Goal: Task Accomplishment & Management: Use online tool/utility

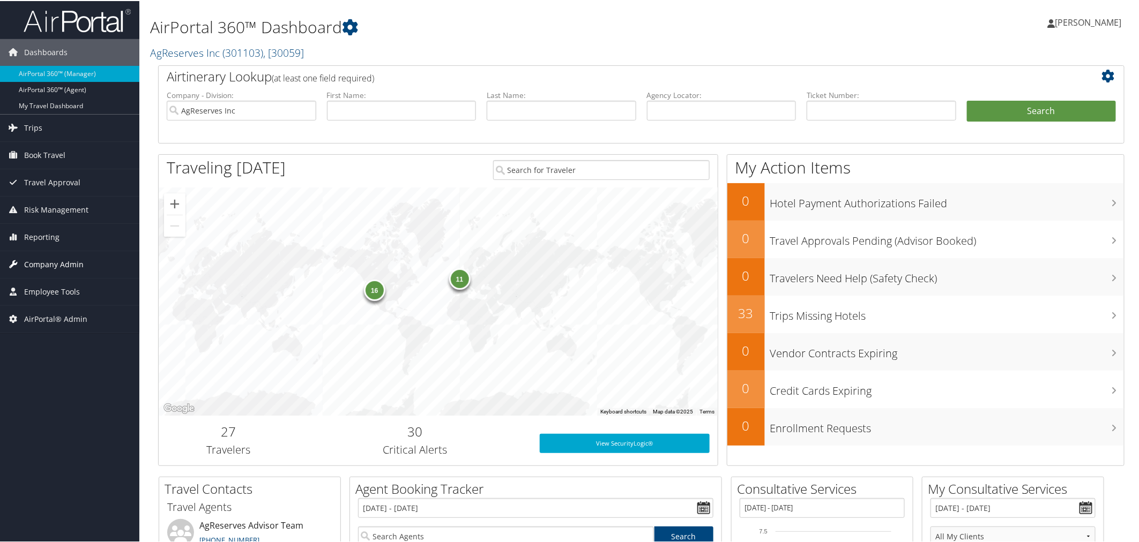
click at [50, 252] on span "Company Admin" at bounding box center [53, 263] width 59 height 27
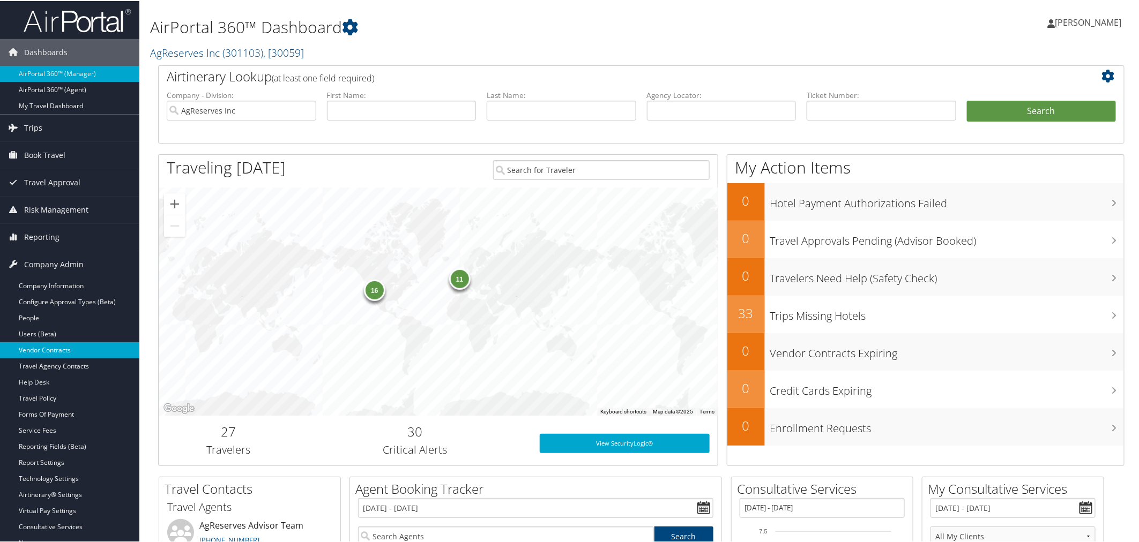
click at [58, 351] on link "Vendor Contracts" at bounding box center [69, 349] width 139 height 16
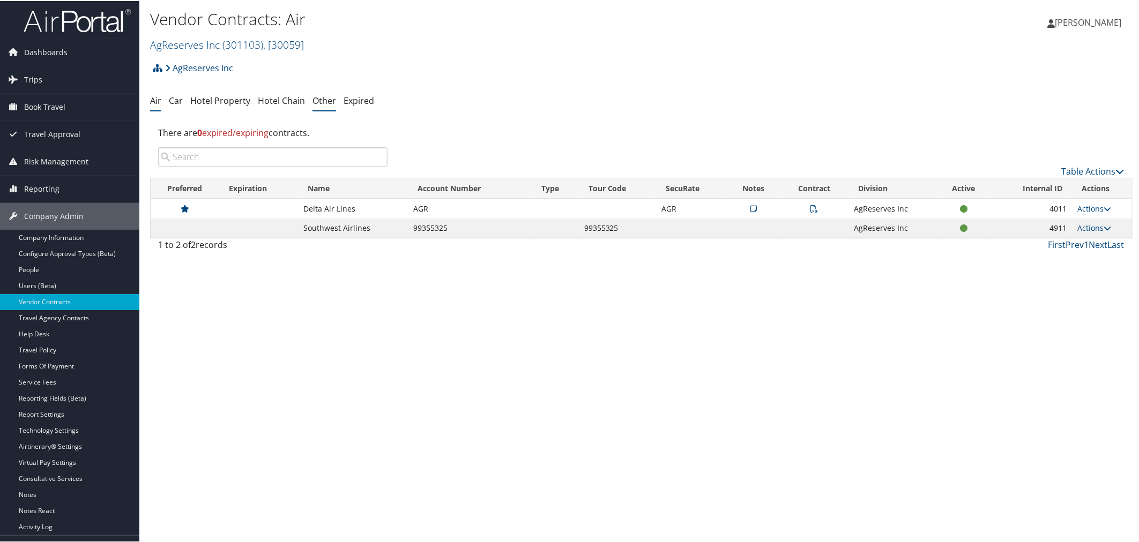
click at [318, 99] on link "Other" at bounding box center [324, 100] width 24 height 12
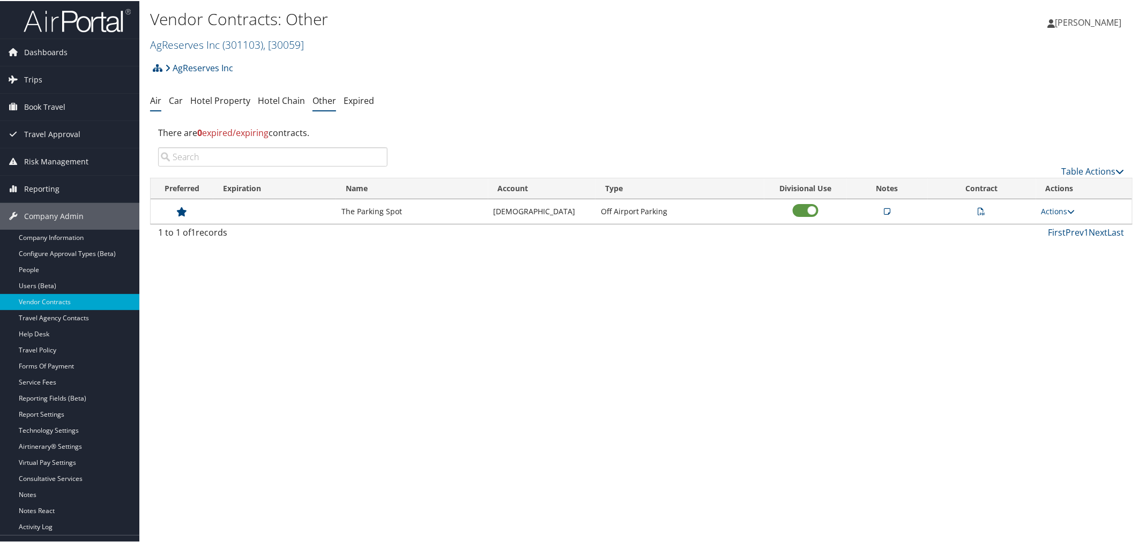
click at [157, 102] on link "Air" at bounding box center [155, 100] width 11 height 12
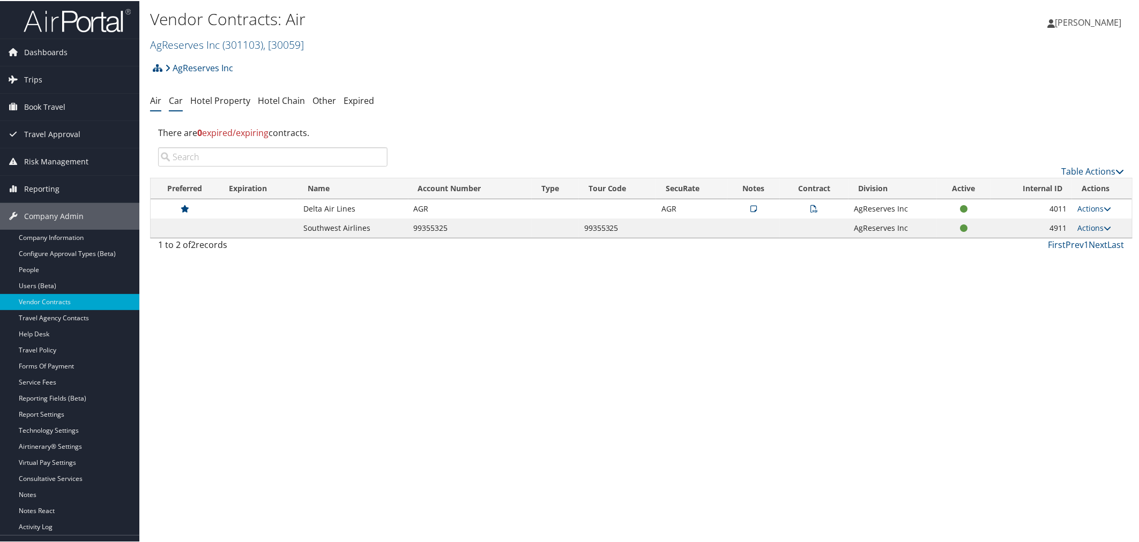
click at [179, 99] on link "Car" at bounding box center [176, 100] width 14 height 12
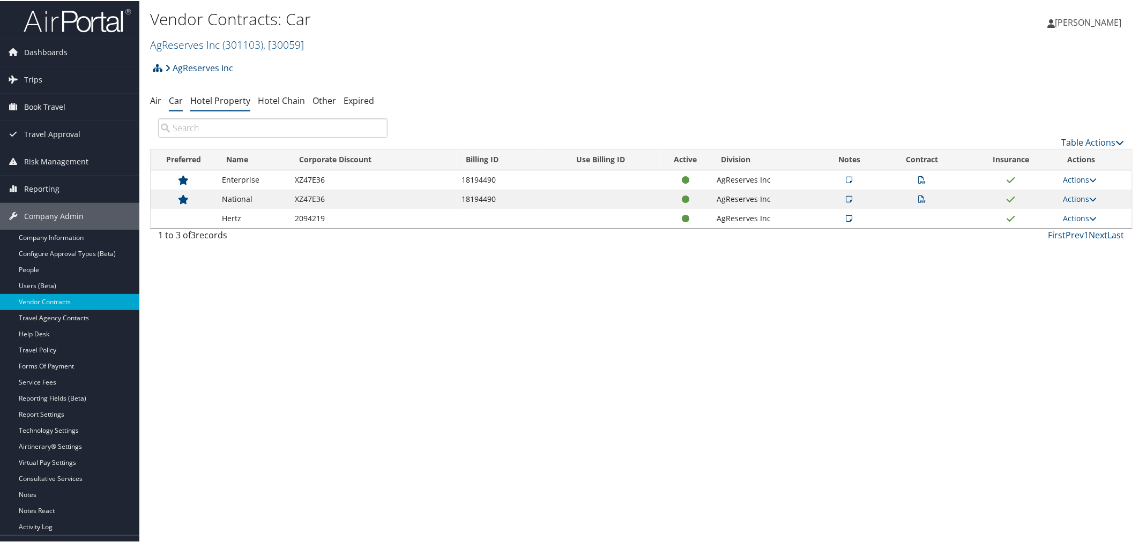
click at [229, 103] on link "Hotel Property" at bounding box center [220, 100] width 60 height 12
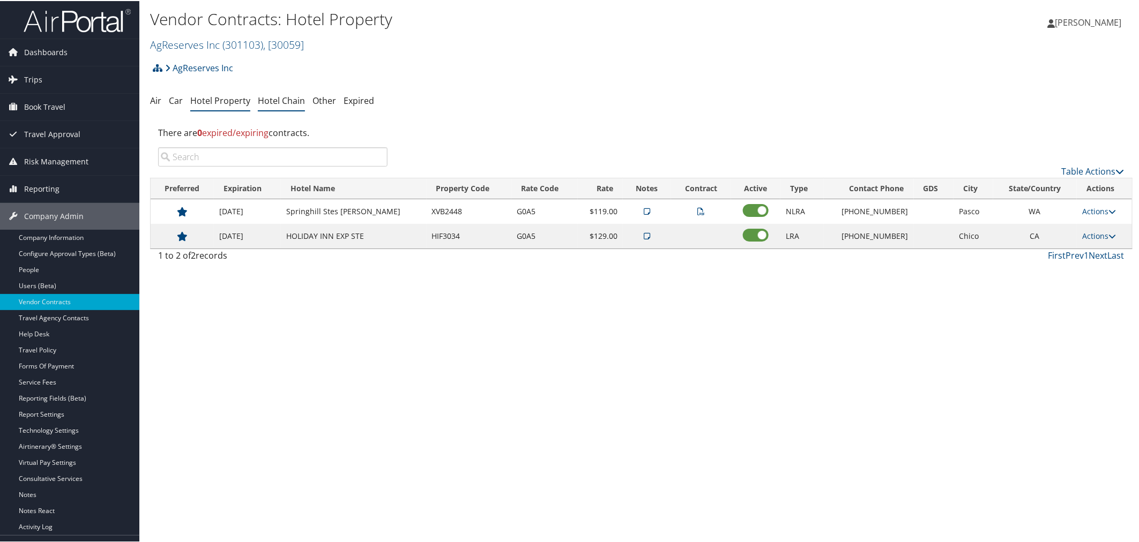
click at [276, 98] on link "Hotel Chain" at bounding box center [281, 100] width 47 height 12
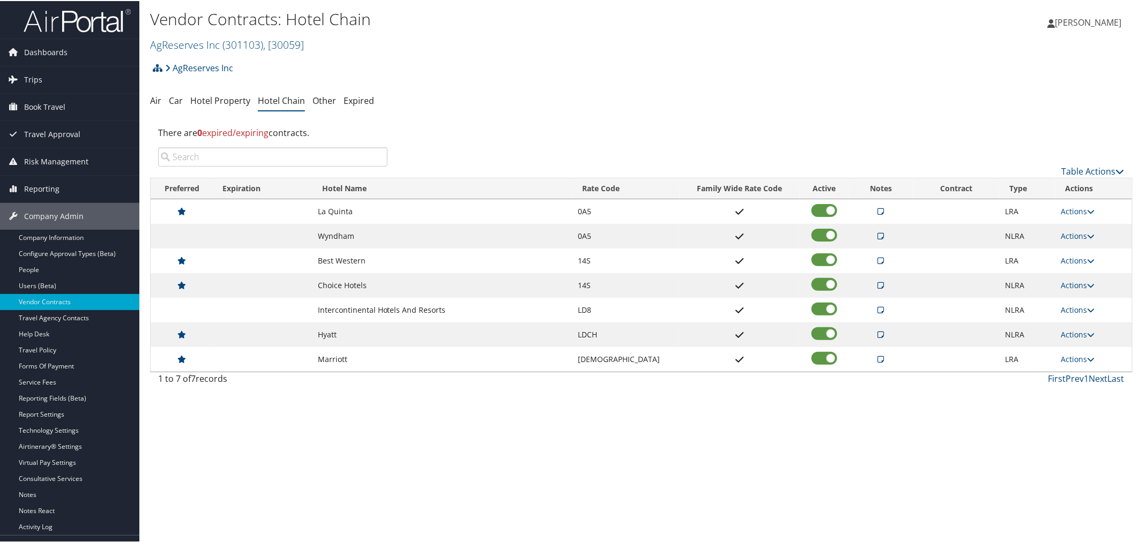
click at [508, 120] on div "There are 0 expired/expiring contracts." at bounding box center [641, 131] width 983 height 29
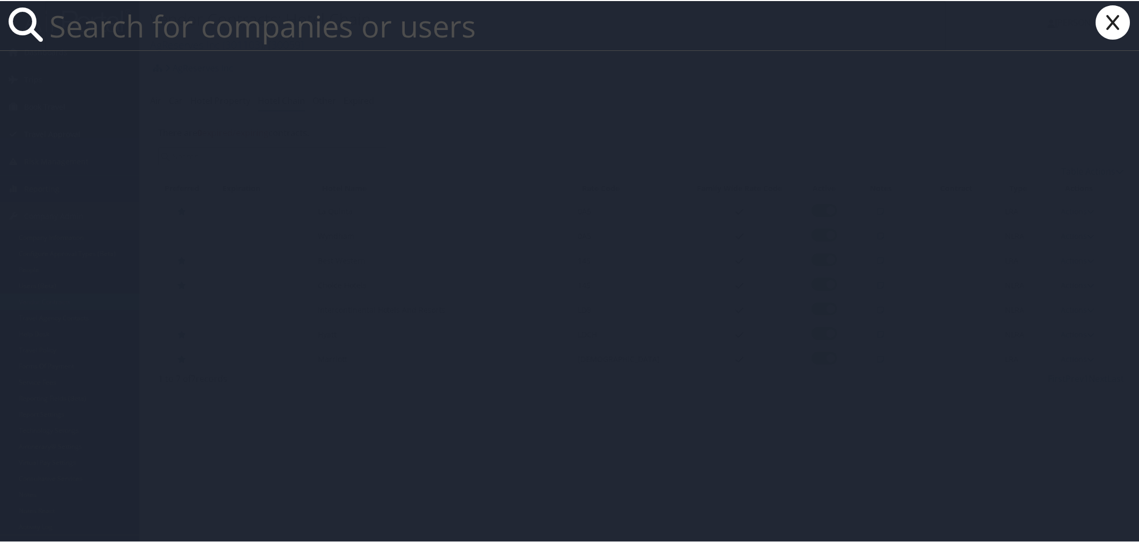
paste input "[PERSON_NAME][EMAIL_ADDRESS][PERSON_NAME][PERSON_NAME][DOMAIN_NAME]"
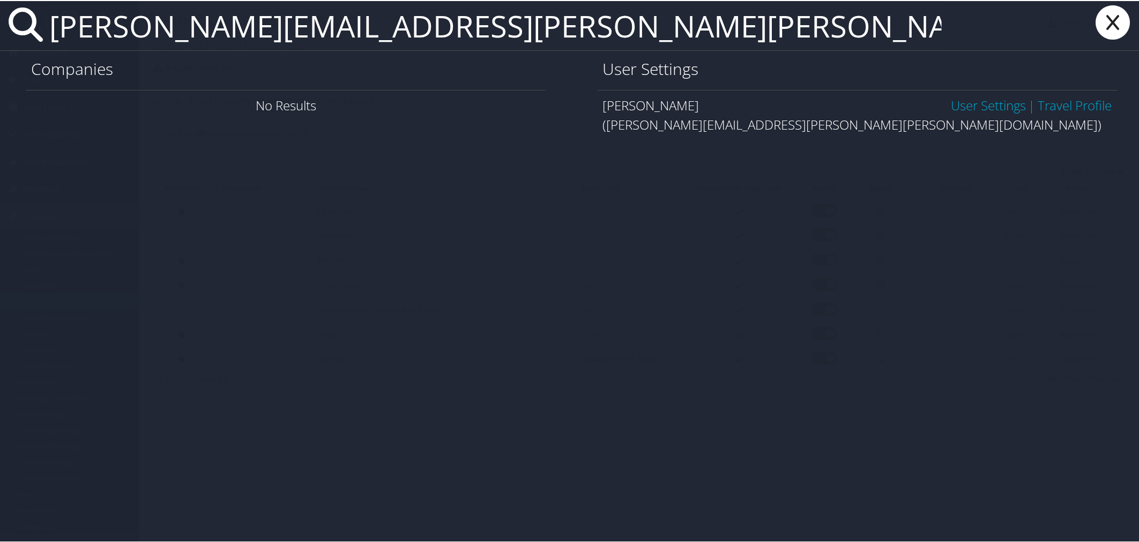
type input "[PERSON_NAME][EMAIL_ADDRESS][PERSON_NAME][PERSON_NAME][DOMAIN_NAME]"
click at [951, 101] on link "User Settings" at bounding box center [988, 104] width 75 height 18
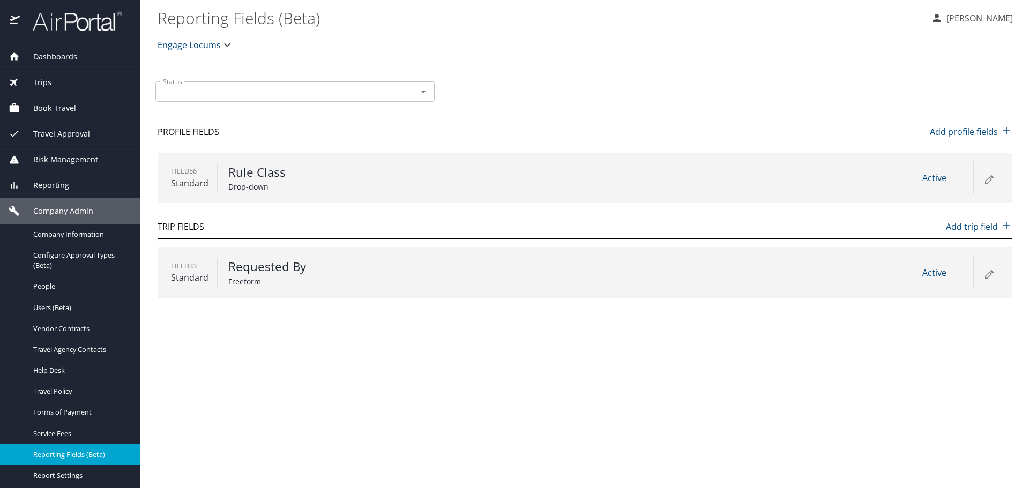
click at [363, 64] on div "Status Status Profile Fields Add profile fields Field 56 Standard Rule Class Dr…" at bounding box center [585, 184] width 854 height 244
click at [296, 58] on div "Engage Locums" at bounding box center [584, 45] width 867 height 34
click at [43, 82] on span "Trips" at bounding box center [36, 83] width 32 height 12
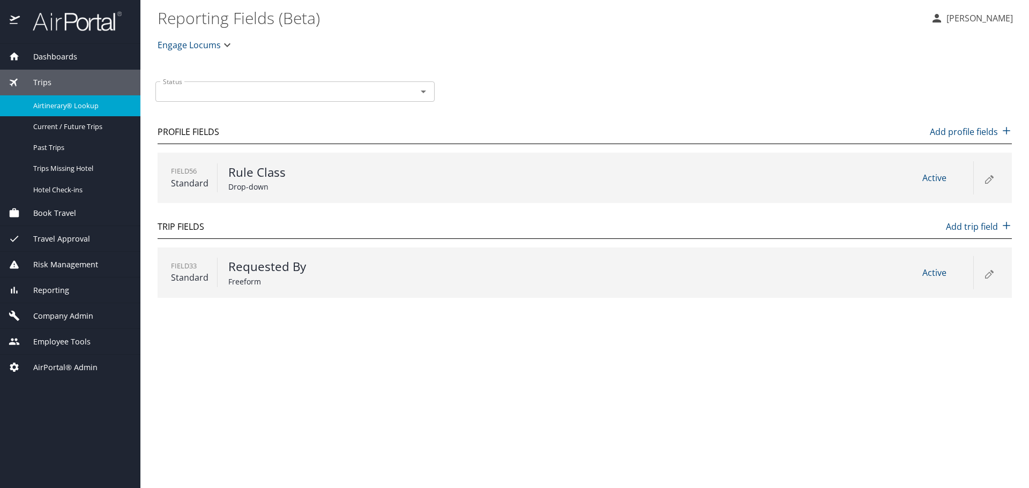
click at [59, 105] on span "Airtinerary® Lookup" at bounding box center [80, 106] width 94 height 10
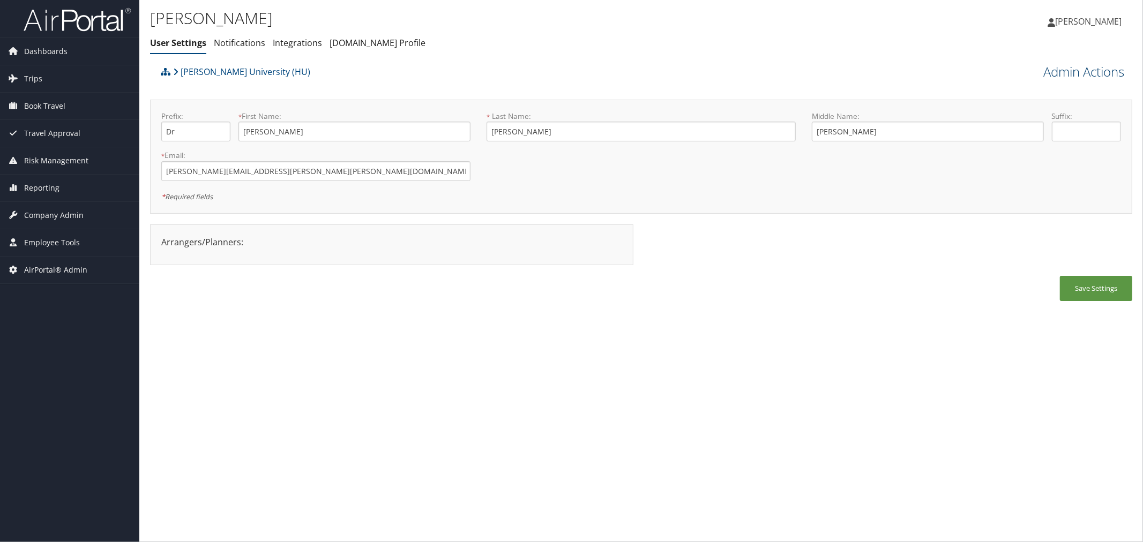
click at [1063, 71] on link "Admin Actions" at bounding box center [1084, 72] width 81 height 18
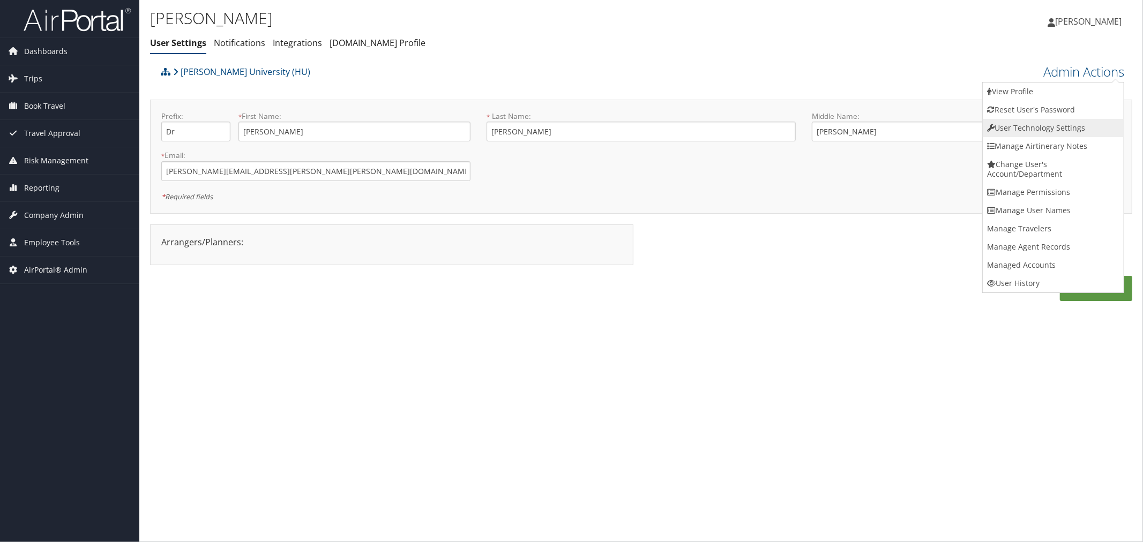
click at [1003, 121] on link "User Technology Settings" at bounding box center [1053, 128] width 141 height 18
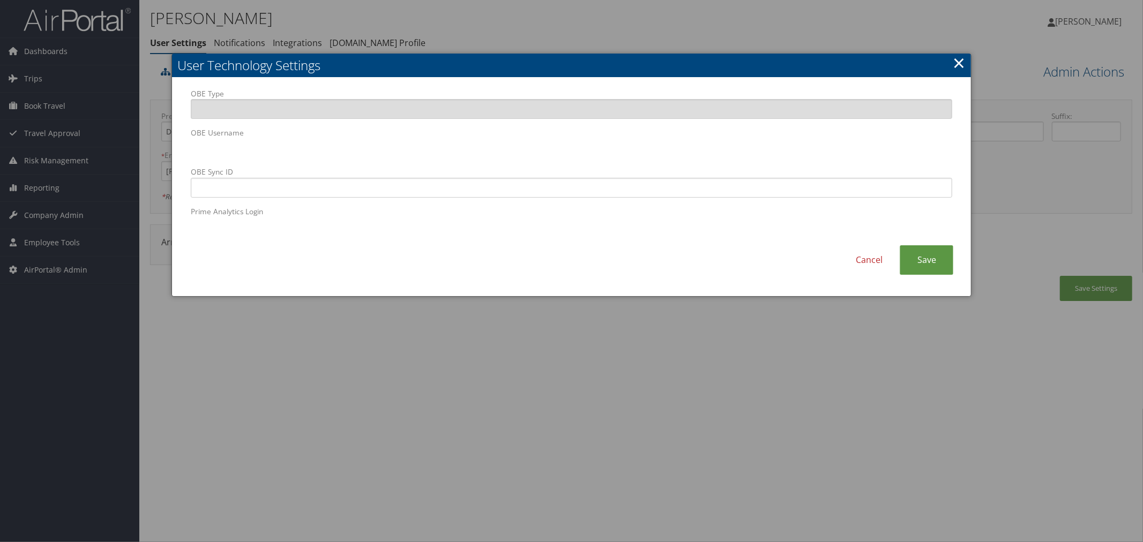
click at [524, 40] on div at bounding box center [571, 271] width 1143 height 542
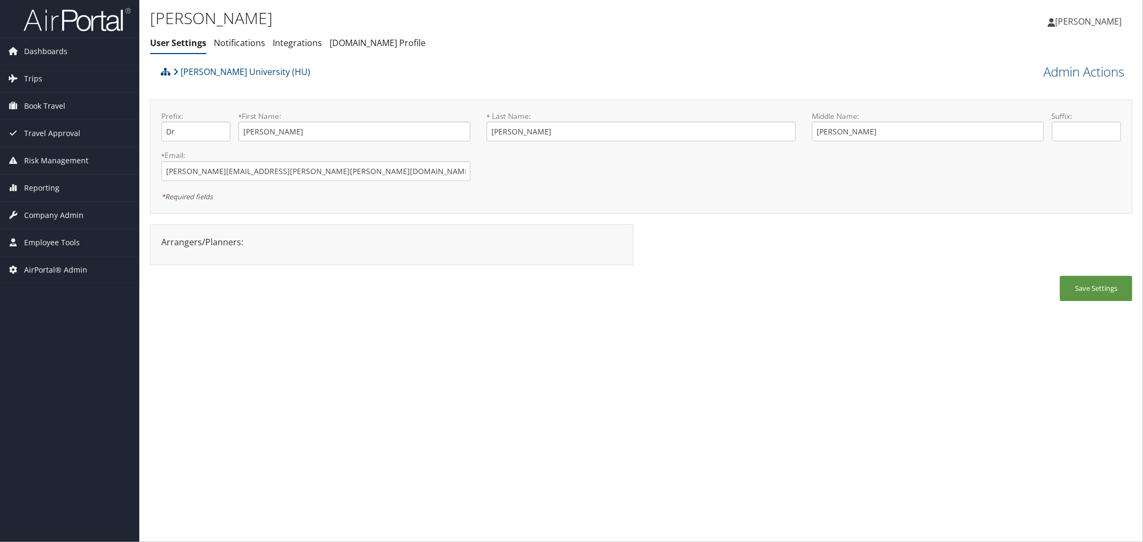
click at [274, 14] on h1 "Olga Joos" at bounding box center [477, 18] width 655 height 23
click at [64, 267] on span "AirPortal® Admin" at bounding box center [55, 270] width 63 height 27
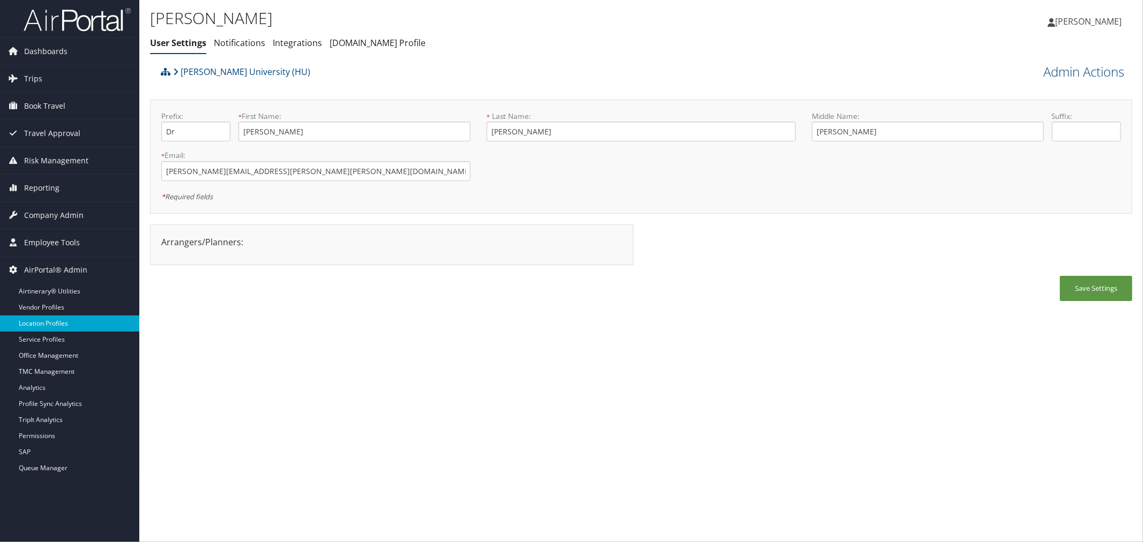
click at [54, 325] on link "Location Profiles" at bounding box center [69, 324] width 139 height 16
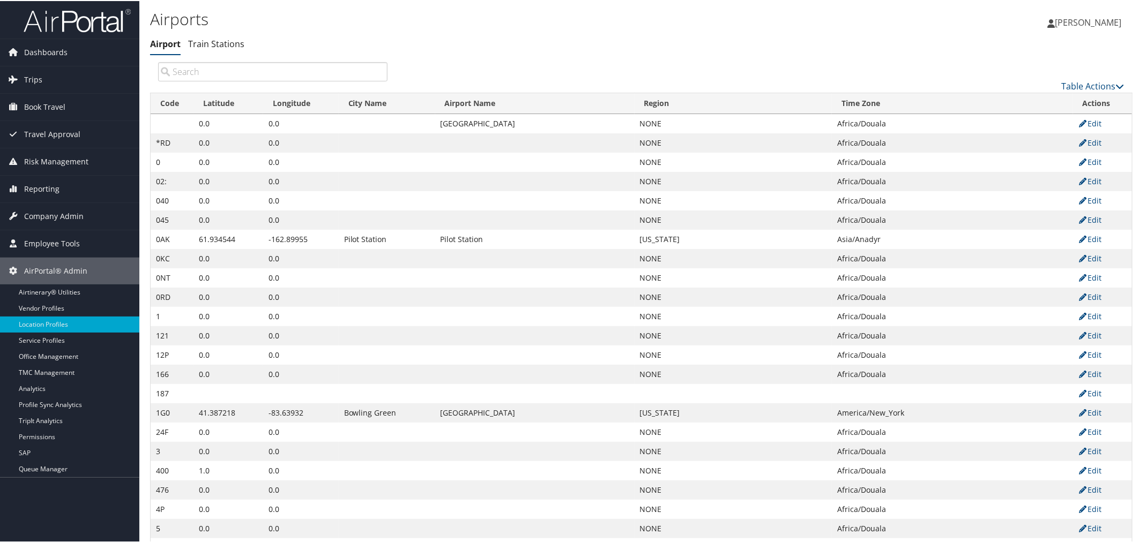
click at [229, 71] on input "search" at bounding box center [272, 70] width 229 height 19
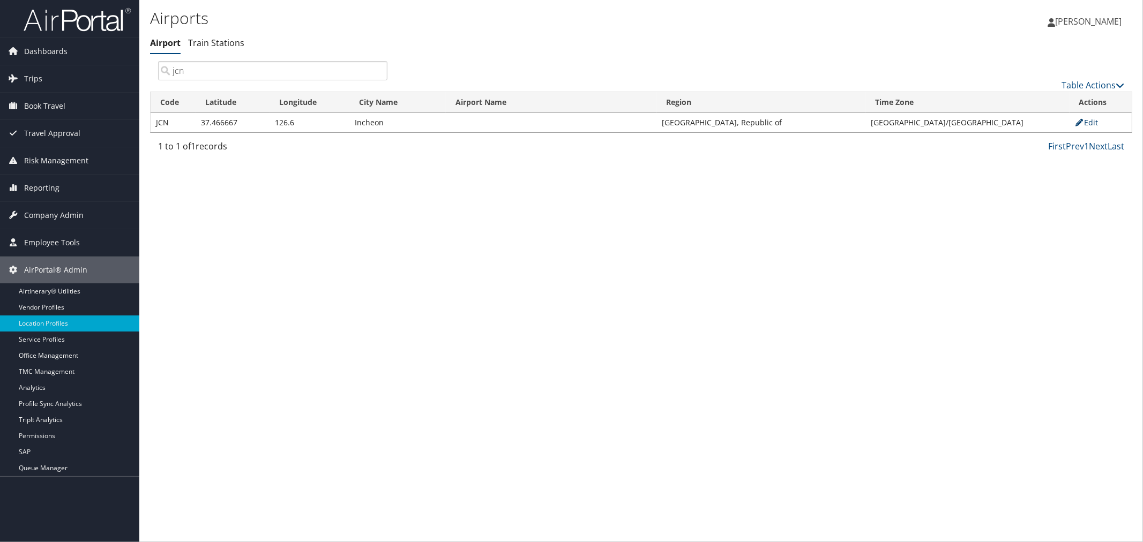
type input "jcn"
click at [1089, 122] on link "Edit" at bounding box center [1087, 122] width 24 height 10
select select "28094"
select select "275"
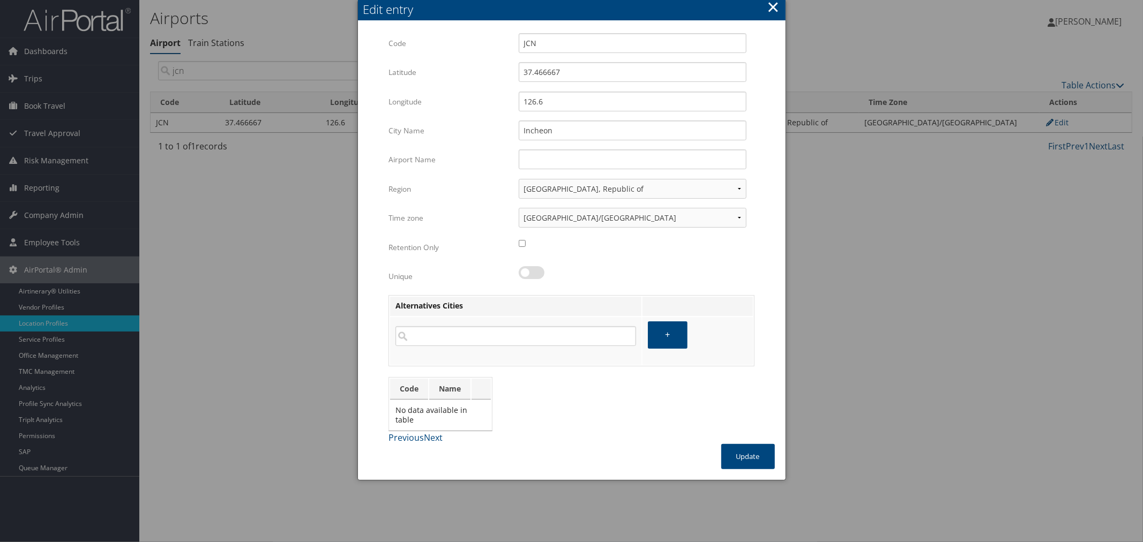
click at [527, 271] on label at bounding box center [532, 272] width 26 height 13
click at [527, 271] on input "checkbox" at bounding box center [527, 274] width 7 height 7
checkbox input "true"
click at [734, 444] on button "Update" at bounding box center [748, 456] width 54 height 25
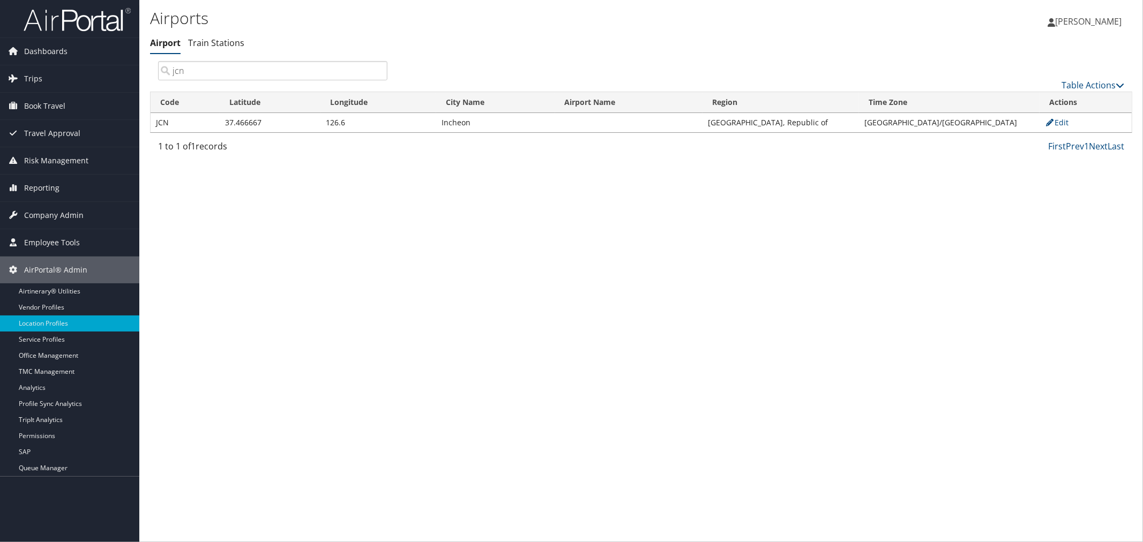
drag, startPoint x: 185, startPoint y: 70, endPoint x: 170, endPoint y: 70, distance: 15.0
click at [148, 76] on div "Airports Airport Train Stations Airport Train Stations Kyle Casaszza Kyle Casas…" at bounding box center [641, 271] width 1004 height 542
type input "icn"
click at [1055, 124] on link "Edit" at bounding box center [1057, 122] width 24 height 10
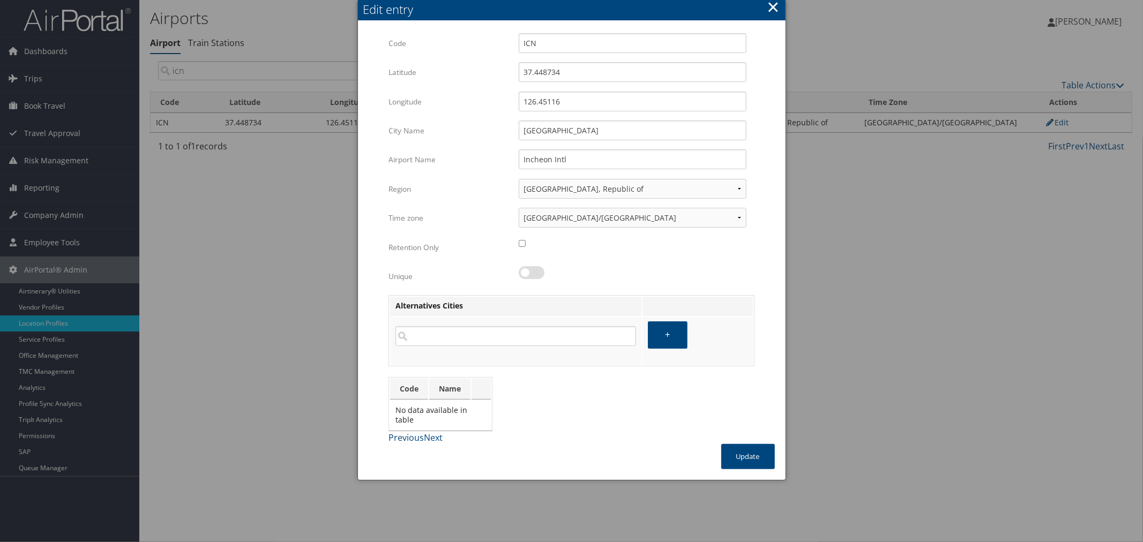
drag, startPoint x: 525, startPoint y: 269, endPoint x: 536, endPoint y: 276, distance: 12.8
click at [526, 269] on label at bounding box center [532, 272] width 26 height 13
click at [526, 271] on input "checkbox" at bounding box center [527, 274] width 7 height 7
checkbox input "true"
click at [737, 444] on button "Update" at bounding box center [748, 456] width 54 height 25
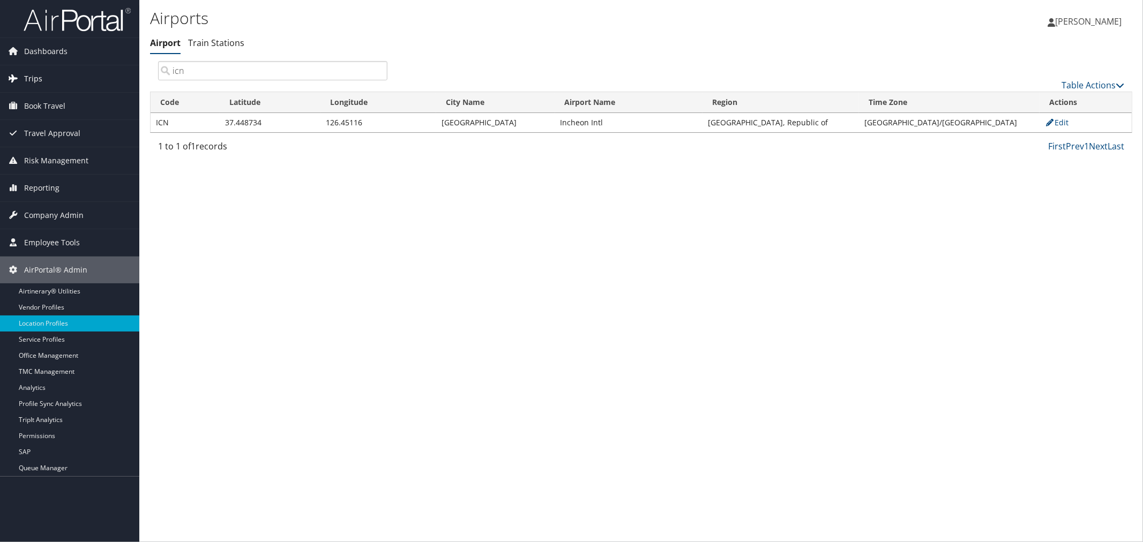
click at [36, 80] on span "Trips" at bounding box center [33, 78] width 18 height 27
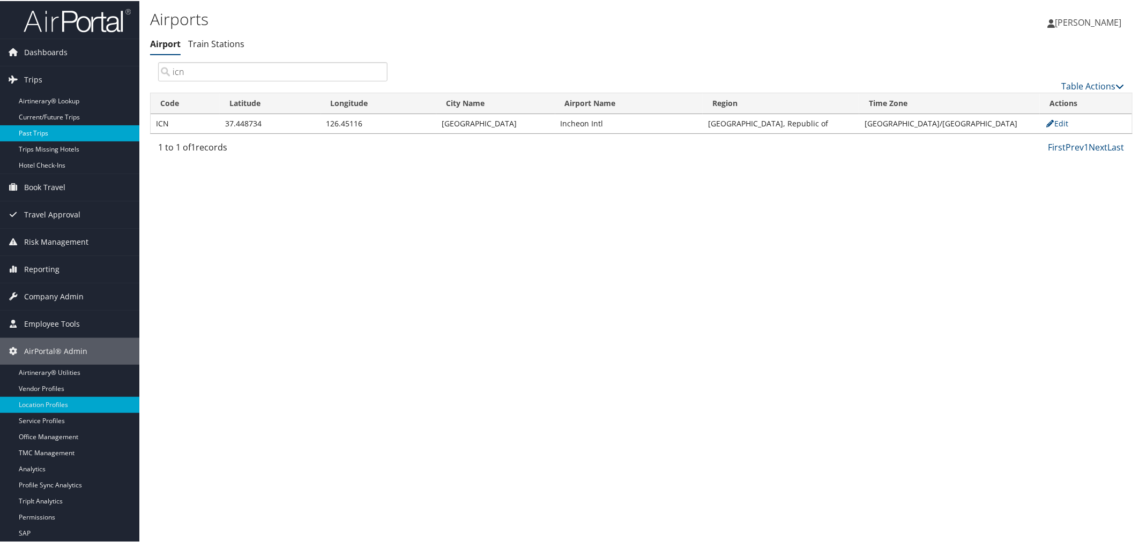
click at [45, 132] on link "Past Trips" at bounding box center [69, 132] width 139 height 16
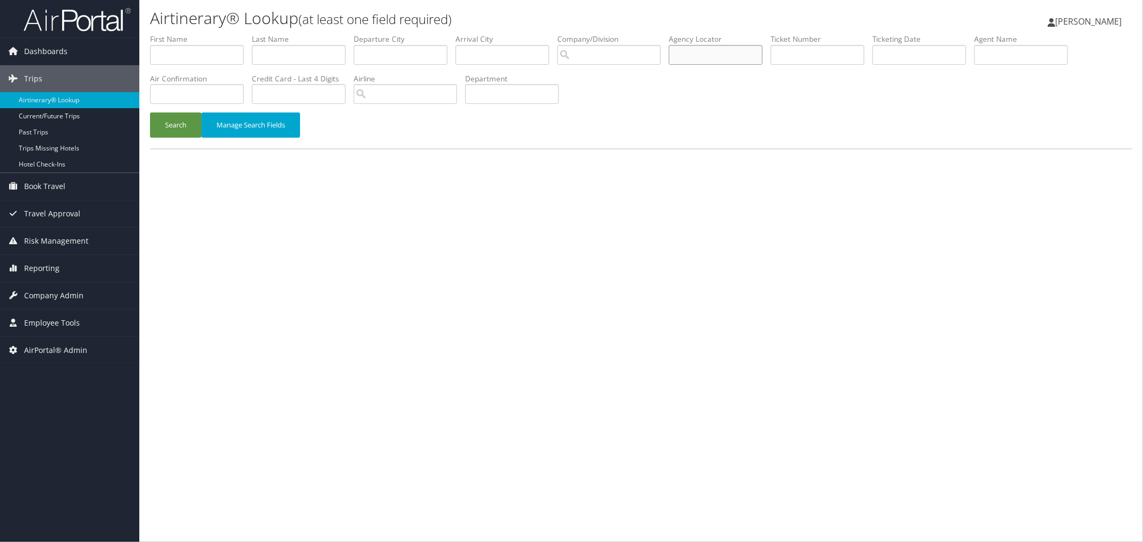
click at [724, 60] on input "text" at bounding box center [716, 55] width 94 height 20
paste input "BYGVTH"
type input "BYGVTH"
click at [193, 125] on button "Search" at bounding box center [175, 125] width 51 height 25
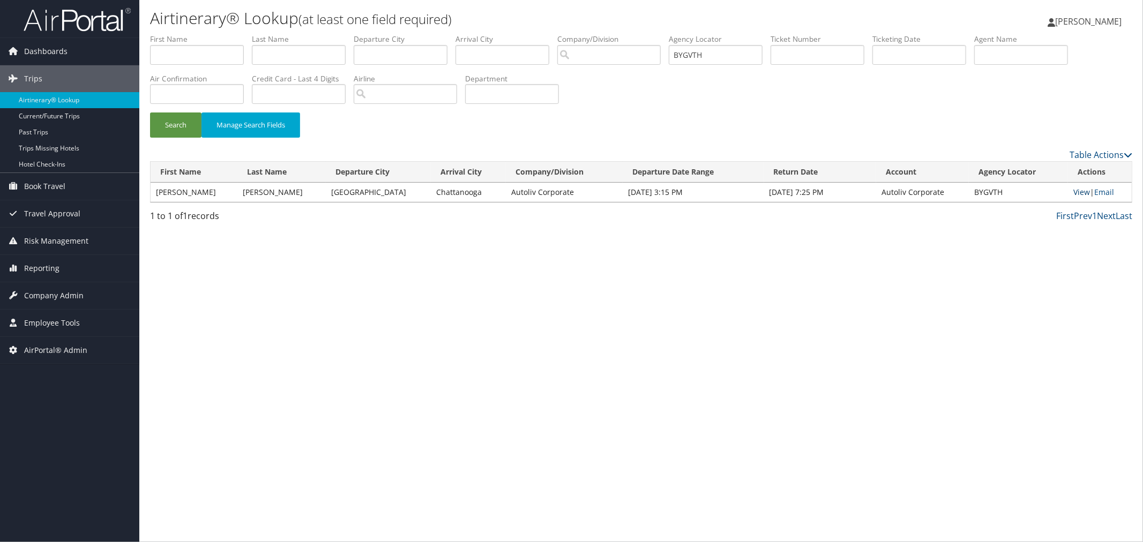
click at [1077, 191] on link "View" at bounding box center [1082, 192] width 17 height 10
click at [437, 143] on div "Search Manage Search Fields" at bounding box center [641, 131] width 999 height 36
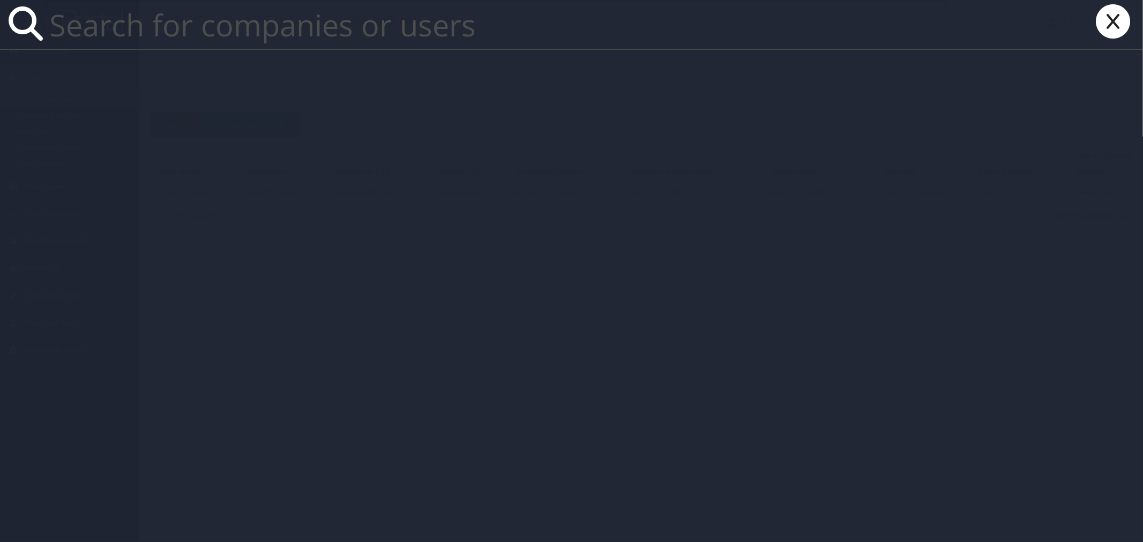
paste input "[PERSON_NAME][EMAIL_ADDRESS][DOMAIN_NAME]"
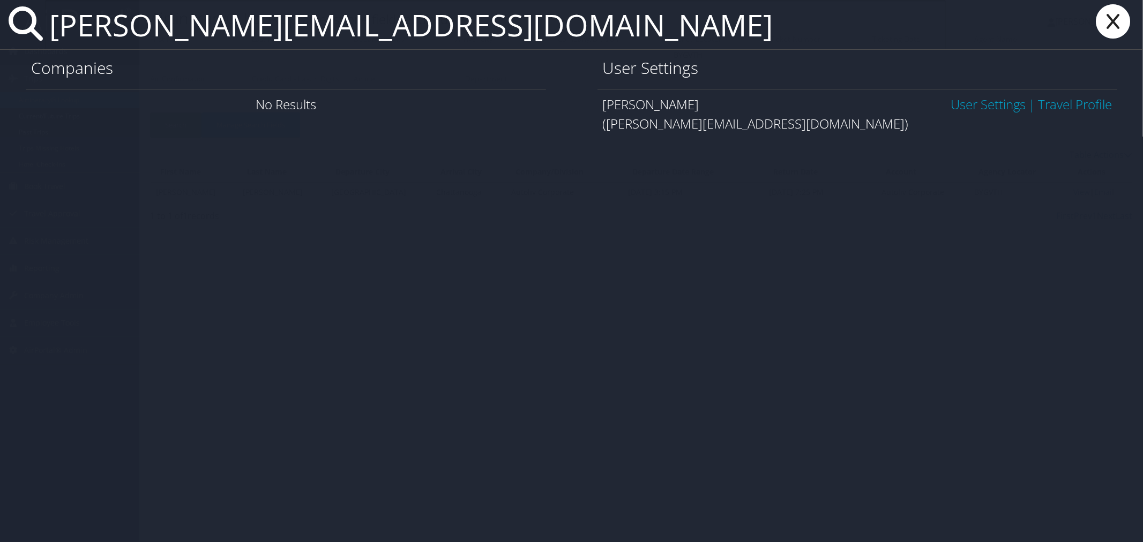
type input "[PERSON_NAME][EMAIL_ADDRESS][DOMAIN_NAME]"
click at [961, 104] on link "User Settings" at bounding box center [988, 104] width 75 height 18
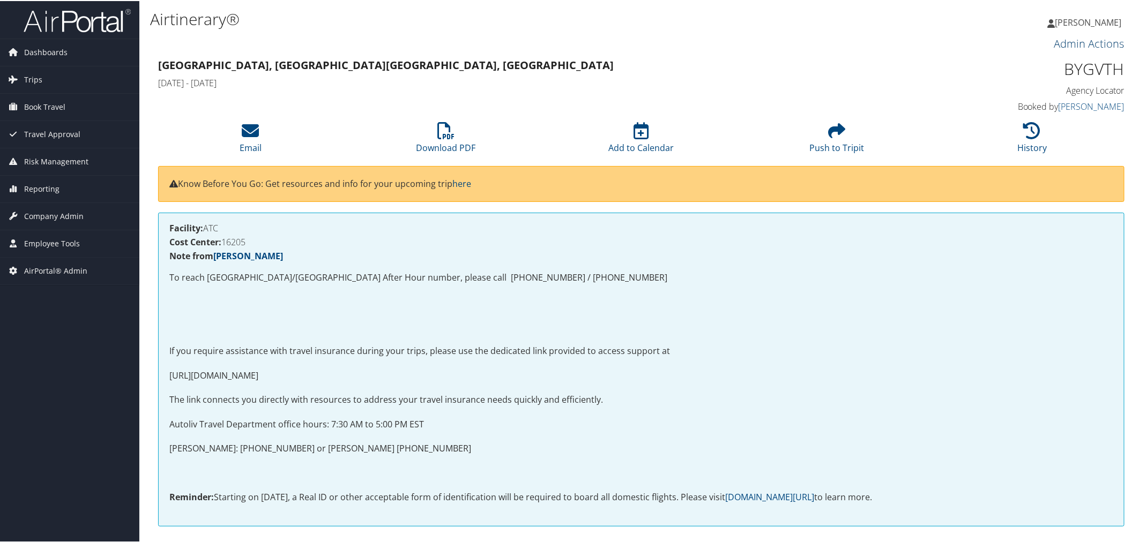
click at [1056, 46] on link "Admin Actions" at bounding box center [1089, 42] width 70 height 14
click at [1051, 55] on link "Repair Airtinerary®" at bounding box center [1077, 60] width 87 height 18
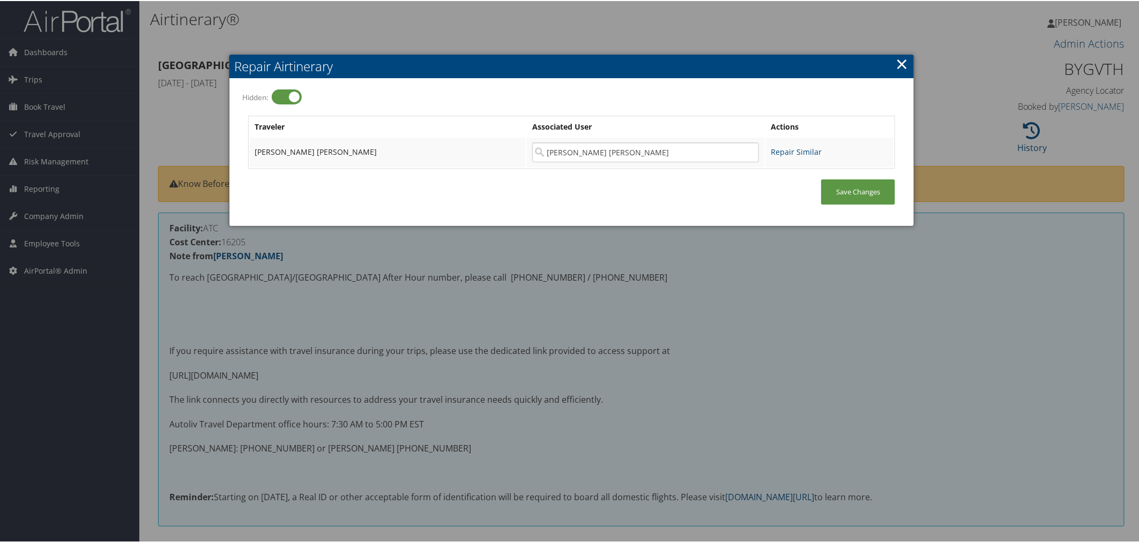
click at [897, 58] on link "×" at bounding box center [902, 62] width 12 height 21
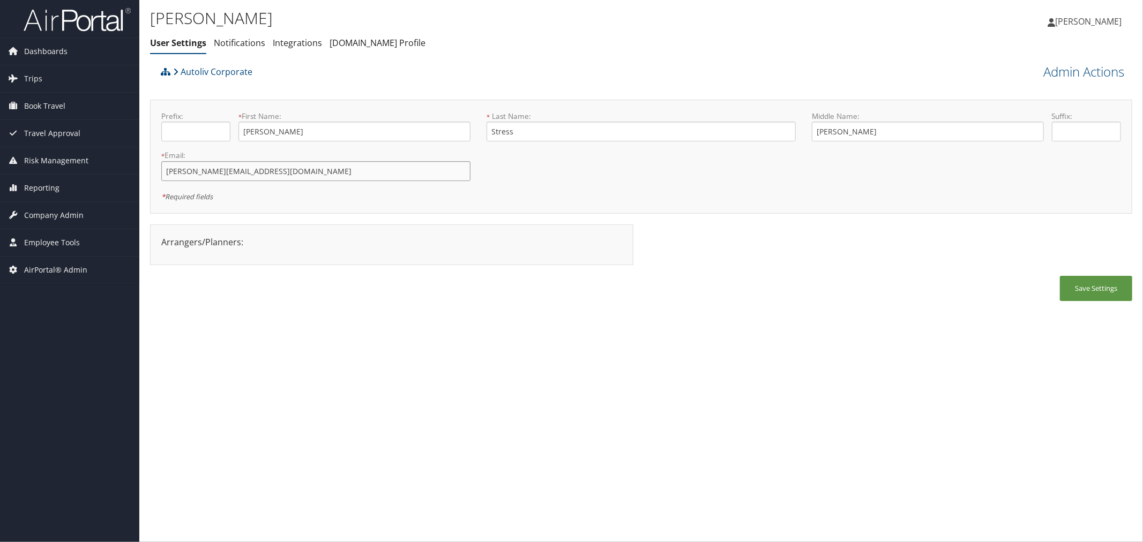
drag, startPoint x: 261, startPoint y: 170, endPoint x: 161, endPoint y: 174, distance: 99.3
click at [161, 174] on input "cathy.stress@autoliv.com" at bounding box center [315, 171] width 309 height 20
click at [483, 65] on div "Autoliv Corporate" at bounding box center [518, 75] width 721 height 29
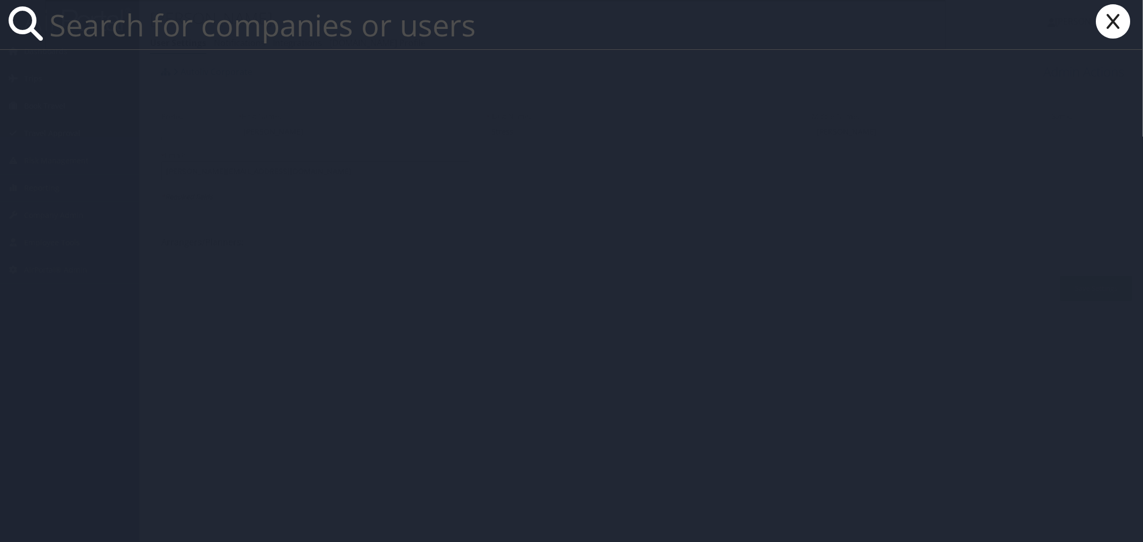
paste input "[PERSON_NAME][EMAIL_ADDRESS][PERSON_NAME][DOMAIN_NAME]"
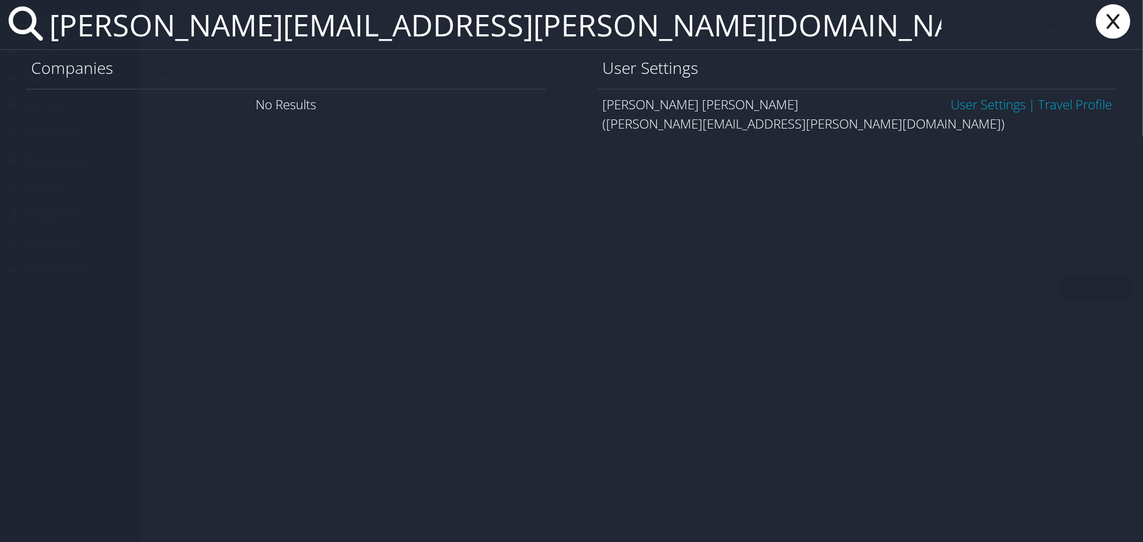
type input "[PERSON_NAME][EMAIL_ADDRESS][PERSON_NAME][DOMAIN_NAME]"
click at [980, 102] on link "User Settings" at bounding box center [988, 104] width 75 height 18
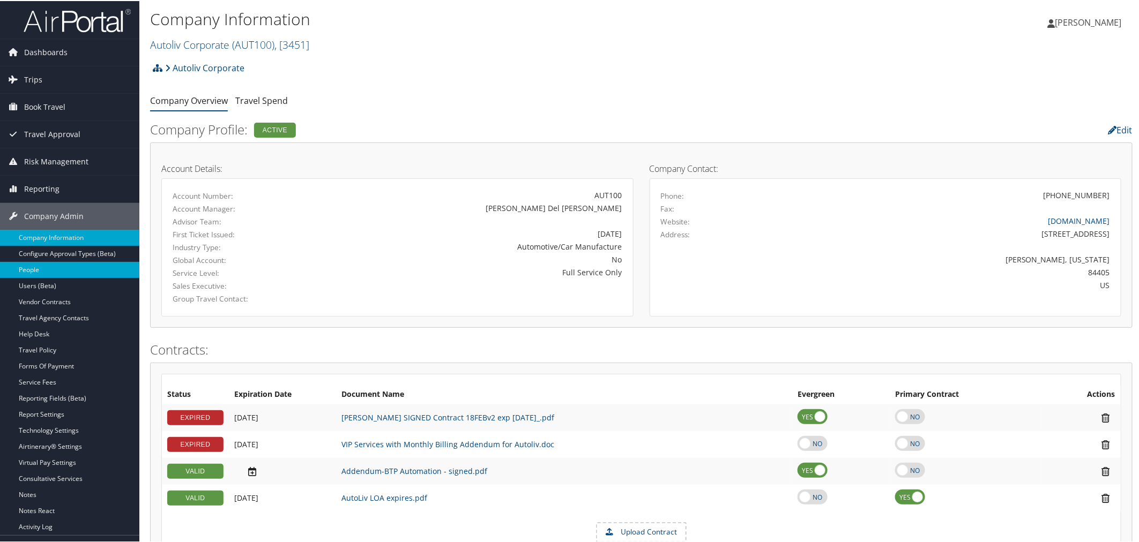
click at [31, 272] on link "People" at bounding box center [69, 269] width 139 height 16
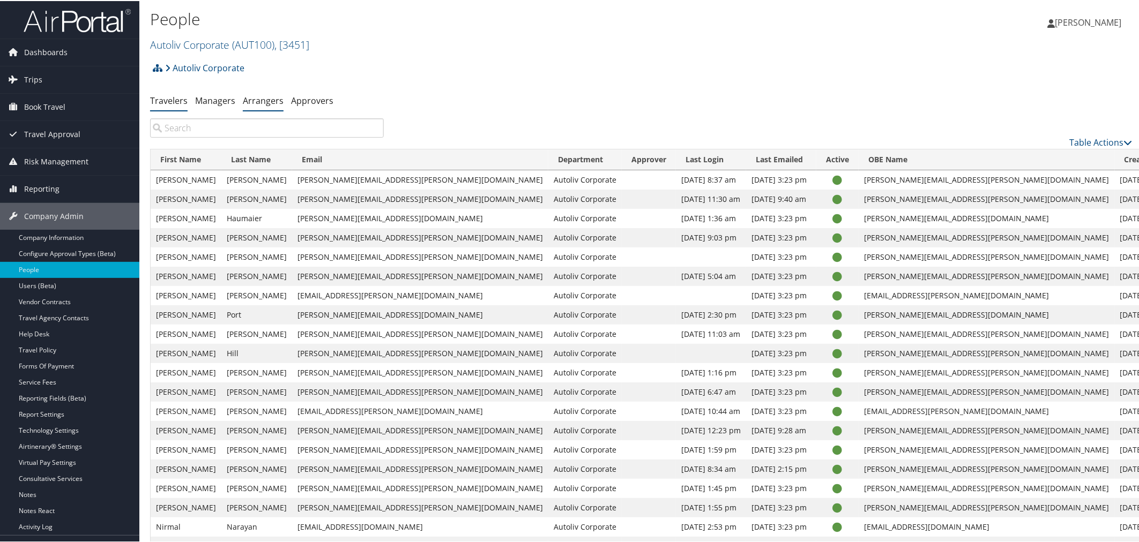
click at [270, 97] on link "Arrangers" at bounding box center [263, 100] width 41 height 12
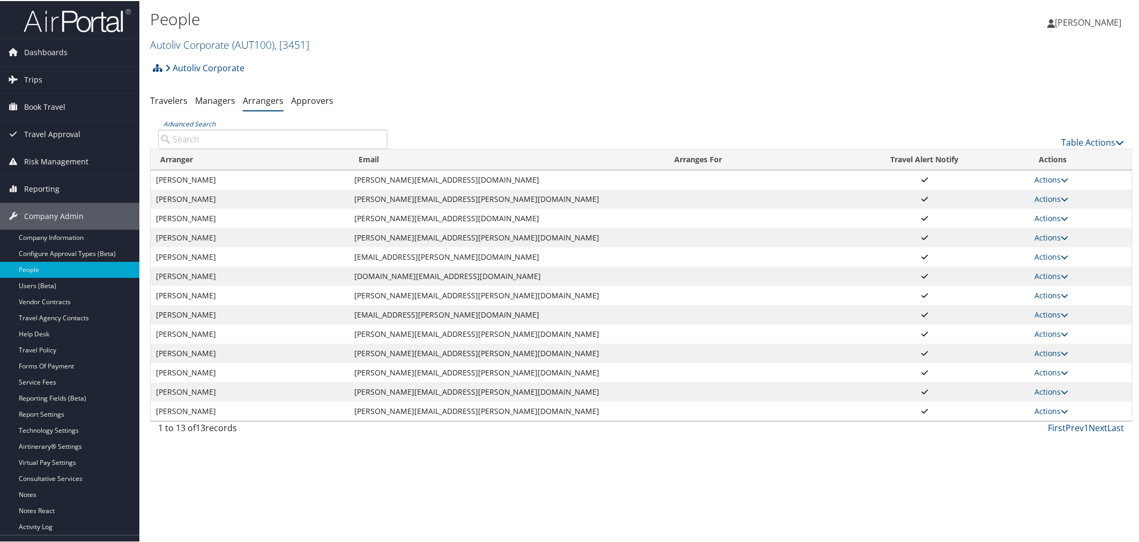
click at [303, 138] on input "Advanced Search" at bounding box center [272, 138] width 229 height 19
paste input "1510363"
type input "1510363"
click at [230, 135] on input "Advanced Search" at bounding box center [272, 138] width 229 height 19
paste input "cathy.stress@autoliv.com"
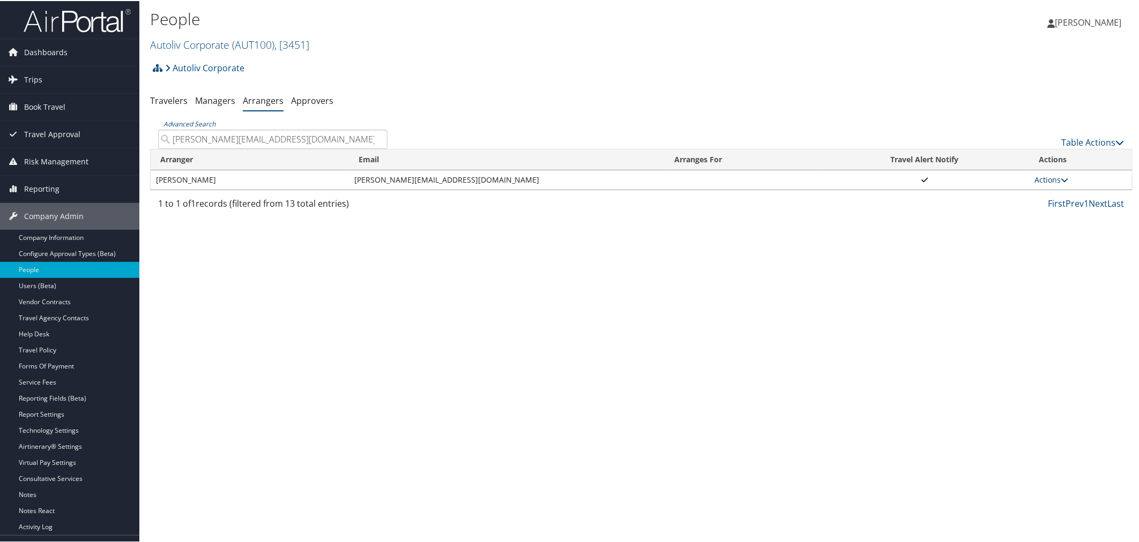
type input "cathy.stress@autoliv.com"
click at [1051, 175] on link "Actions" at bounding box center [1052, 179] width 34 height 10
click at [1057, 213] on link "View Group" at bounding box center [1061, 213] width 59 height 18
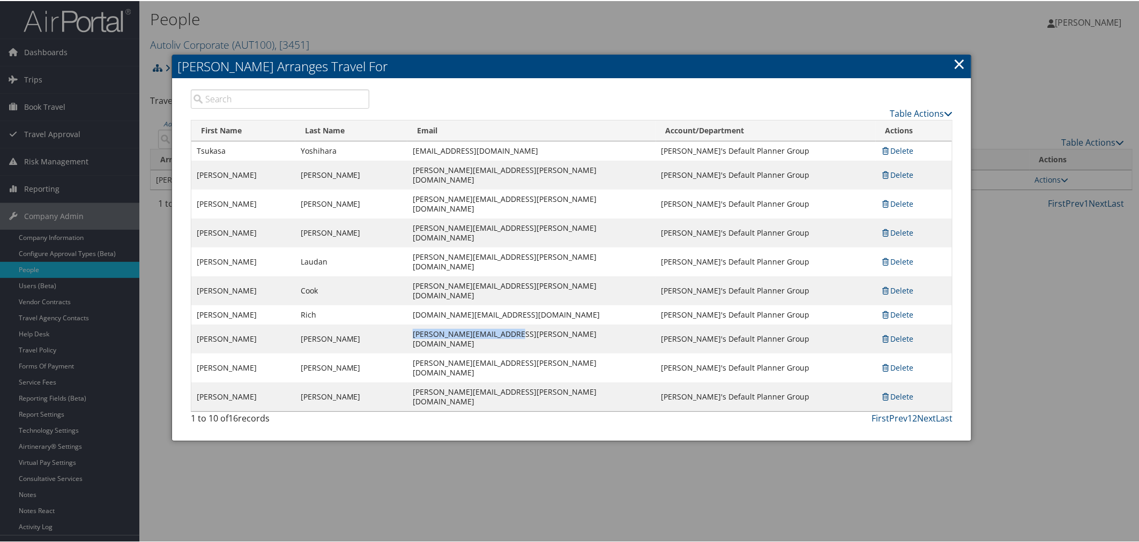
drag, startPoint x: 511, startPoint y: 285, endPoint x: 410, endPoint y: 287, distance: 101.3
click at [410, 324] on td "[PERSON_NAME][EMAIL_ADDRESS][PERSON_NAME][DOMAIN_NAME]" at bounding box center [531, 338] width 248 height 29
copy td "[PERSON_NAME][EMAIL_ADDRESS][PERSON_NAME][DOMAIN_NAME]"
click at [909, 110] on link "Table Actions" at bounding box center [921, 113] width 63 height 12
click at [872, 126] on link "Add A Traveler" at bounding box center [878, 129] width 141 height 18
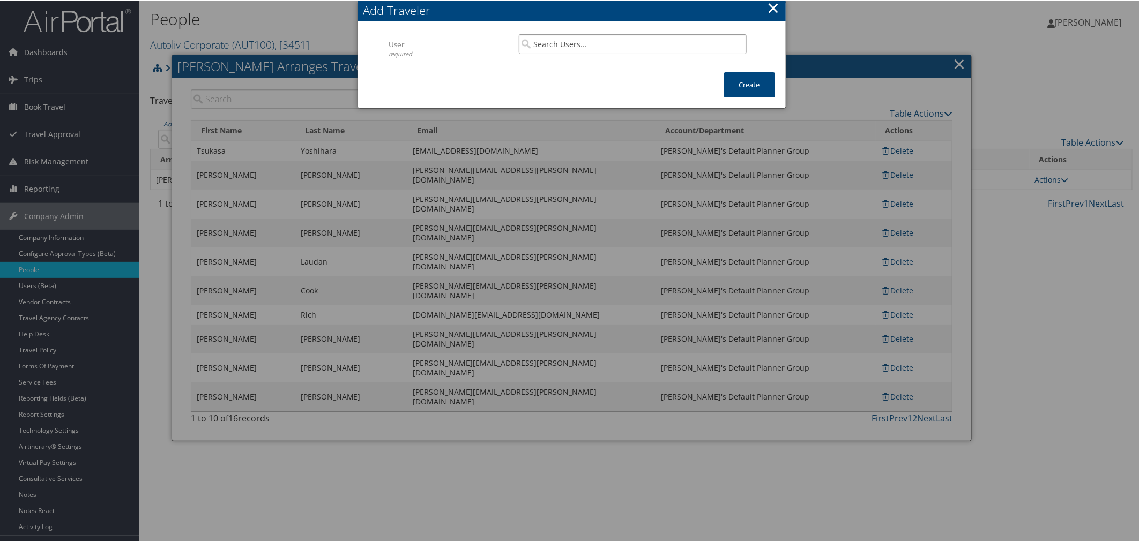
click at [587, 35] on input "search" at bounding box center [633, 43] width 228 height 20
paste input "[PERSON_NAME][EMAIL_ADDRESS][PERSON_NAME][DOMAIN_NAME]"
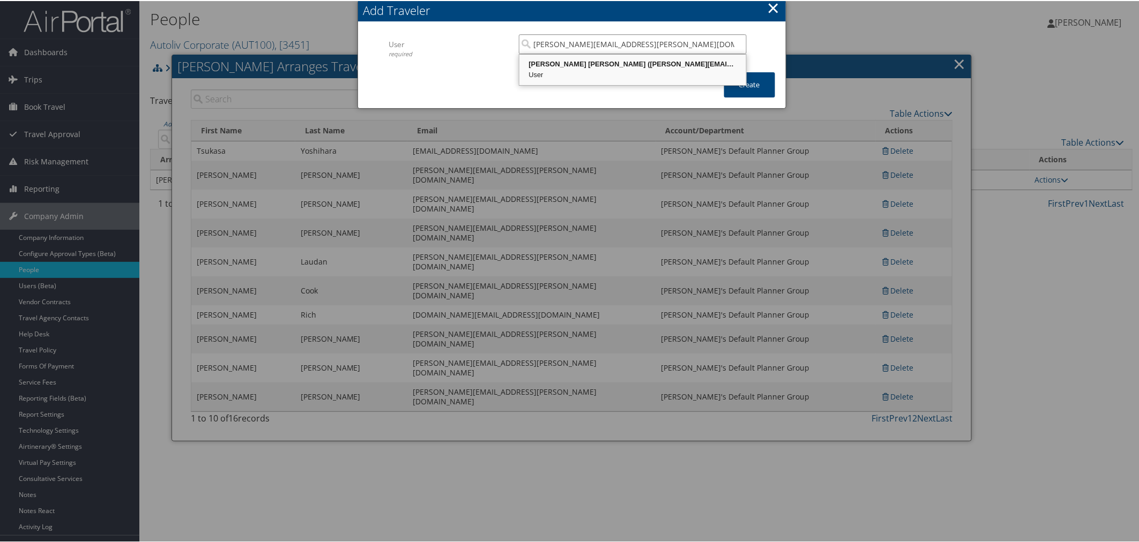
click at [595, 62] on div "[PERSON_NAME] [PERSON_NAME] ([PERSON_NAME][EMAIL_ADDRESS][PERSON_NAME][DOMAIN_N…" at bounding box center [633, 63] width 224 height 11
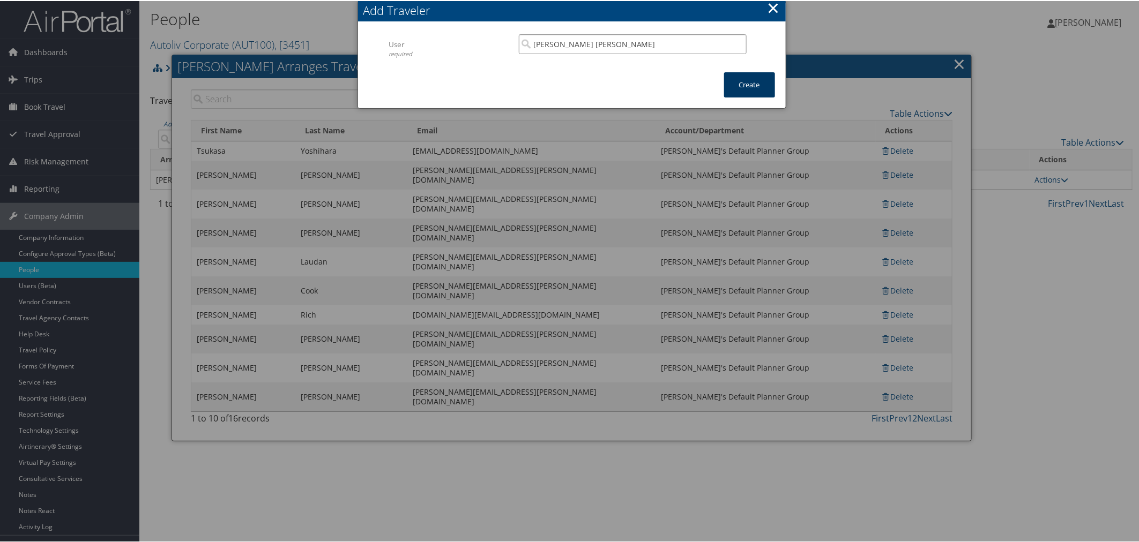
type input "[PERSON_NAME] [PERSON_NAME]"
click at [733, 78] on button "Create" at bounding box center [749, 83] width 51 height 25
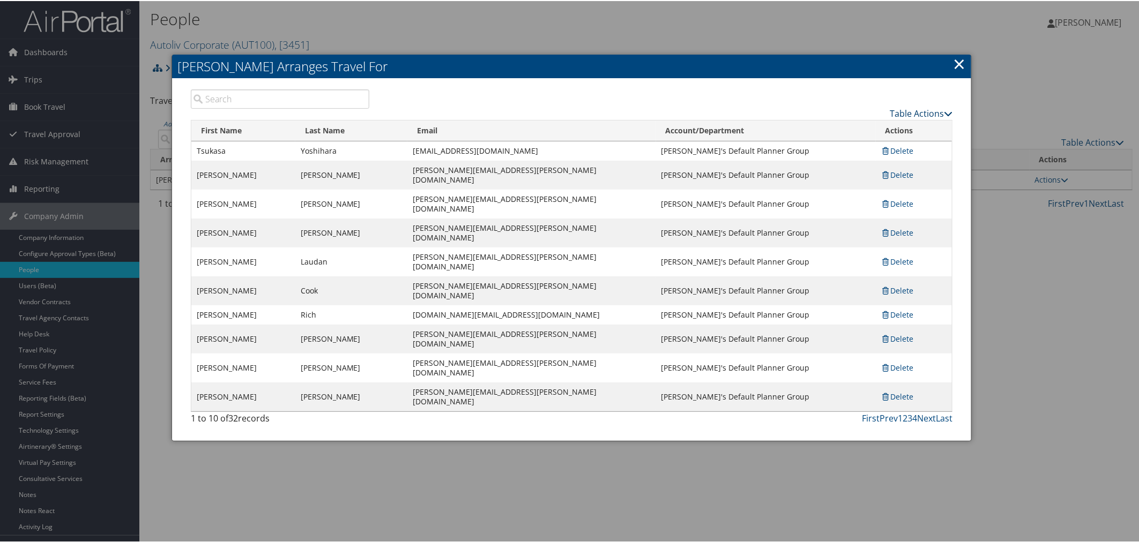
click at [894, 113] on link "Table Actions" at bounding box center [921, 113] width 63 height 12
click at [844, 157] on link "Page Length" at bounding box center [878, 165] width 141 height 18
click at [827, 175] on link "100" at bounding box center [878, 184] width 141 height 18
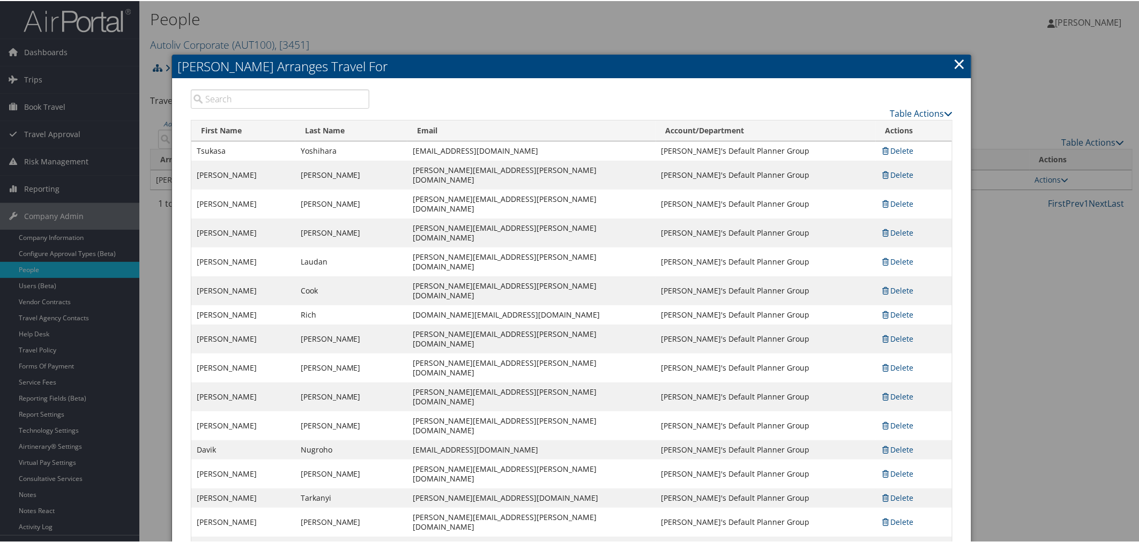
click at [953, 64] on link "×" at bounding box center [959, 62] width 12 height 21
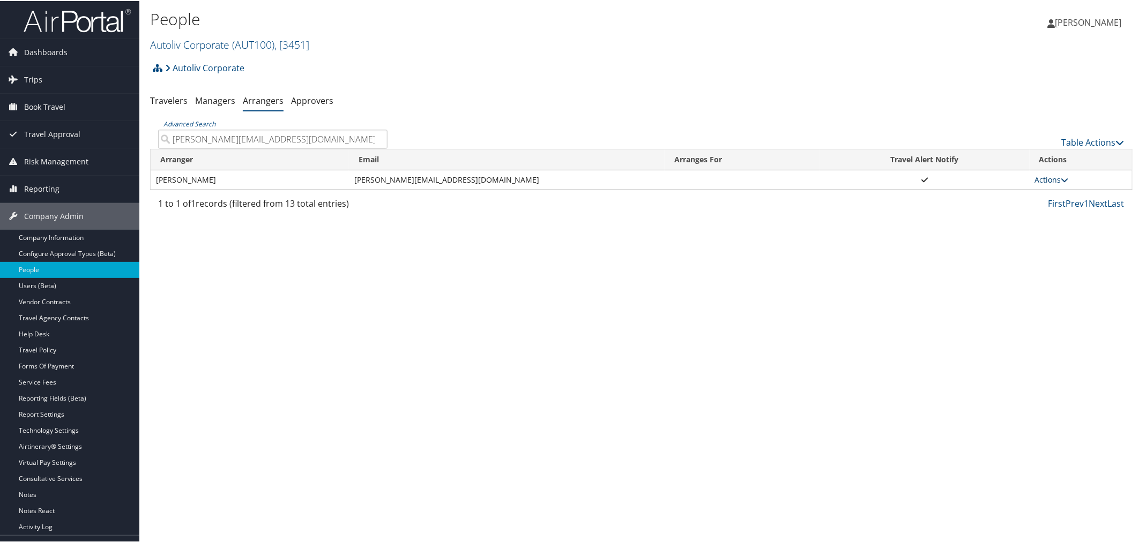
click at [1044, 174] on link "Actions" at bounding box center [1052, 179] width 34 height 10
click at [1057, 212] on link "View Group" at bounding box center [1061, 213] width 59 height 18
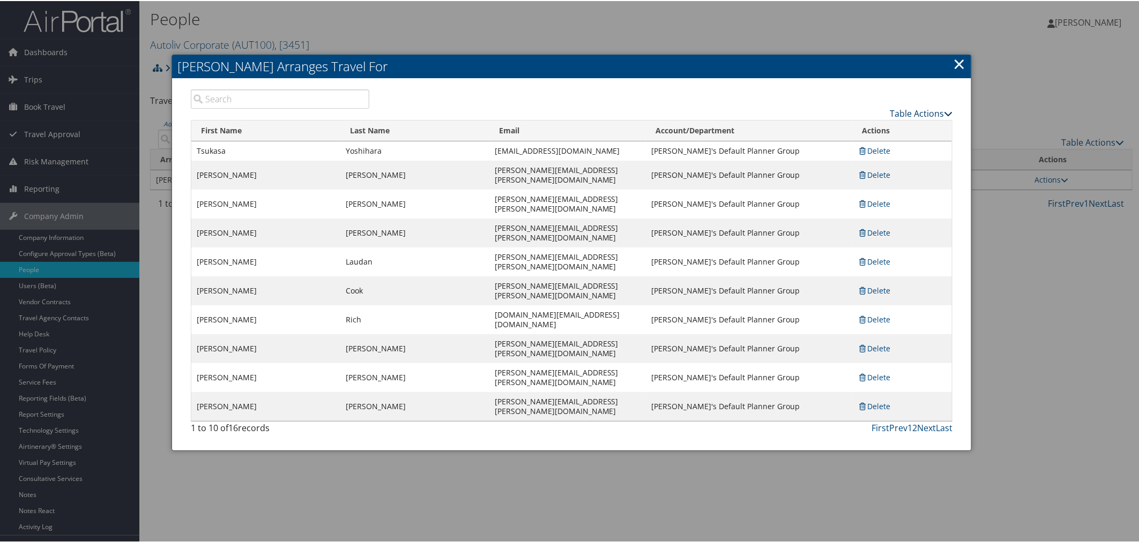
click at [910, 110] on link "Table Actions" at bounding box center [921, 113] width 63 height 12
click at [860, 131] on link "Add A Traveler" at bounding box center [878, 129] width 141 height 18
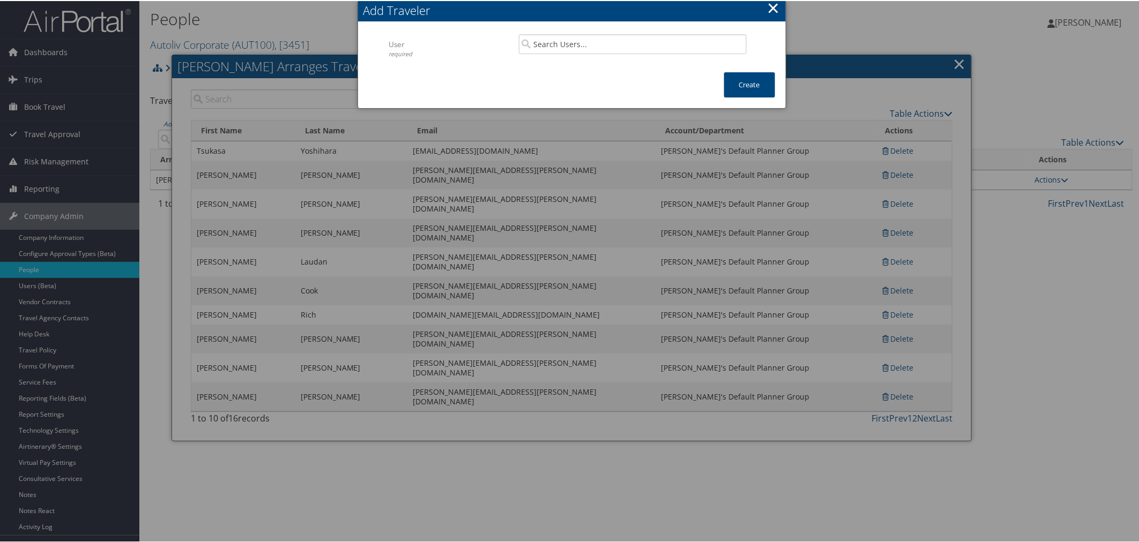
click at [772, 9] on button "×" at bounding box center [773, 6] width 12 height 21
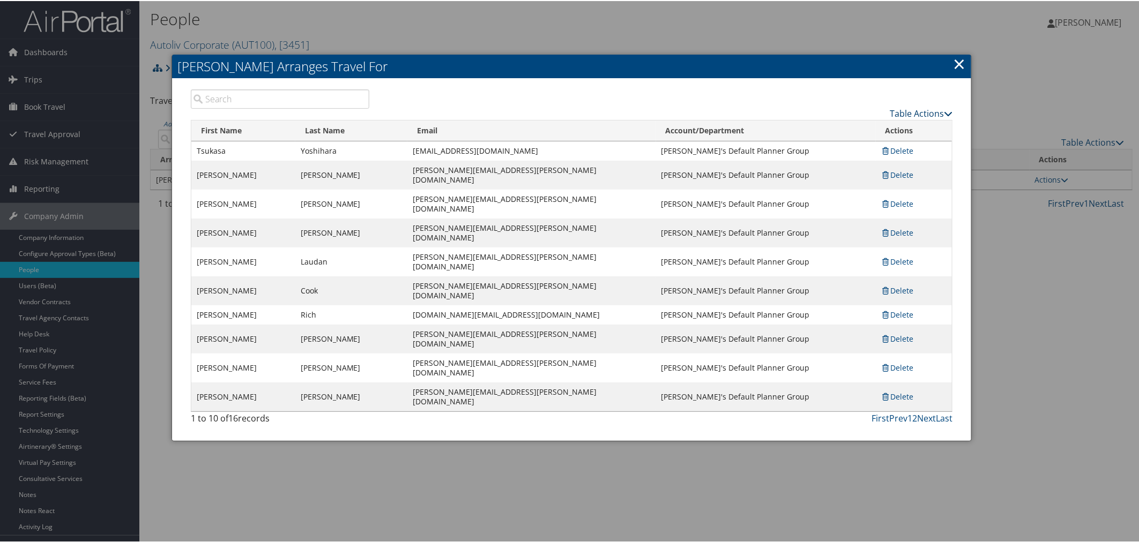
click at [893, 108] on link "Table Actions" at bounding box center [921, 113] width 63 height 12
click at [861, 158] on link "Page Length" at bounding box center [878, 165] width 141 height 18
click at [817, 147] on link "25" at bounding box center [878, 148] width 141 height 18
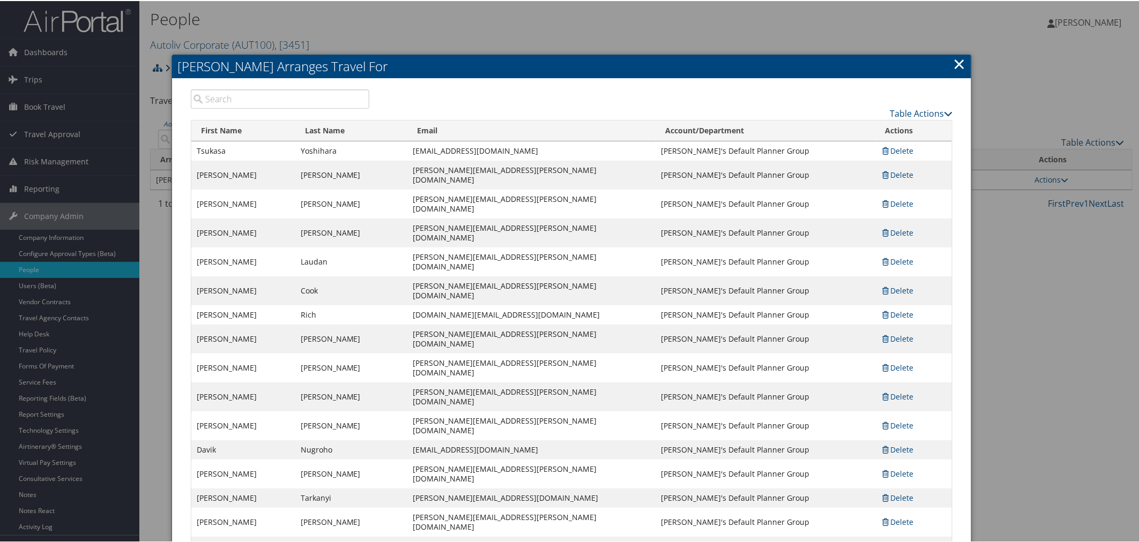
click at [452, 28] on div at bounding box center [571, 271] width 1143 height 542
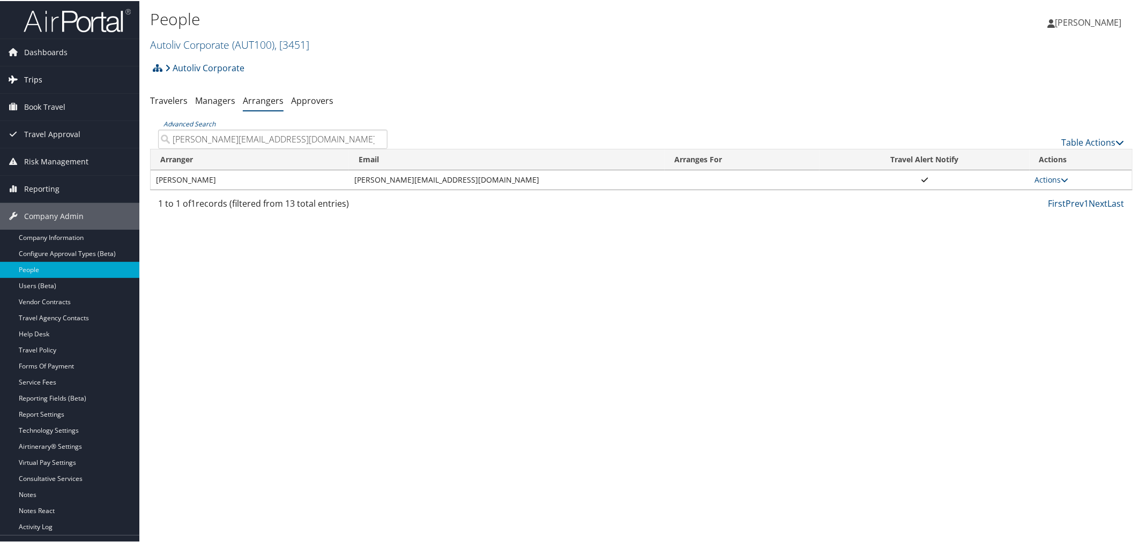
click at [36, 73] on span "Trips" at bounding box center [33, 78] width 18 height 27
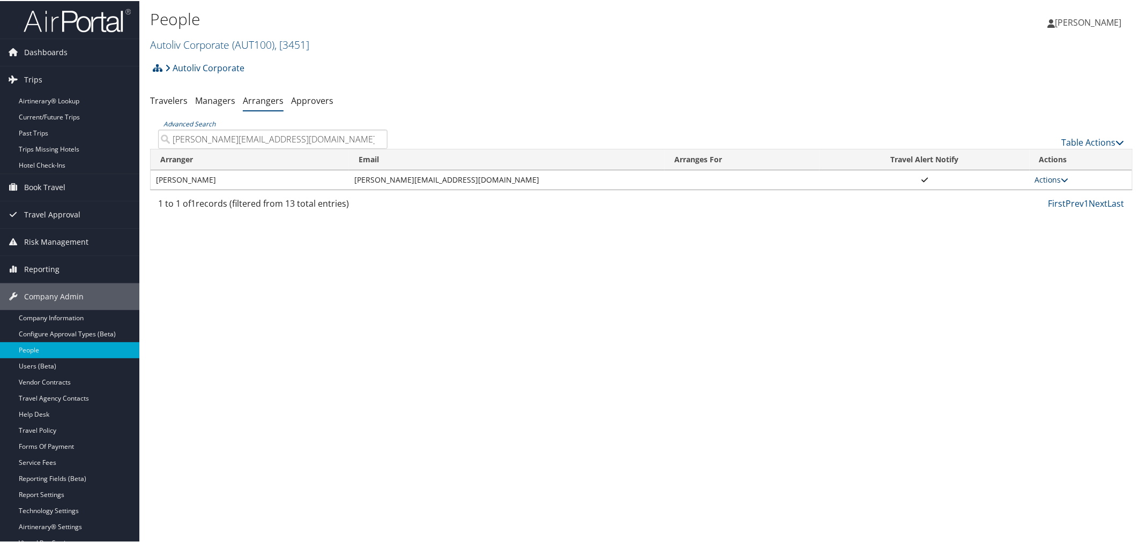
click at [1042, 174] on link "Actions" at bounding box center [1052, 179] width 34 height 10
click at [1061, 207] on link "View Group" at bounding box center [1061, 213] width 59 height 18
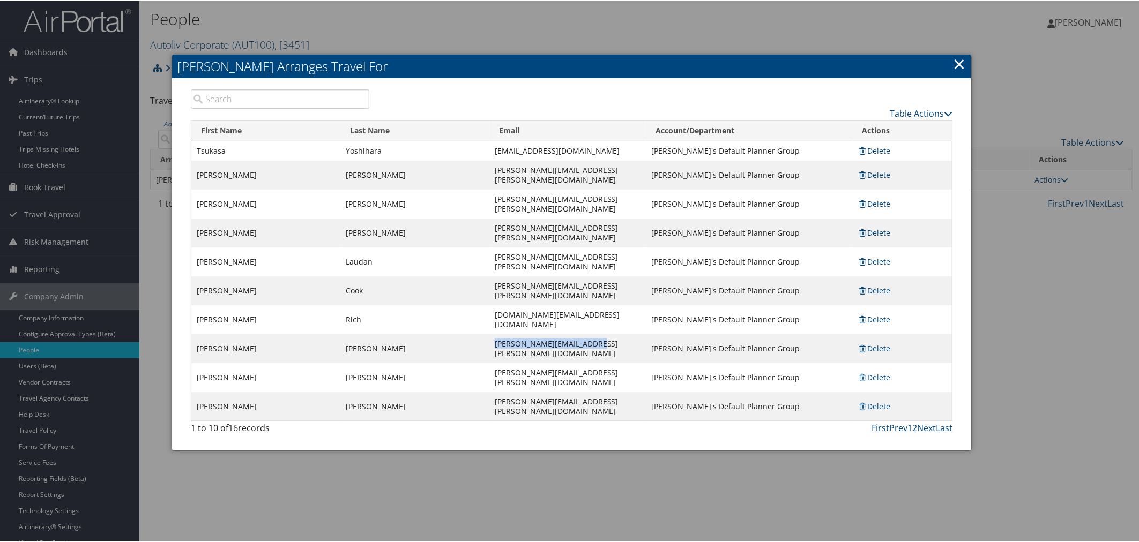
drag, startPoint x: 479, startPoint y: 281, endPoint x: 381, endPoint y: 282, distance: 98.6
click at [489, 333] on td "[PERSON_NAME][EMAIL_ADDRESS][PERSON_NAME][DOMAIN_NAME]" at bounding box center [567, 347] width 157 height 29
copy td "[PERSON_NAME][EMAIL_ADDRESS][PERSON_NAME][DOMAIN_NAME]"
click at [873, 343] on link "Delete" at bounding box center [874, 348] width 33 height 10
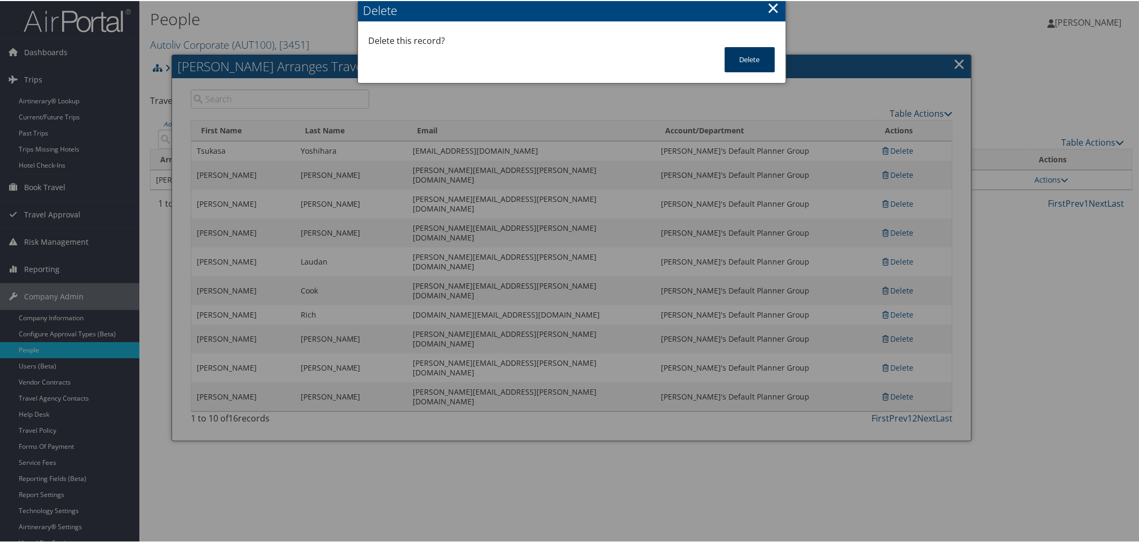
click at [740, 59] on button "Delete" at bounding box center [750, 58] width 50 height 25
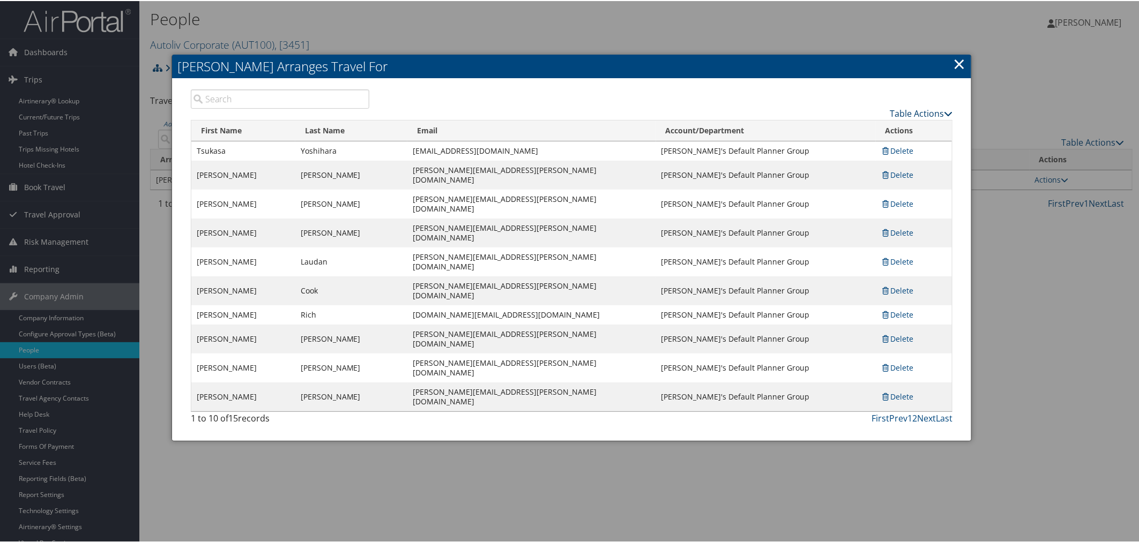
click at [897, 109] on link "Table Actions" at bounding box center [921, 113] width 63 height 12
click at [864, 124] on link "Add A Traveler" at bounding box center [878, 129] width 141 height 18
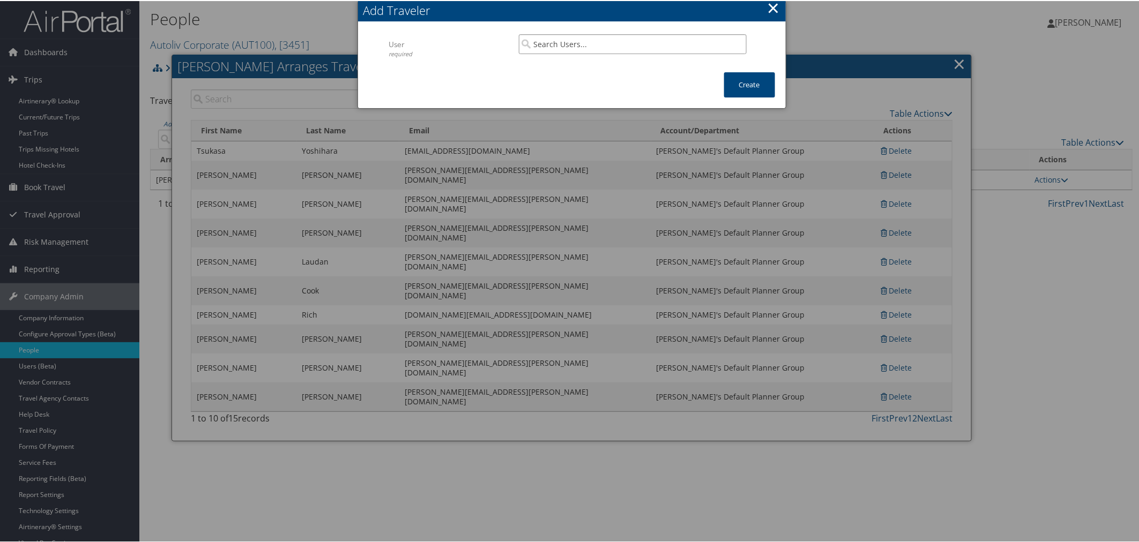
click at [572, 39] on input "search" at bounding box center [633, 43] width 228 height 20
paste input "[PERSON_NAME][EMAIL_ADDRESS][PERSON_NAME][DOMAIN_NAME]"
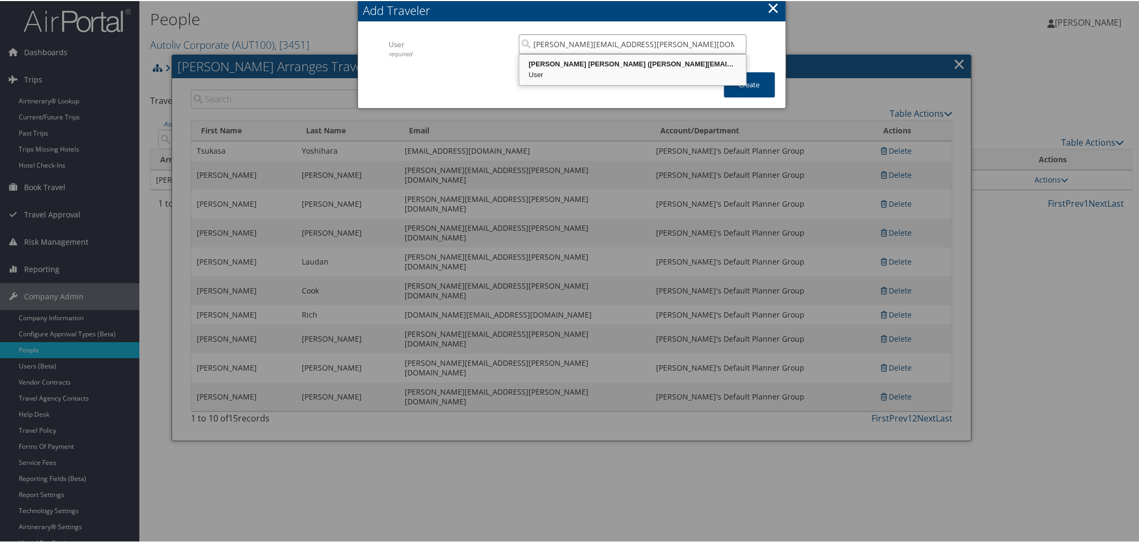
type input "[PERSON_NAME][EMAIL_ADDRESS][PERSON_NAME][DOMAIN_NAME]"
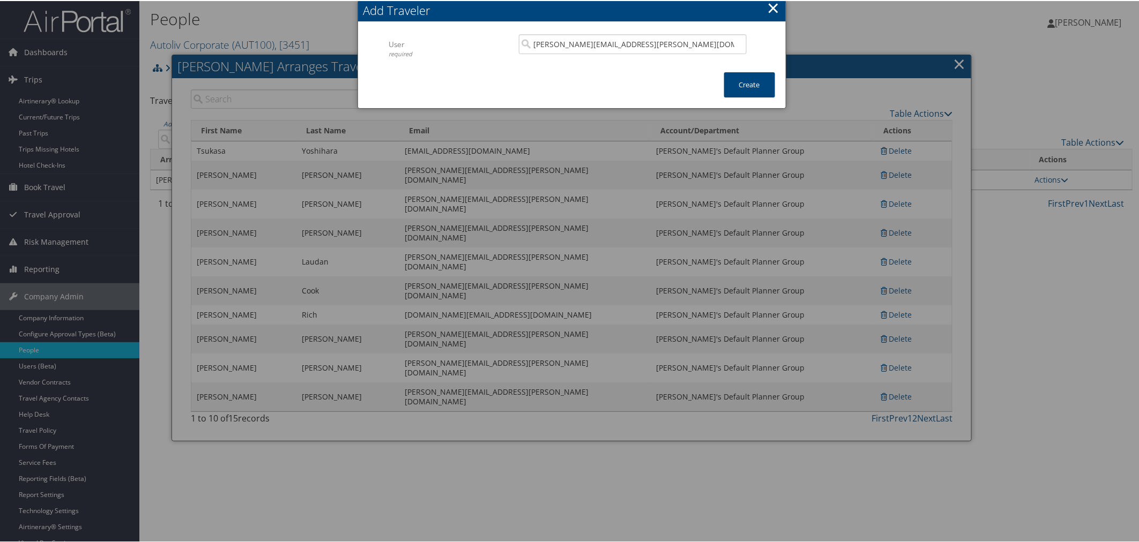
drag, startPoint x: 768, startPoint y: 8, endPoint x: 891, endPoint y: 22, distance: 124.7
click at [768, 8] on button "×" at bounding box center [773, 6] width 12 height 21
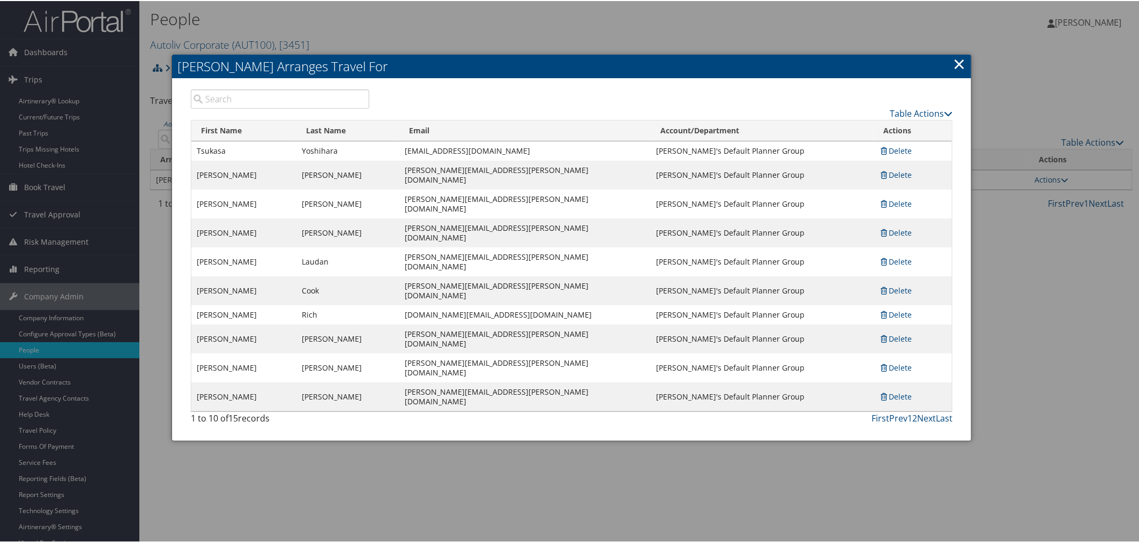
click at [955, 61] on link "×" at bounding box center [959, 62] width 12 height 21
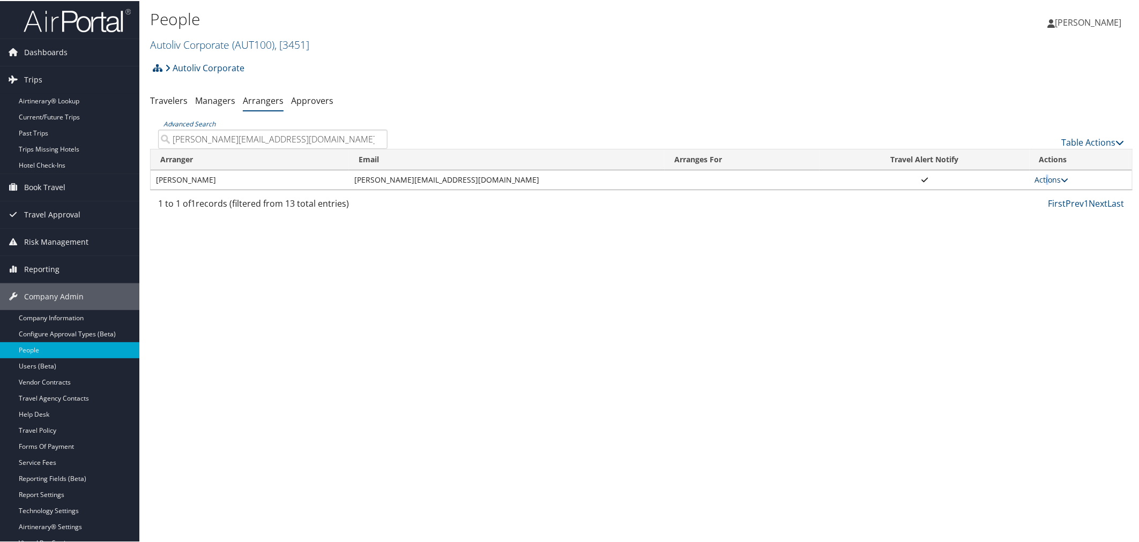
click at [1043, 174] on link "Actions" at bounding box center [1052, 179] width 34 height 10
click at [1053, 206] on link "View Group" at bounding box center [1061, 213] width 59 height 18
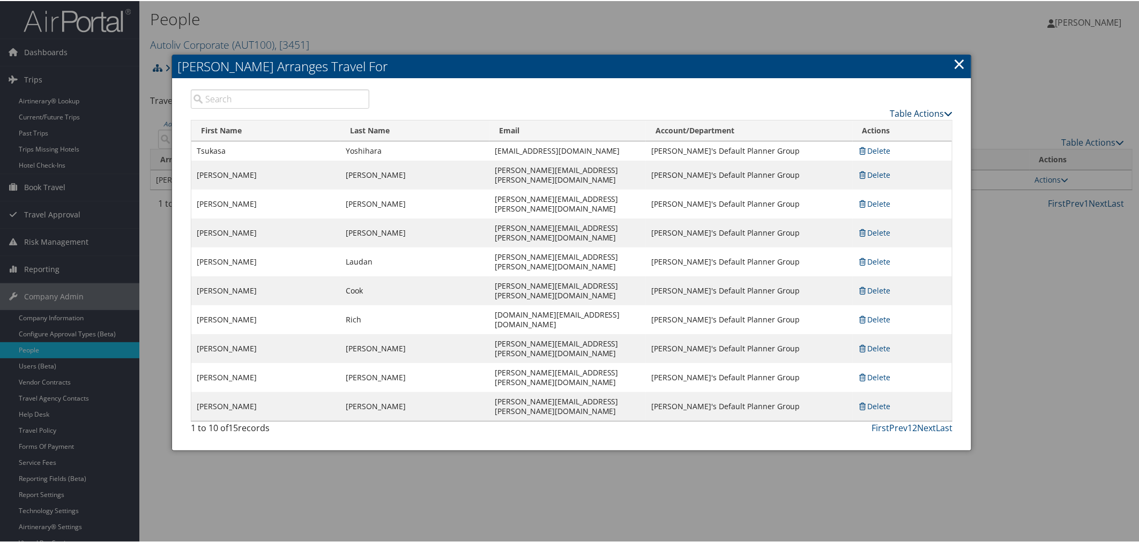
click at [910, 113] on link "Table Actions" at bounding box center [921, 113] width 63 height 12
click at [865, 158] on link "Page Length" at bounding box center [878, 165] width 141 height 18
click at [813, 165] on link "50" at bounding box center [878, 166] width 141 height 18
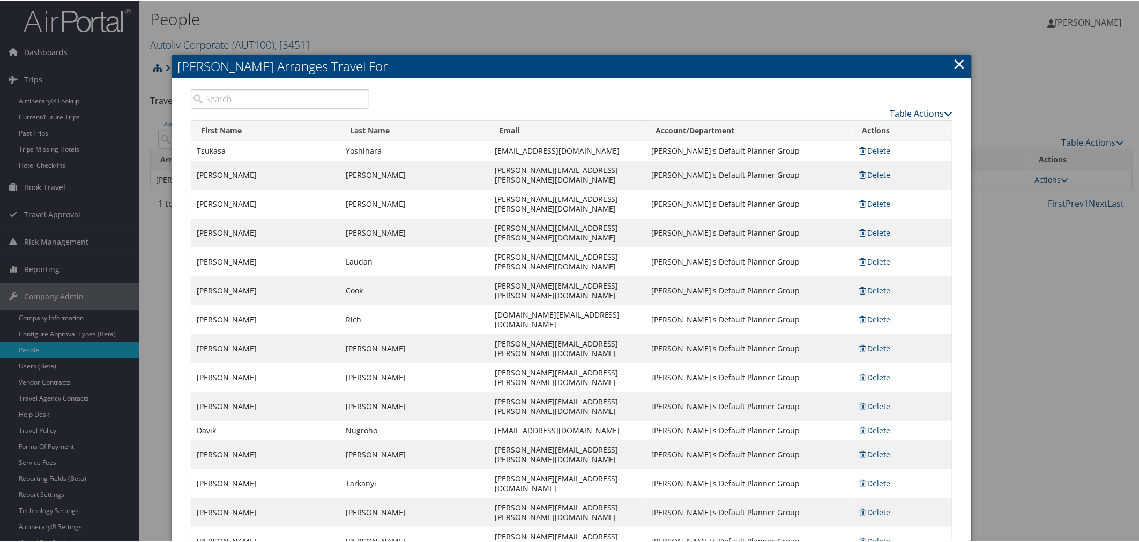
click at [898, 115] on link "Table Actions" at bounding box center [921, 113] width 63 height 12
click at [858, 131] on link "Add A Traveler" at bounding box center [878, 129] width 141 height 18
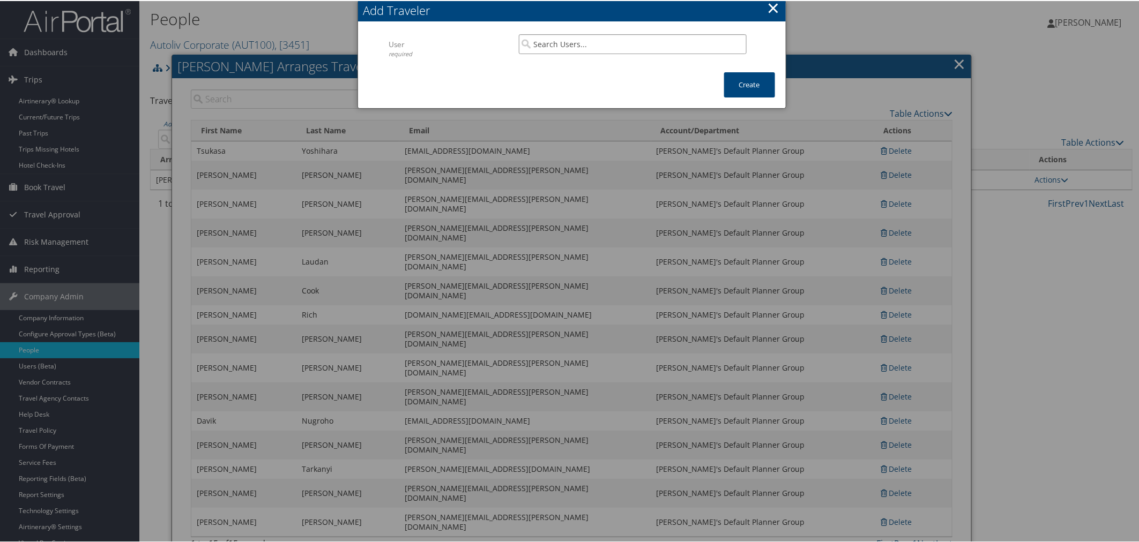
click at [575, 48] on input "search" at bounding box center [633, 43] width 228 height 20
paste input "jorge.vazquez@autoliv.com"
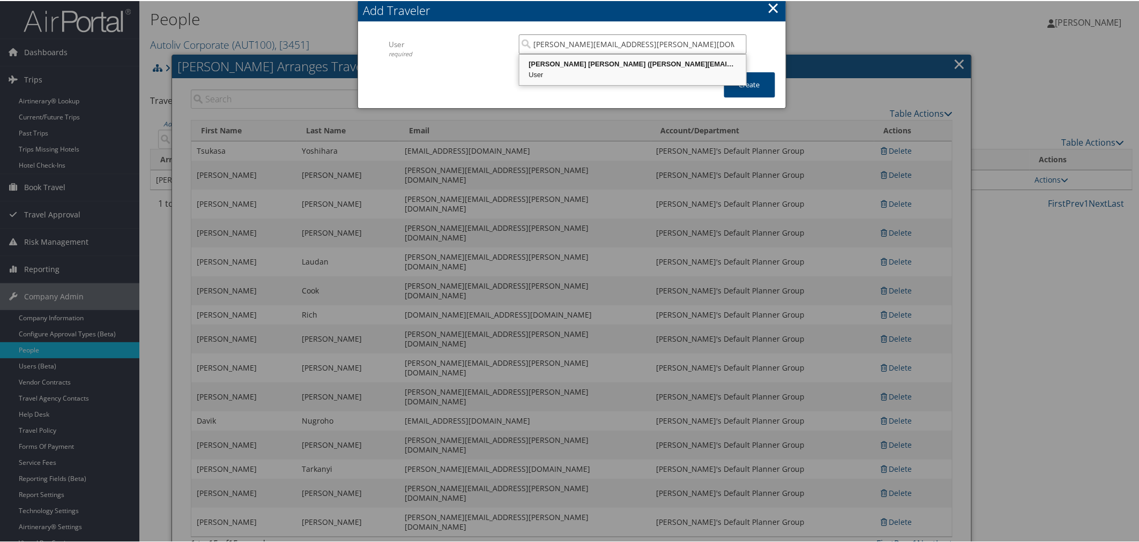
click at [576, 66] on div "Jorge Vazquez Sesma (jorge.vazquez@autoliv.com)" at bounding box center [633, 63] width 224 height 11
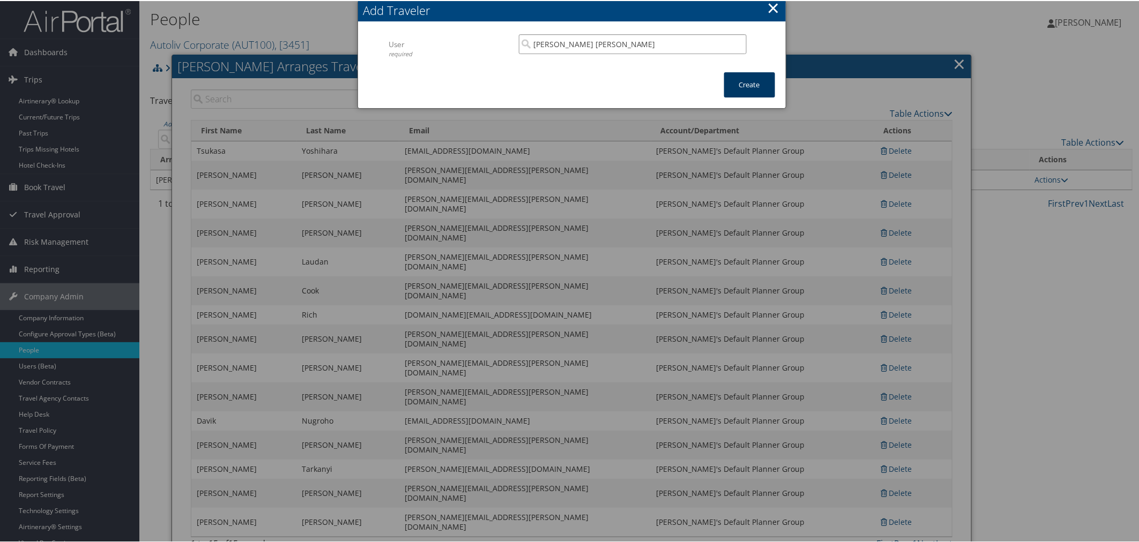
type input "Jorge Vazquez Sesma"
click at [736, 76] on button "Create" at bounding box center [749, 83] width 51 height 25
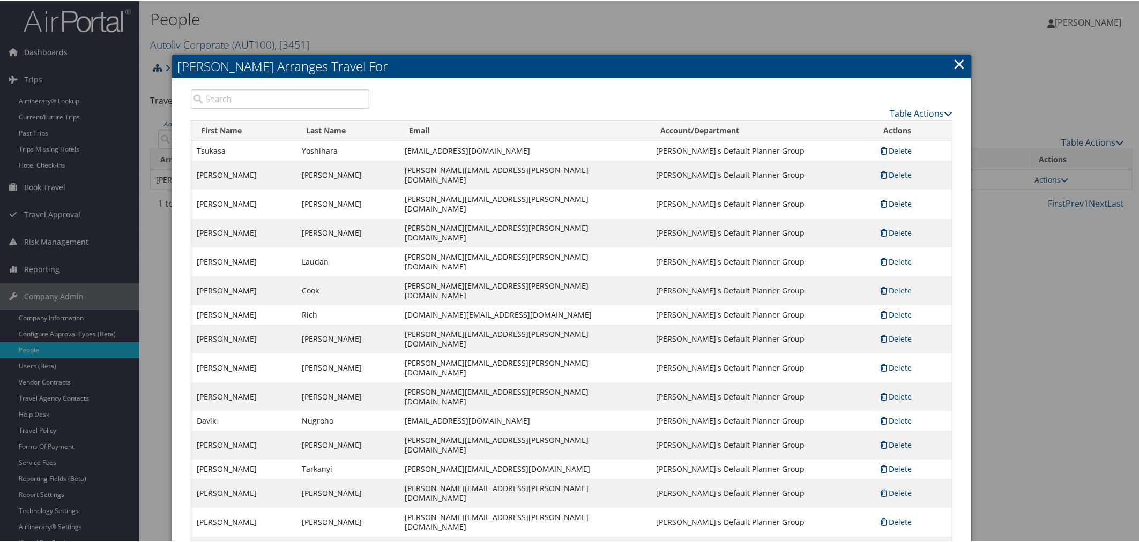
click at [958, 57] on link "×" at bounding box center [959, 62] width 12 height 21
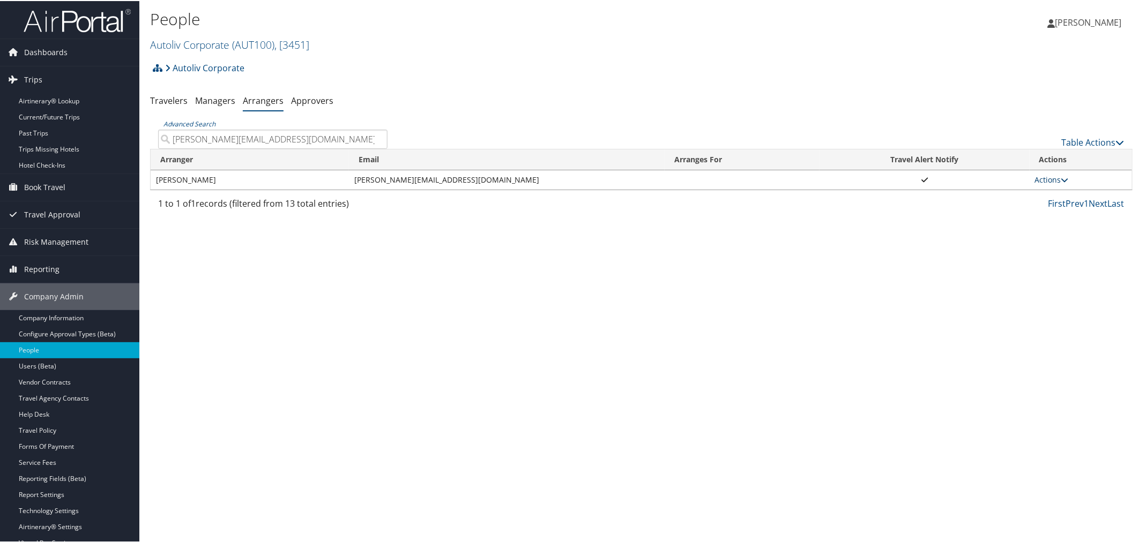
click at [1048, 176] on link "Actions" at bounding box center [1052, 179] width 34 height 10
click at [1054, 216] on link "View Group" at bounding box center [1061, 213] width 59 height 18
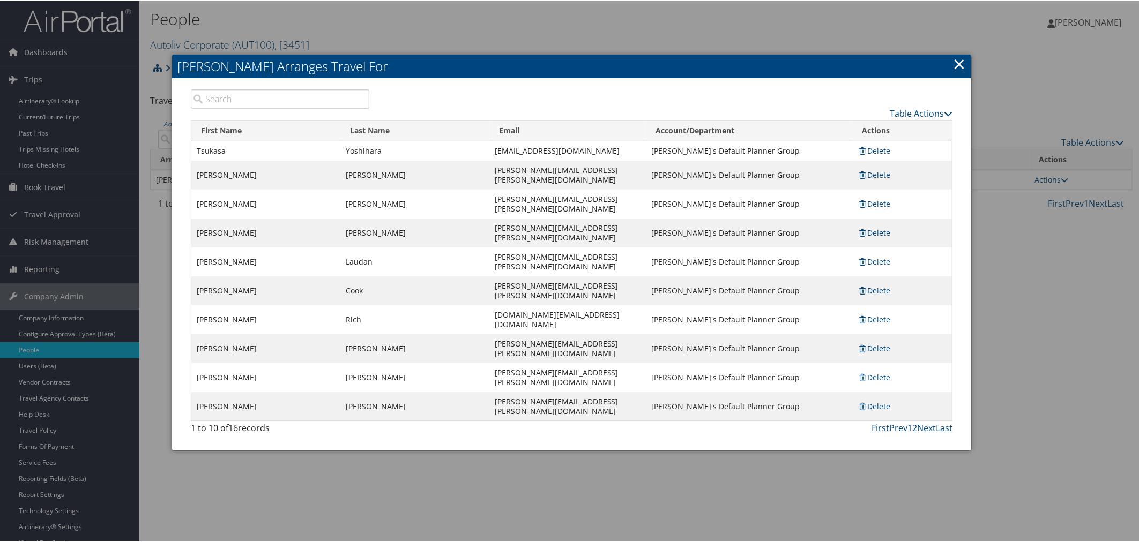
click at [442, 38] on div at bounding box center [571, 271] width 1143 height 542
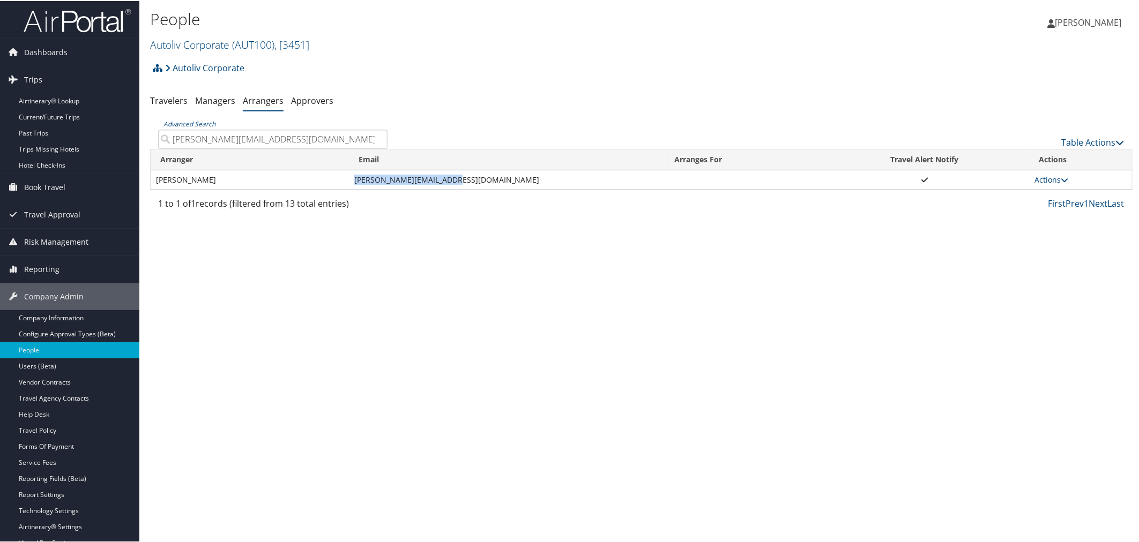
drag, startPoint x: 446, startPoint y: 181, endPoint x: 354, endPoint y: 181, distance: 92.2
click at [354, 181] on td "cathy.stress@autoliv.com" at bounding box center [507, 178] width 316 height 19
copy td "cathy.stress@autoliv.com"
click at [1055, 177] on link "Actions" at bounding box center [1052, 179] width 34 height 10
click at [1058, 212] on link "View Group" at bounding box center [1061, 213] width 59 height 18
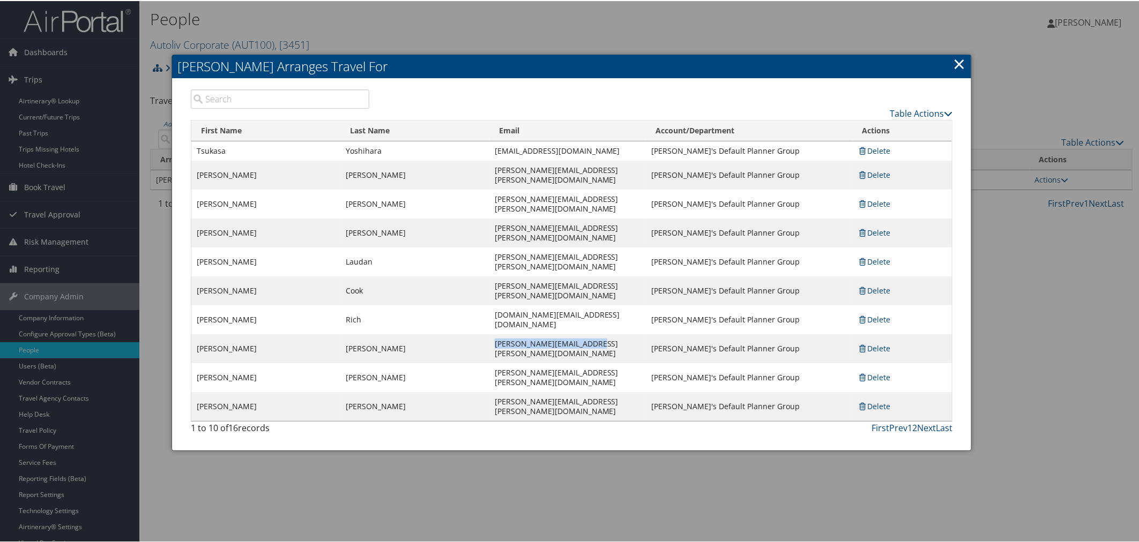
drag, startPoint x: 483, startPoint y: 281, endPoint x: 381, endPoint y: 286, distance: 102.5
click at [489, 333] on td "jorge.vazquez@autoliv.com" at bounding box center [567, 347] width 157 height 29
copy td "jorge.vazquez@autoliv.com"
click at [356, 14] on div at bounding box center [571, 271] width 1143 height 542
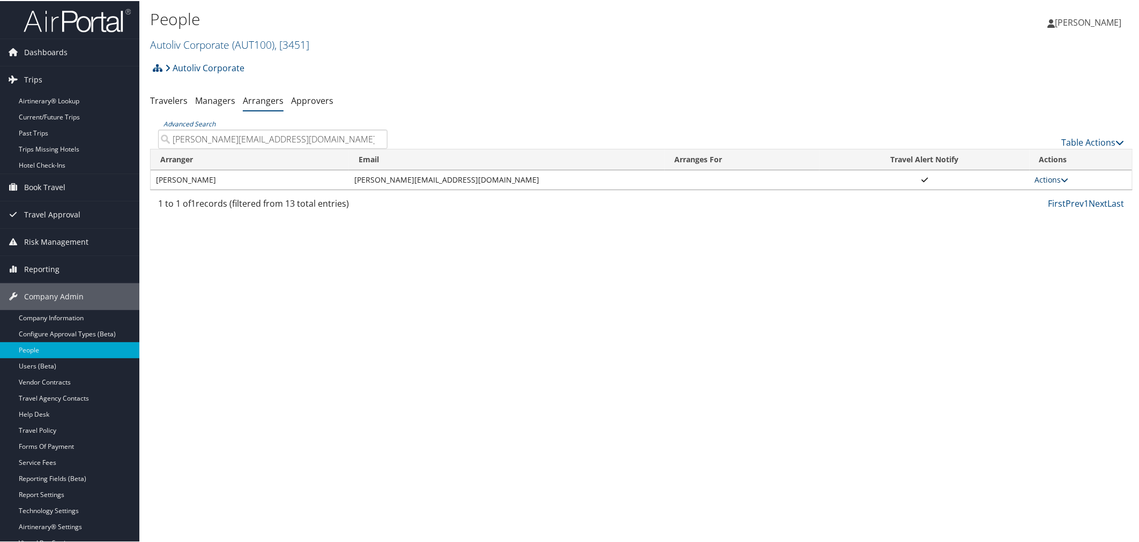
click at [1046, 174] on link "Actions" at bounding box center [1052, 179] width 34 height 10
drag, startPoint x: 1048, startPoint y: 215, endPoint x: 1033, endPoint y: 210, distance: 15.4
click at [1048, 214] on link "View Group" at bounding box center [1061, 213] width 59 height 18
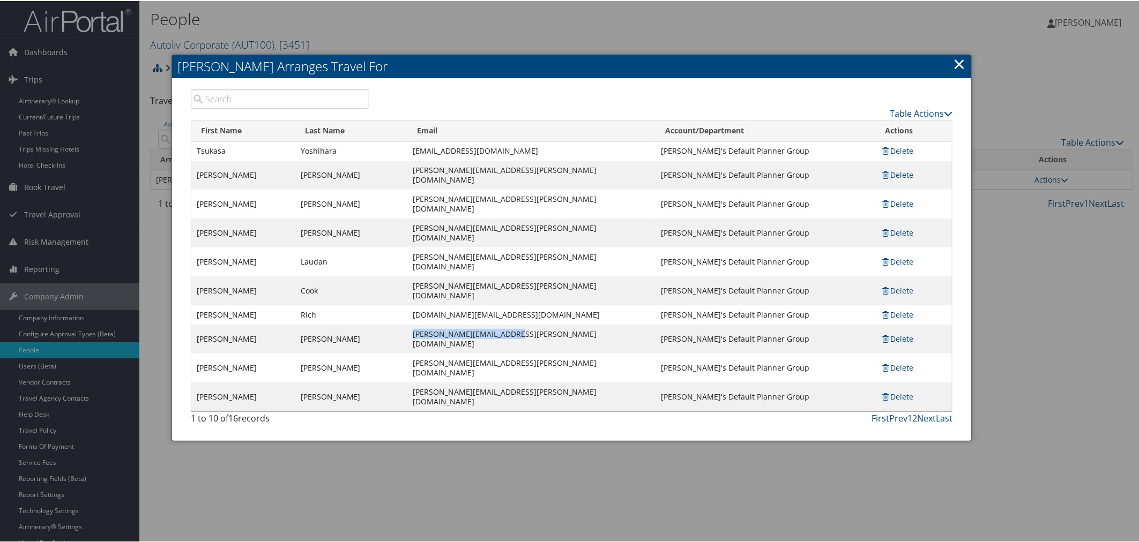
drag, startPoint x: 511, startPoint y: 281, endPoint x: 411, endPoint y: 286, distance: 99.8
click at [411, 324] on td "jorge.vazquez@autoliv.com" at bounding box center [531, 338] width 248 height 29
copy td "jorge.vazquez@autoliv.com"
drag, startPoint x: 398, startPoint y: 29, endPoint x: 227, endPoint y: 9, distance: 172.2
click at [398, 29] on div at bounding box center [571, 271] width 1143 height 542
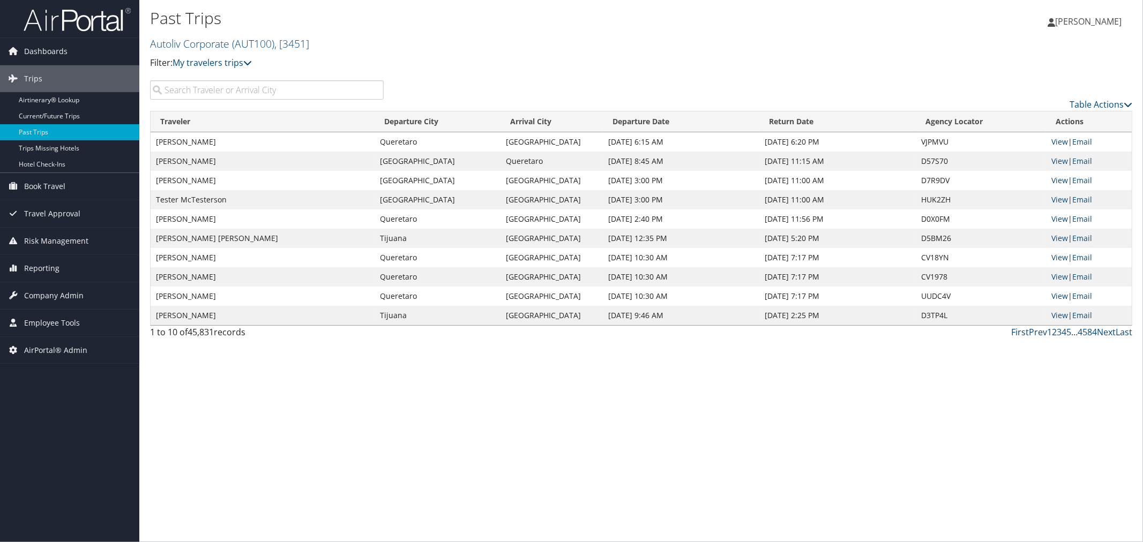
click at [213, 88] on input "search" at bounding box center [267, 89] width 234 height 19
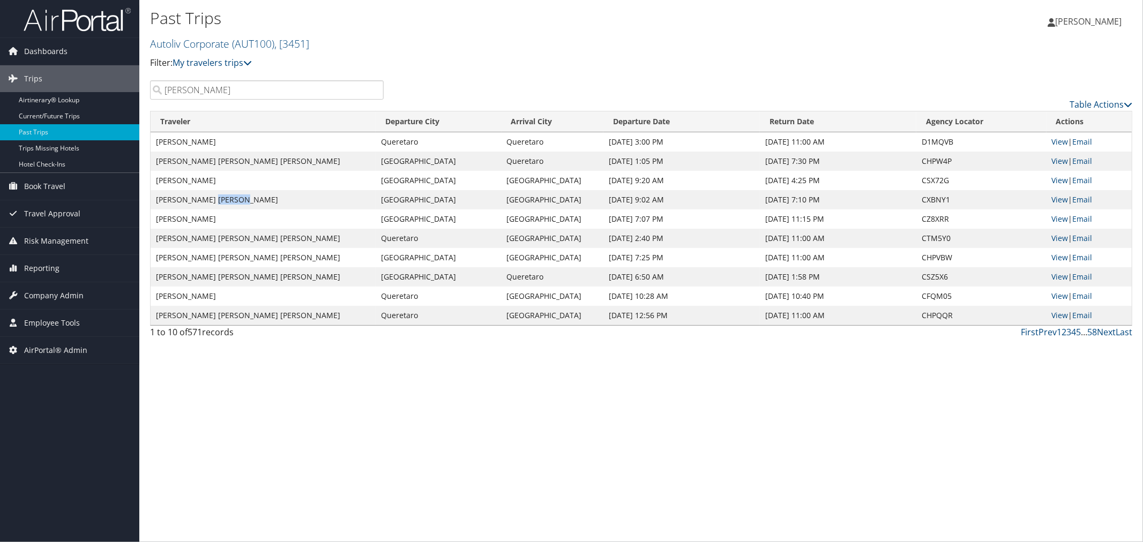
drag, startPoint x: 248, startPoint y: 199, endPoint x: 217, endPoint y: 199, distance: 31.1
click at [217, 199] on td "[PERSON_NAME] [PERSON_NAME]" at bounding box center [263, 199] width 225 height 19
copy td "VAZQUEZ"
drag, startPoint x: 212, startPoint y: 85, endPoint x: 145, endPoint y: 88, distance: 67.1
click at [145, 88] on div "jorge" at bounding box center [267, 89] width 250 height 19
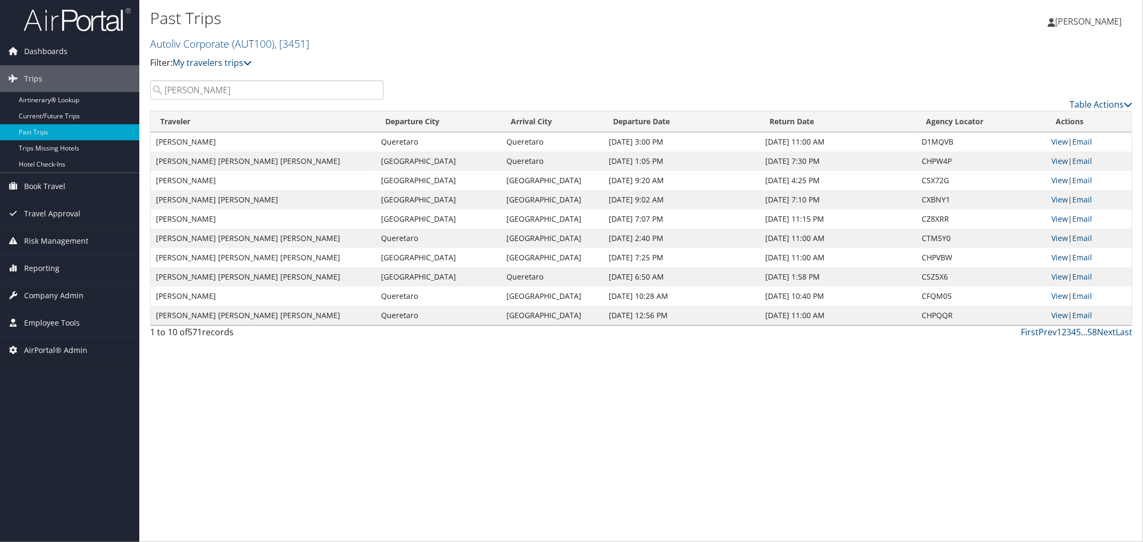
paste input "VAZQUEZ"
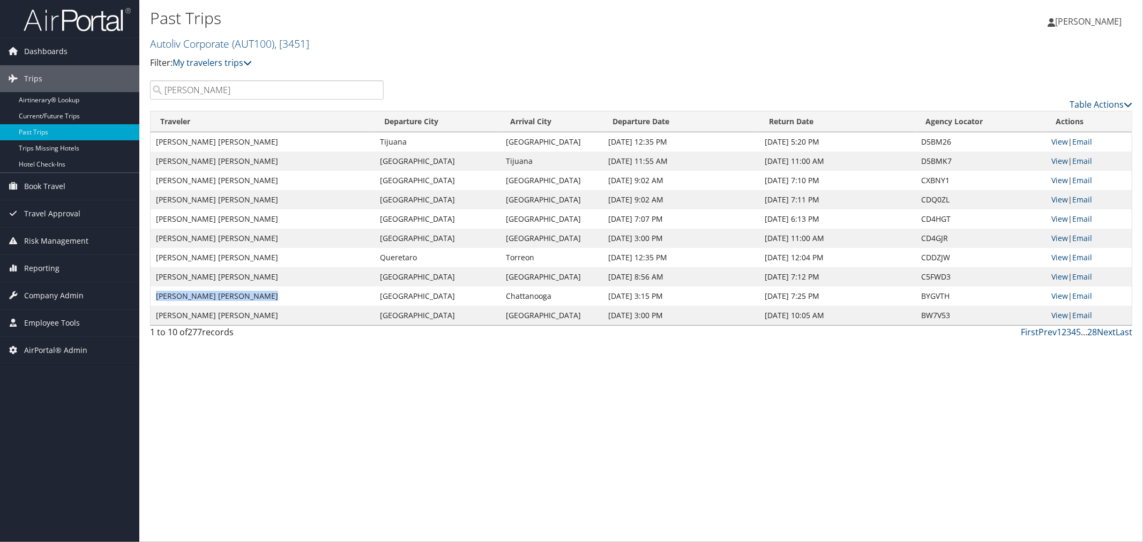
drag, startPoint x: 263, startPoint y: 298, endPoint x: 155, endPoint y: 301, distance: 107.3
click at [155, 301] on td "[PERSON_NAME] [PERSON_NAME]" at bounding box center [263, 296] width 224 height 19
copy td "[PERSON_NAME] [PERSON_NAME]"
paste input "[PERSON_NAME] [PERSON_NAME]"
drag, startPoint x: 208, startPoint y: 90, endPoint x: 155, endPoint y: 92, distance: 52.6
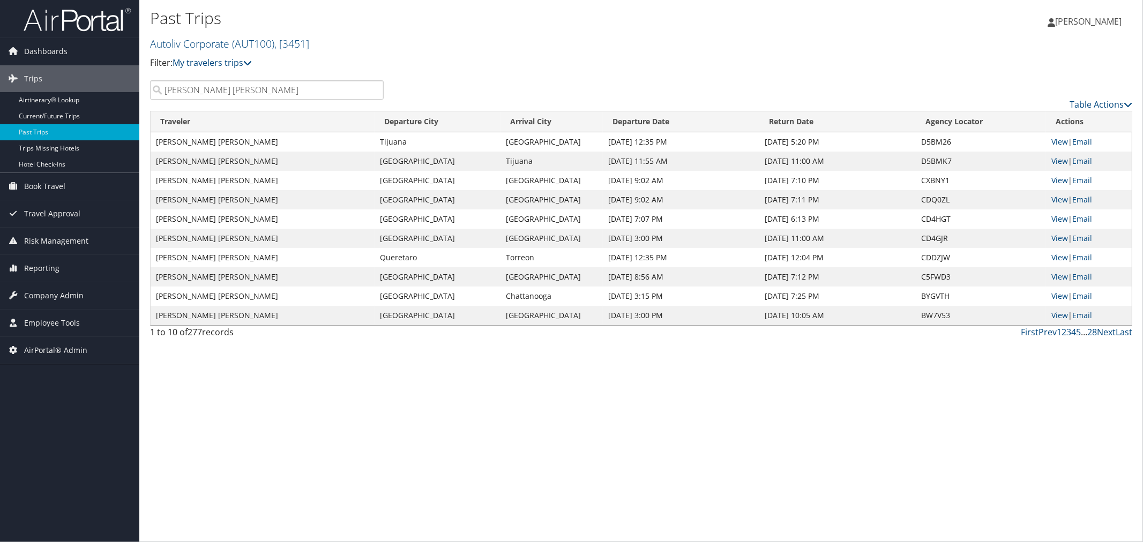
click at [155, 92] on input "[PERSON_NAME] [PERSON_NAME]" at bounding box center [267, 89] width 234 height 19
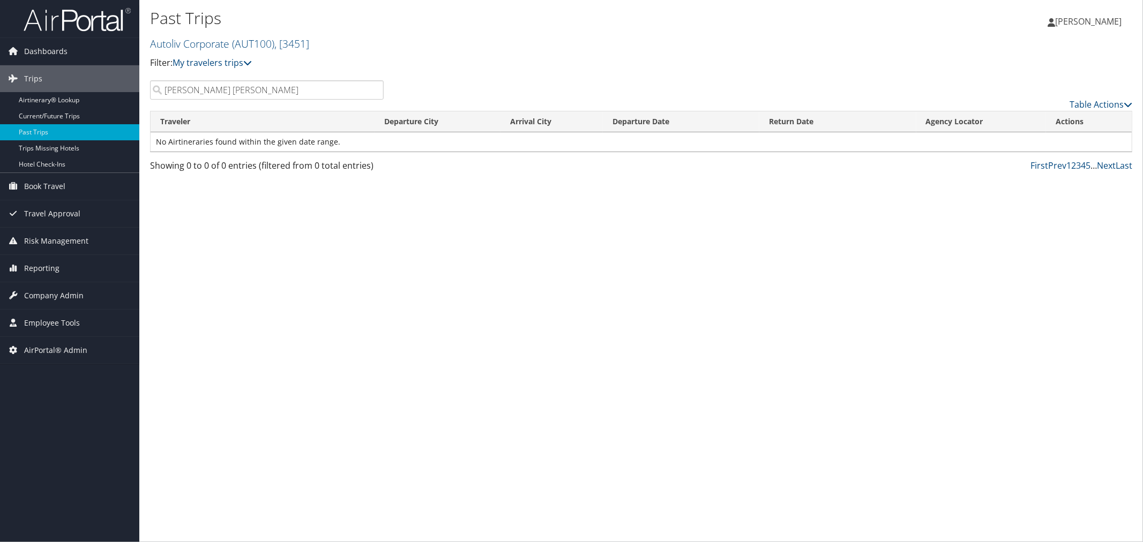
click at [230, 90] on input "[PERSON_NAME] [PERSON_NAME]" at bounding box center [267, 89] width 234 height 19
click at [260, 93] on input "JORGE VAZQUEZ SESMA" at bounding box center [267, 89] width 234 height 19
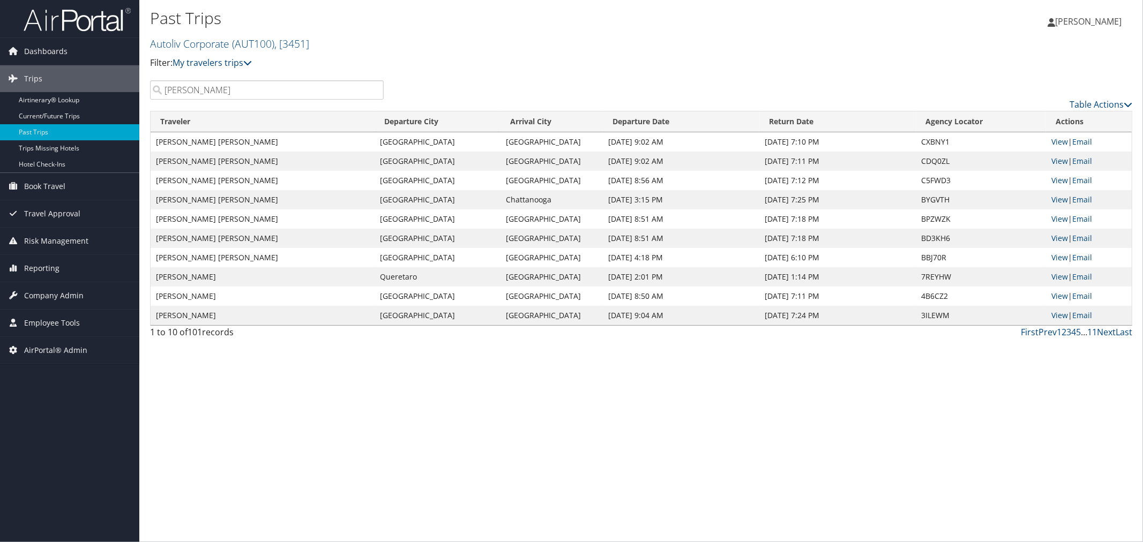
type input "JORGE VAZQUEZ"
drag, startPoint x: 950, startPoint y: 214, endPoint x: 922, endPoint y: 216, distance: 27.9
click at [922, 216] on td "BPZWZK" at bounding box center [982, 219] width 130 height 19
copy td "BPZWZK"
drag, startPoint x: 951, startPoint y: 195, endPoint x: 912, endPoint y: 198, distance: 39.3
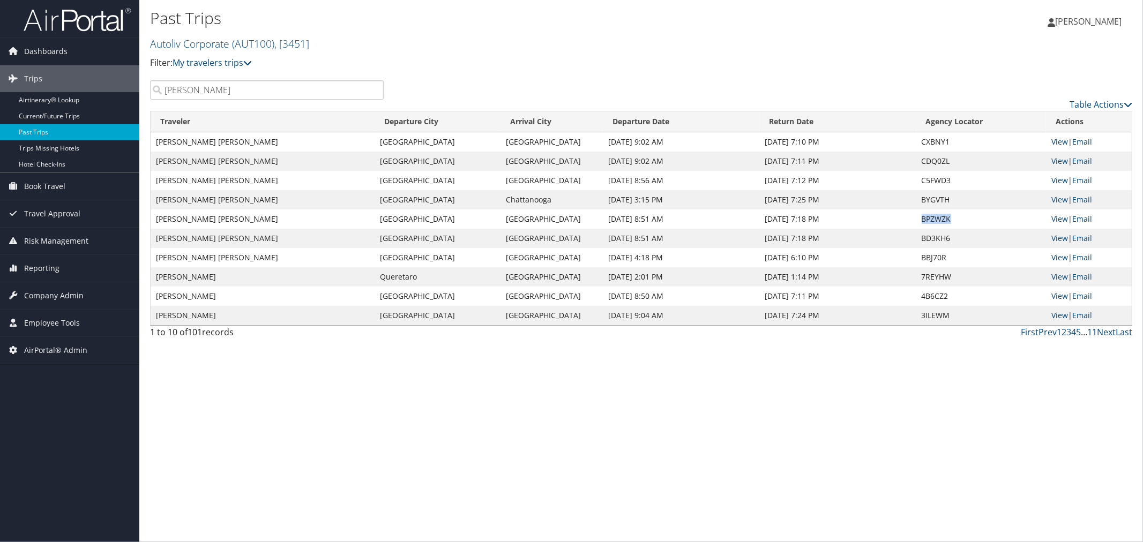
click at [912, 198] on tr "JORGE ALFONSO VAZQUEZ SESMA Detroit Chattanooga Apr 28, 2025 3:15 PM Apr 29, 20…" at bounding box center [641, 199] width 981 height 19
copy tr "BYGVTH"
drag, startPoint x: 76, startPoint y: 347, endPoint x: 61, endPoint y: 364, distance: 23.5
click at [76, 347] on span "AirPortal® Admin" at bounding box center [55, 350] width 63 height 27
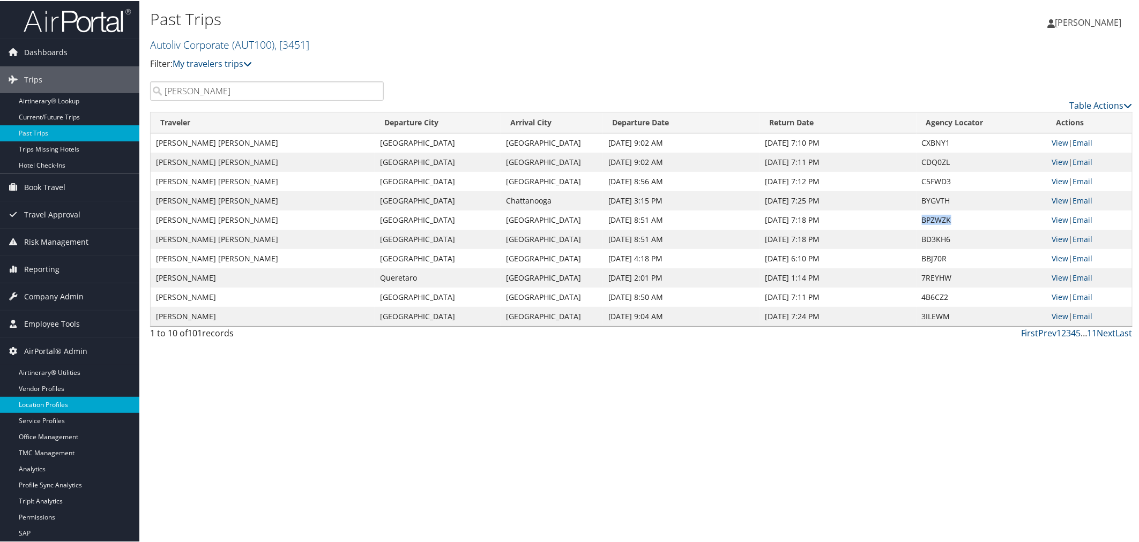
drag, startPoint x: 55, startPoint y: 406, endPoint x: 55, endPoint y: 399, distance: 6.5
click at [54, 406] on link "Location Profiles" at bounding box center [69, 404] width 139 height 16
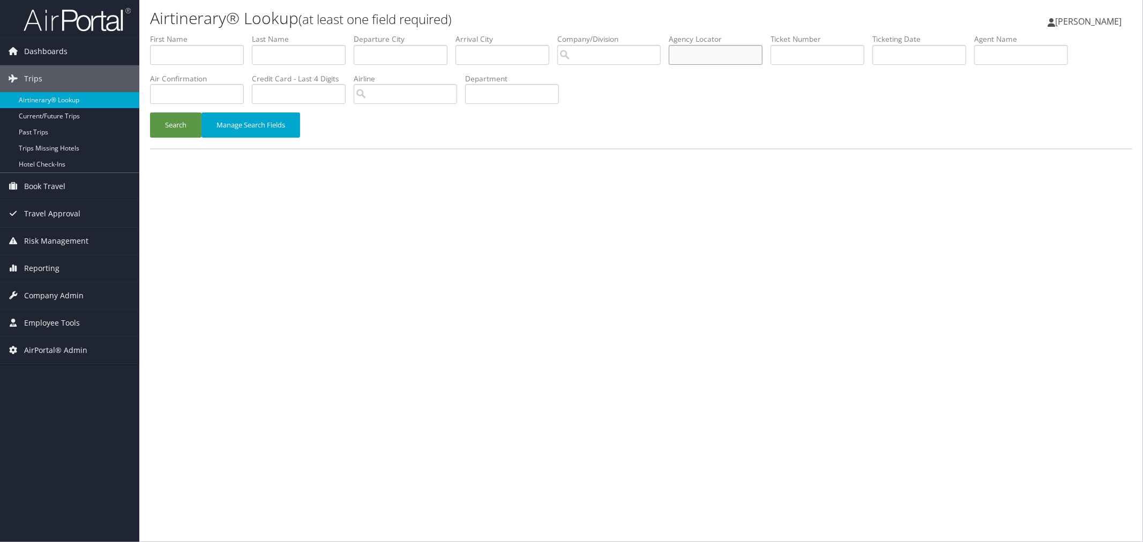
click at [716, 56] on input "text" at bounding box center [716, 55] width 94 height 20
paste input "BYGVTH"
click at [177, 122] on button "Search" at bounding box center [175, 125] width 51 height 25
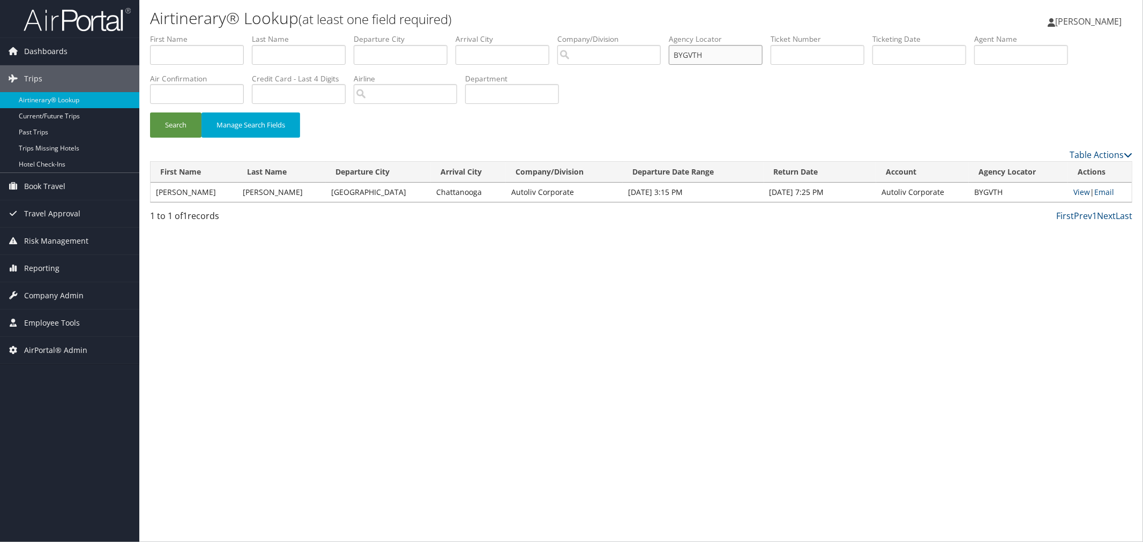
drag, startPoint x: 735, startPoint y: 56, endPoint x: 697, endPoint y: 59, distance: 37.7
click at [697, 34] on ul "First Name Last Name Departure City Arrival City Company/Division Airport/City …" at bounding box center [641, 34] width 983 height 0
paste input "C5FWD3"
click at [173, 121] on button "Search" at bounding box center [175, 125] width 51 height 25
drag, startPoint x: 740, startPoint y: 56, endPoint x: 703, endPoint y: 55, distance: 37.5
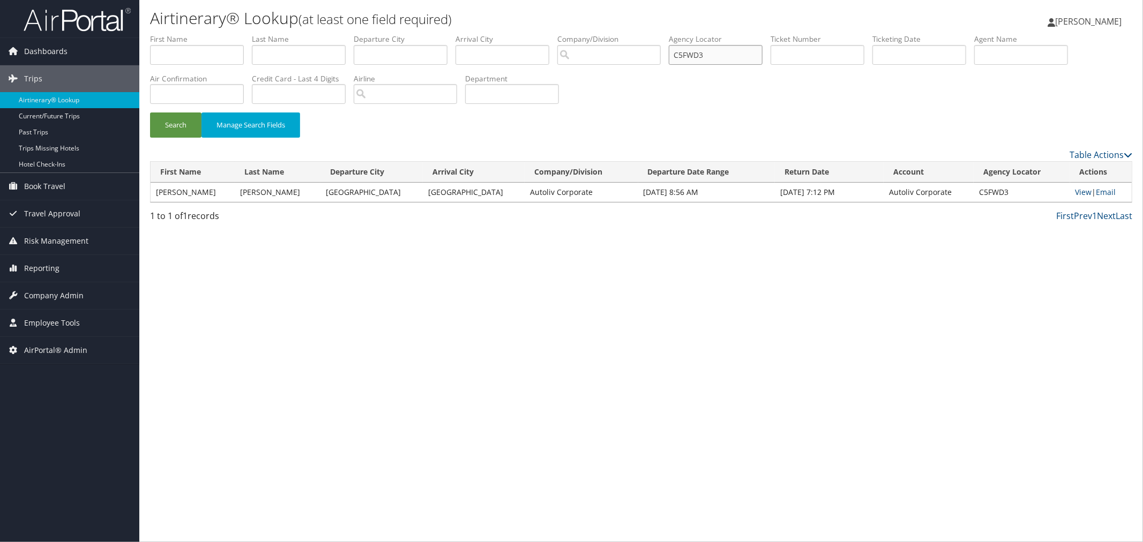
click at [703, 55] on input "C5FWD3" at bounding box center [716, 55] width 94 height 20
paste input "DQ0ZL"
click at [189, 126] on button "Search" at bounding box center [175, 125] width 51 height 25
drag, startPoint x: 748, startPoint y: 52, endPoint x: 702, endPoint y: 57, distance: 45.8
click at [702, 57] on input "CDQ0ZL" at bounding box center [716, 55] width 94 height 20
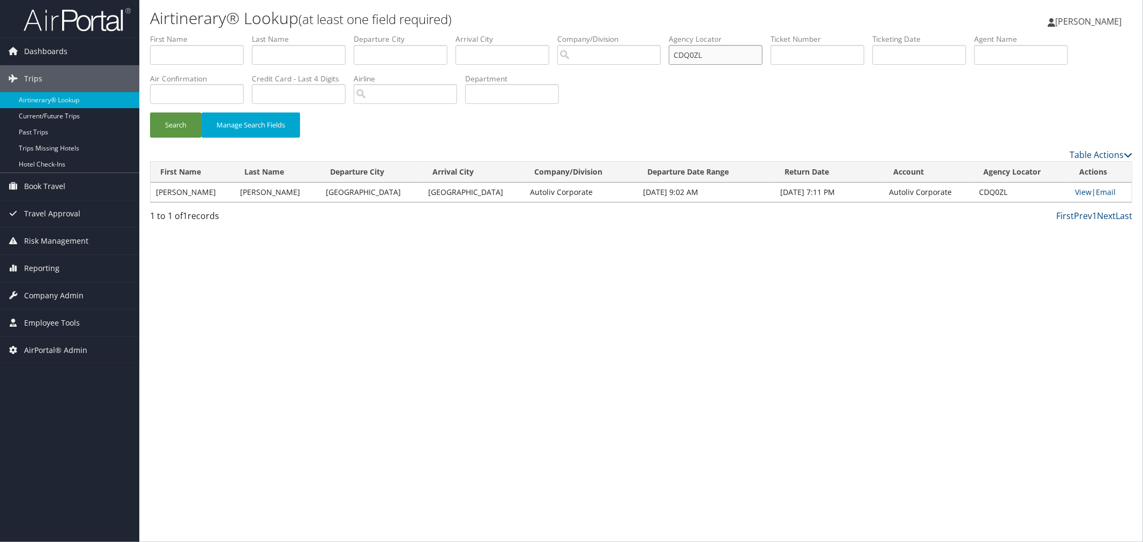
paste input "XBNY1"
click at [172, 125] on button "Search" at bounding box center [175, 125] width 51 height 25
click at [1083, 189] on link "View" at bounding box center [1084, 192] width 17 height 10
drag, startPoint x: 734, startPoint y: 61, endPoint x: 693, endPoint y: 63, distance: 41.8
click at [693, 34] on ul "First Name Last Name Departure City Arrival City Company/Division Airport/City …" at bounding box center [641, 34] width 983 height 0
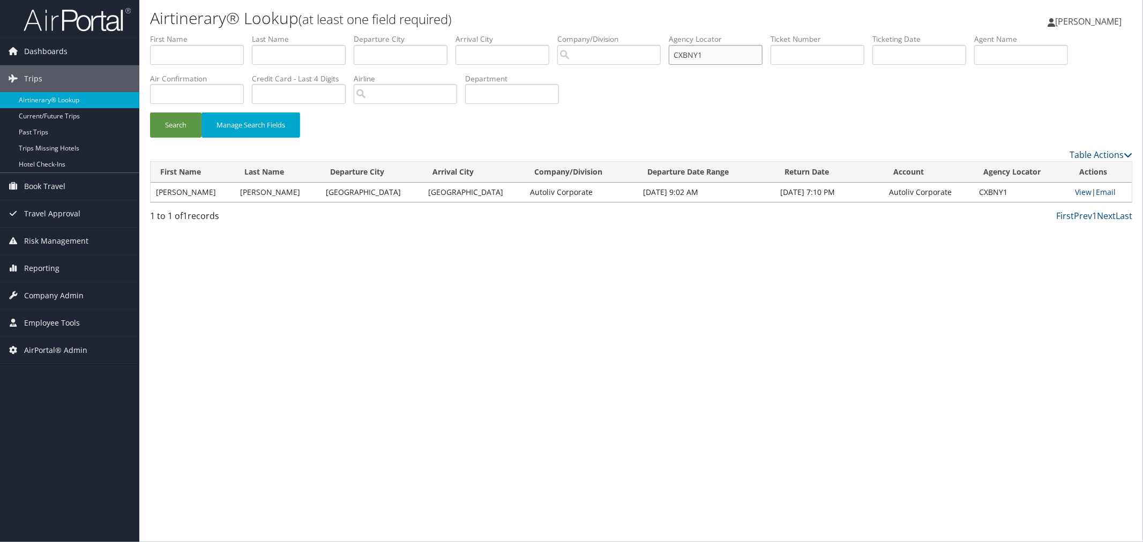
paste input "BYGVTH"
click at [164, 121] on button "Search" at bounding box center [175, 125] width 51 height 25
click at [1082, 191] on link "View" at bounding box center [1082, 192] width 17 height 10
drag, startPoint x: 736, startPoint y: 55, endPoint x: 663, endPoint y: 65, distance: 74.2
click at [701, 54] on input "BYGVTH" at bounding box center [716, 55] width 94 height 20
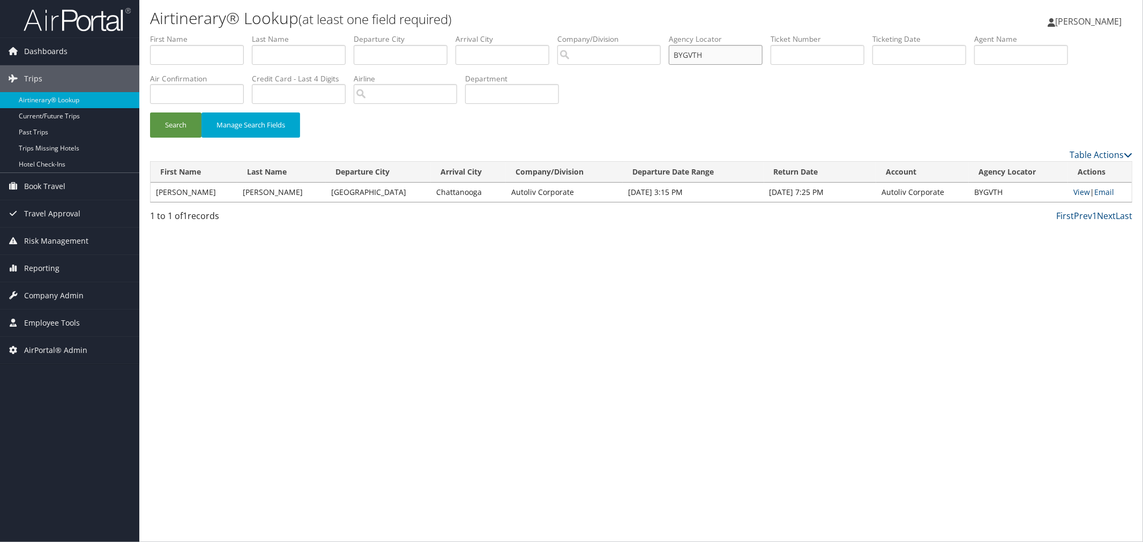
paste input "C5FWD3"
drag, startPoint x: 177, startPoint y: 122, endPoint x: 212, endPoint y: 122, distance: 34.8
click at [177, 122] on button "Search" at bounding box center [175, 125] width 51 height 25
click at [1078, 190] on link "View" at bounding box center [1084, 192] width 17 height 10
drag, startPoint x: 736, startPoint y: 54, endPoint x: 695, endPoint y: 53, distance: 41.3
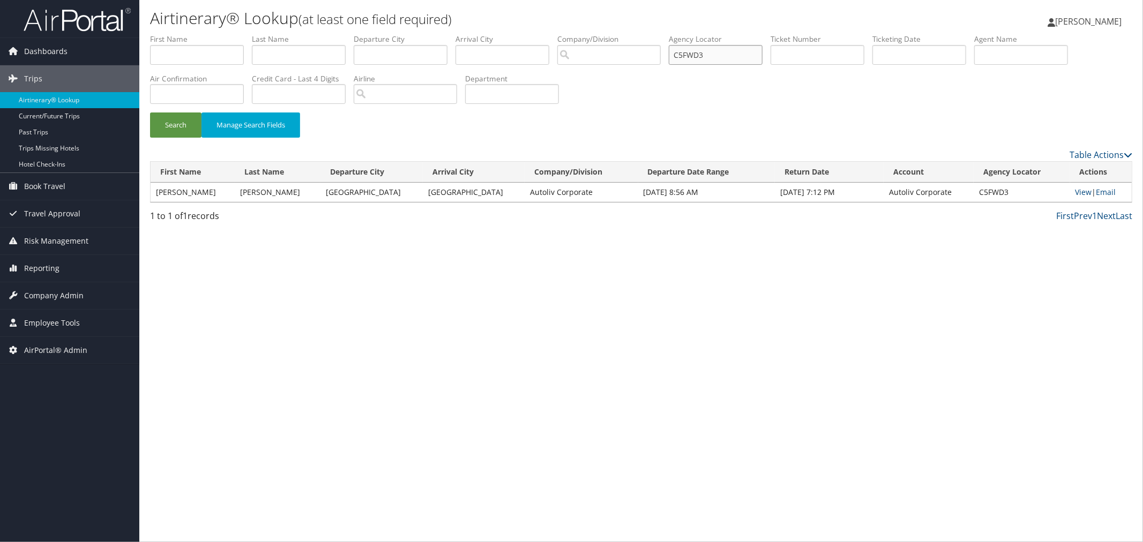
click at [695, 34] on ul "First Name Last Name Departure City Arrival City Company/Division Airport/City …" at bounding box center [641, 34] width 983 height 0
paste input "DQ0ZL"
click at [183, 123] on button "Search" at bounding box center [175, 125] width 51 height 25
click at [1086, 191] on td "View | Email" at bounding box center [1101, 192] width 62 height 19
click at [1085, 190] on link "View" at bounding box center [1084, 192] width 17 height 10
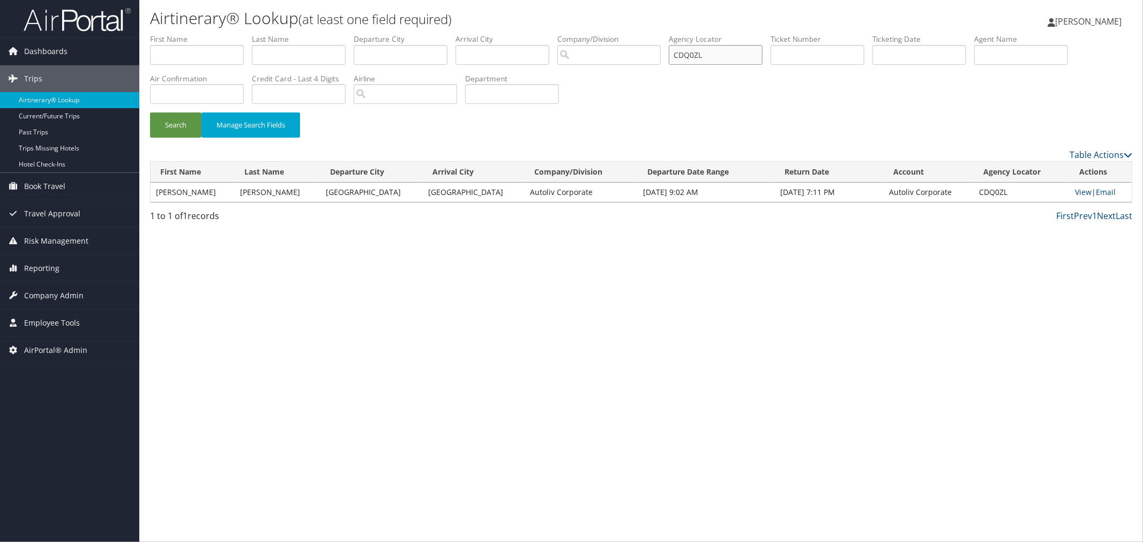
drag, startPoint x: 732, startPoint y: 55, endPoint x: 695, endPoint y: 54, distance: 37.0
click at [699, 54] on input "CDQ0ZL" at bounding box center [716, 55] width 94 height 20
paste input "D8JW2R"
type input "D8JW2R"
click at [178, 124] on button "Search" at bounding box center [175, 125] width 51 height 25
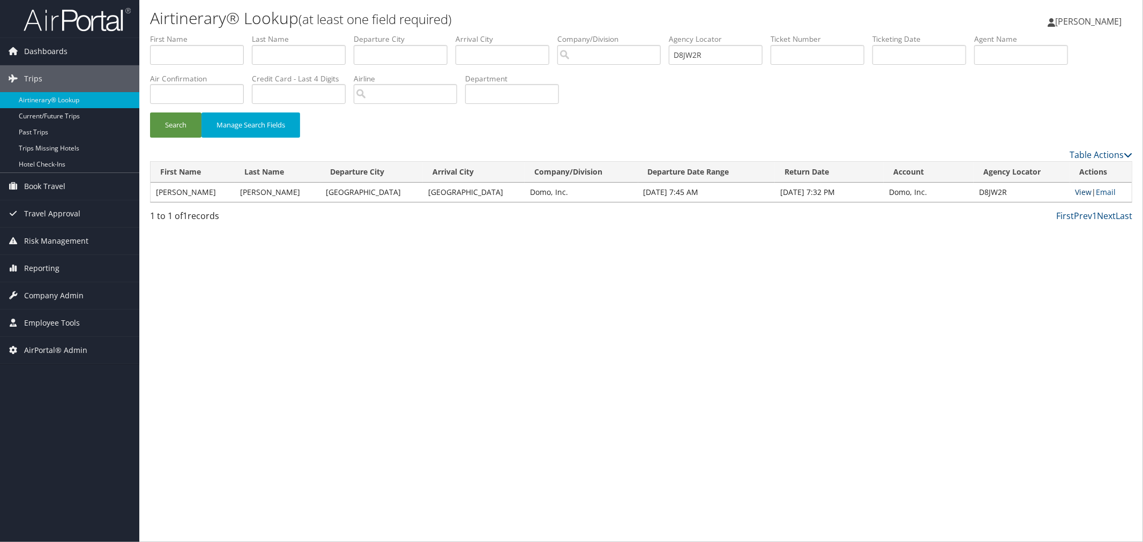
click at [1076, 188] on link "View" at bounding box center [1084, 192] width 17 height 10
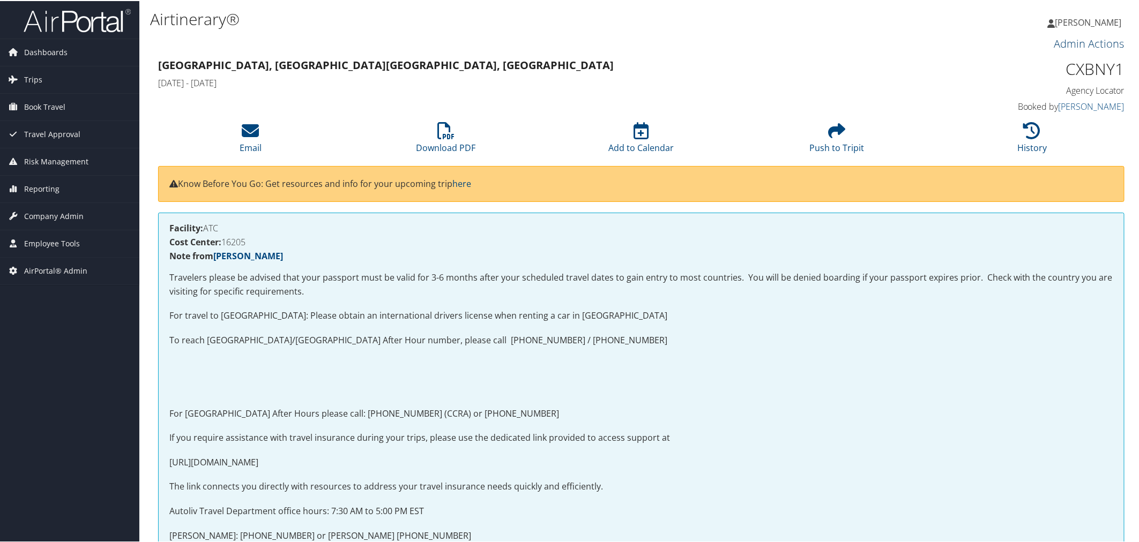
click at [1054, 43] on link "Admin Actions" at bounding box center [1089, 42] width 70 height 14
click at [1044, 59] on icon at bounding box center [1042, 61] width 8 height 8
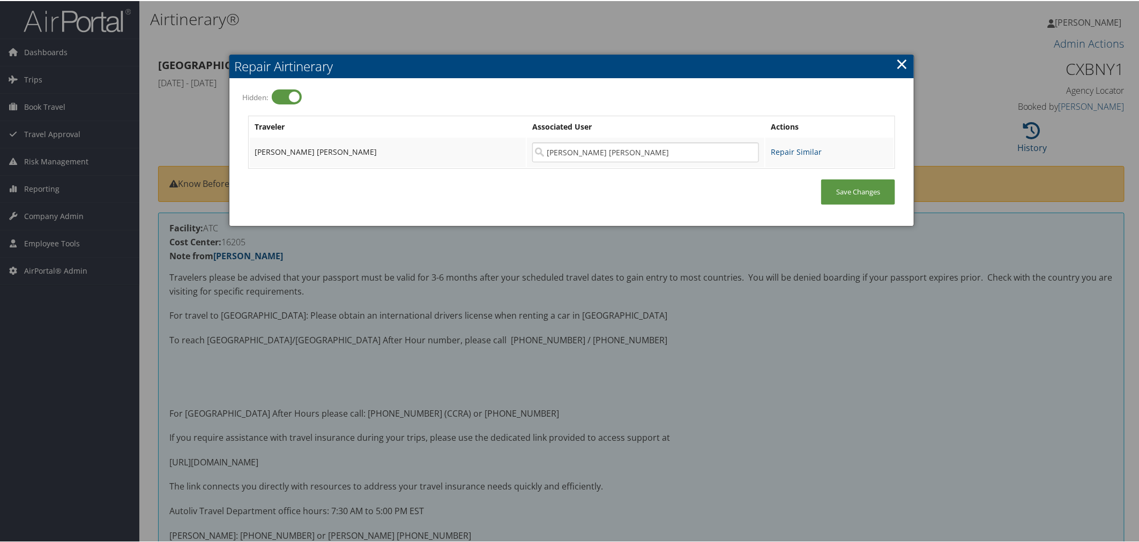
click at [294, 94] on label at bounding box center [287, 95] width 30 height 15
click at [252, 94] on input "Hidden:" at bounding box center [248, 96] width 7 height 7
checkbox input "false"
drag, startPoint x: 644, startPoint y: 149, endPoint x: 507, endPoint y: 158, distance: 137.5
click at [532, 158] on input "[PERSON_NAME] [PERSON_NAME]" at bounding box center [645, 152] width 227 height 20
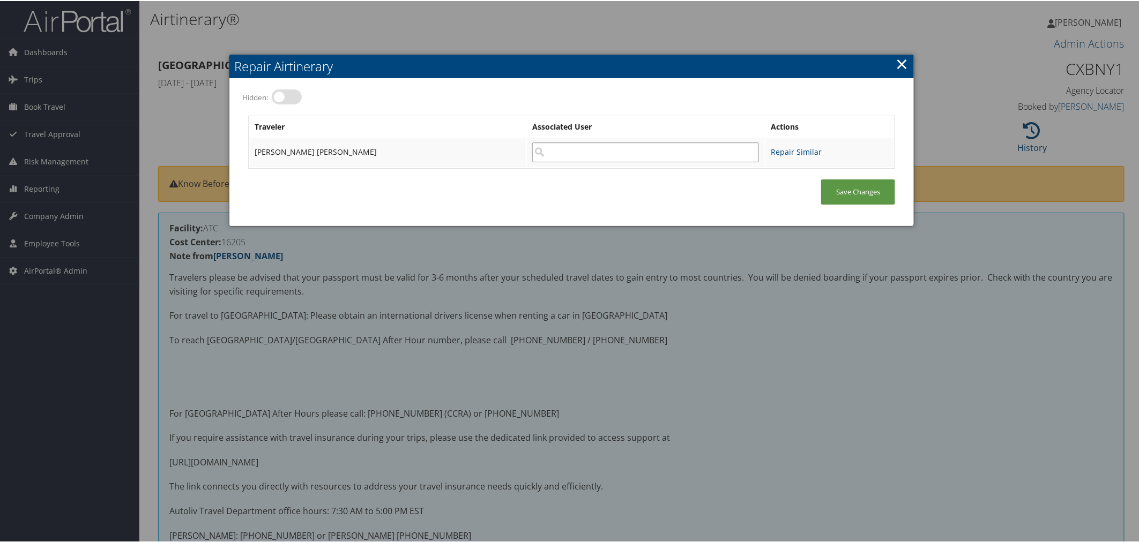
paste input "[PERSON_NAME][EMAIL_ADDRESS][PERSON_NAME][DOMAIN_NAME]"
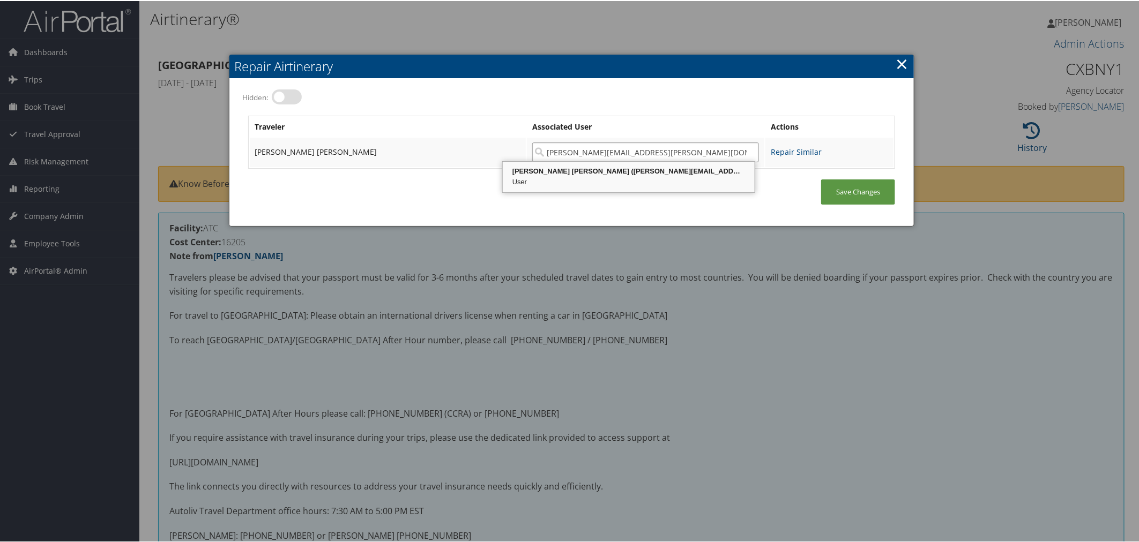
click at [645, 177] on div "User" at bounding box center [628, 181] width 249 height 11
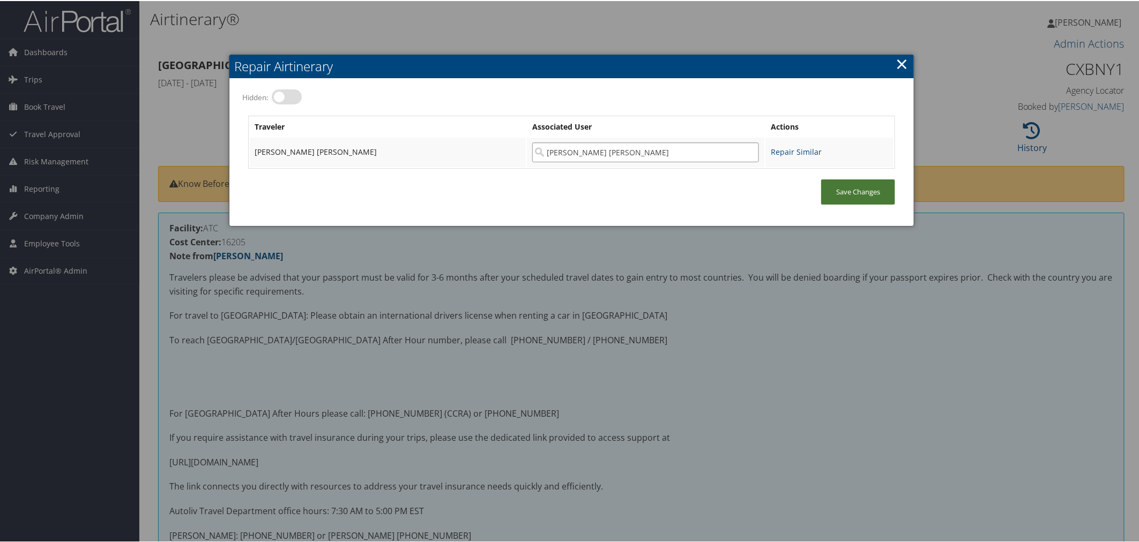
type input "[PERSON_NAME] [PERSON_NAME]"
click at [874, 183] on link "Save Changes" at bounding box center [858, 190] width 74 height 25
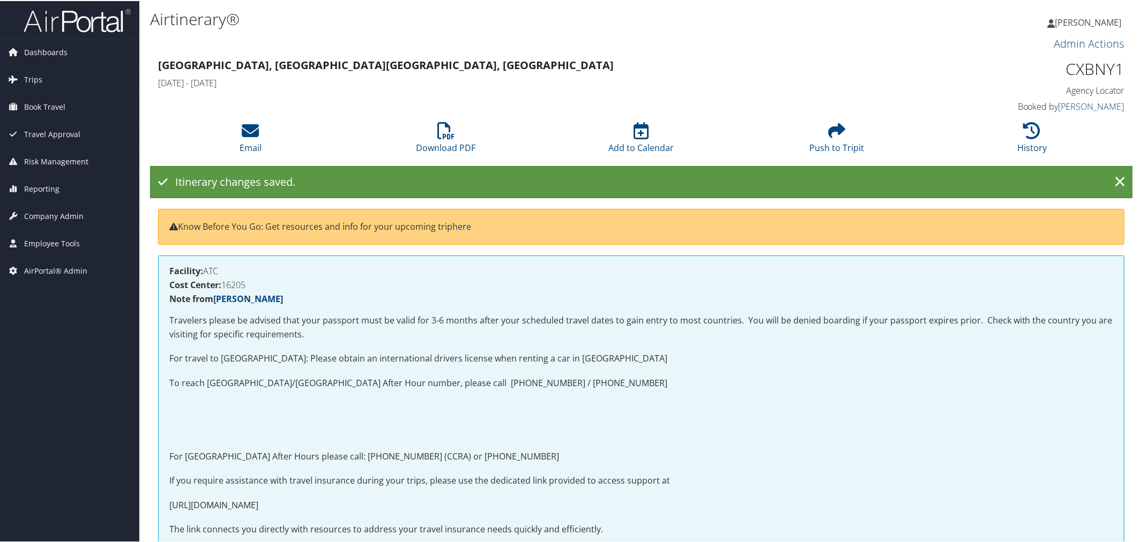
click at [1098, 71] on h1 "CXBNY1" at bounding box center [1009, 68] width 229 height 23
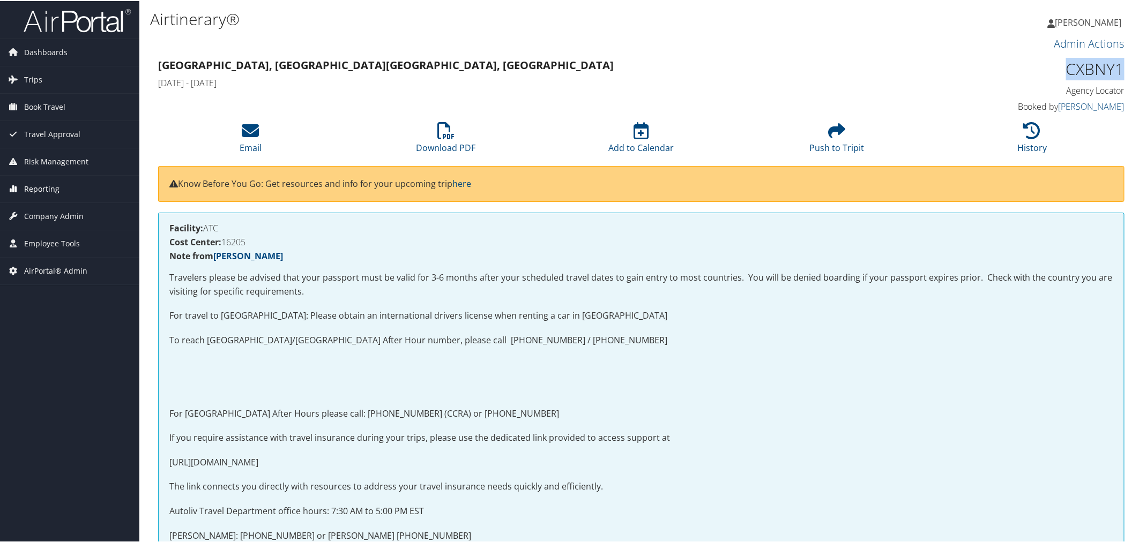
copy h1 "CXBNY1"
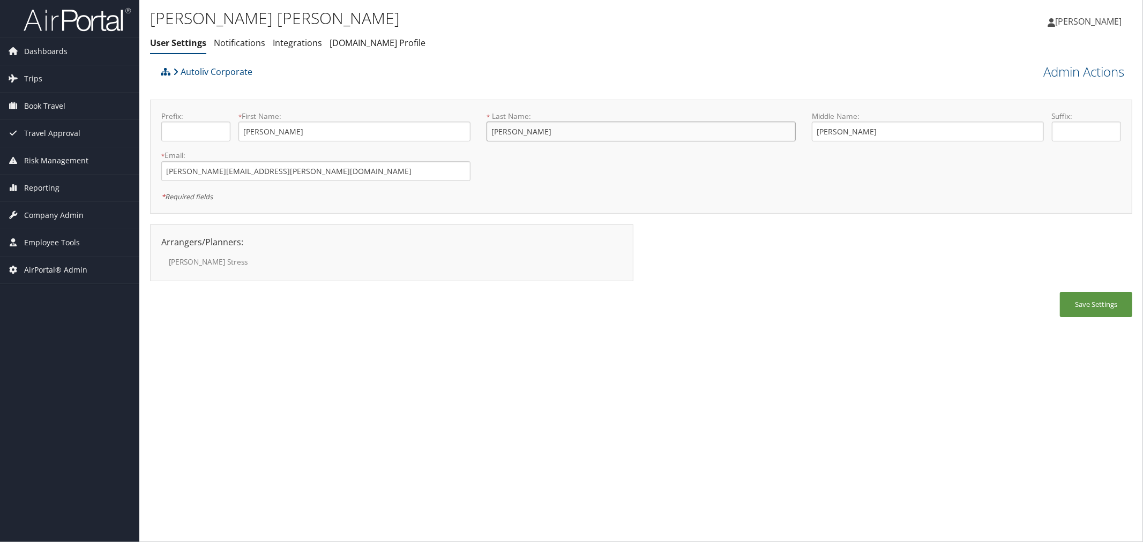
drag, startPoint x: 554, startPoint y: 129, endPoint x: 491, endPoint y: 131, distance: 63.3
click at [491, 131] on input "Vazquez Sesma" at bounding box center [641, 132] width 309 height 20
drag, startPoint x: 269, startPoint y: 163, endPoint x: 140, endPoint y: 169, distance: 129.3
click at [140, 169] on div "Jorge Vazquez Sesma User Settings Notifications Integrations AndavoVacations.co…" at bounding box center [641, 271] width 1004 height 542
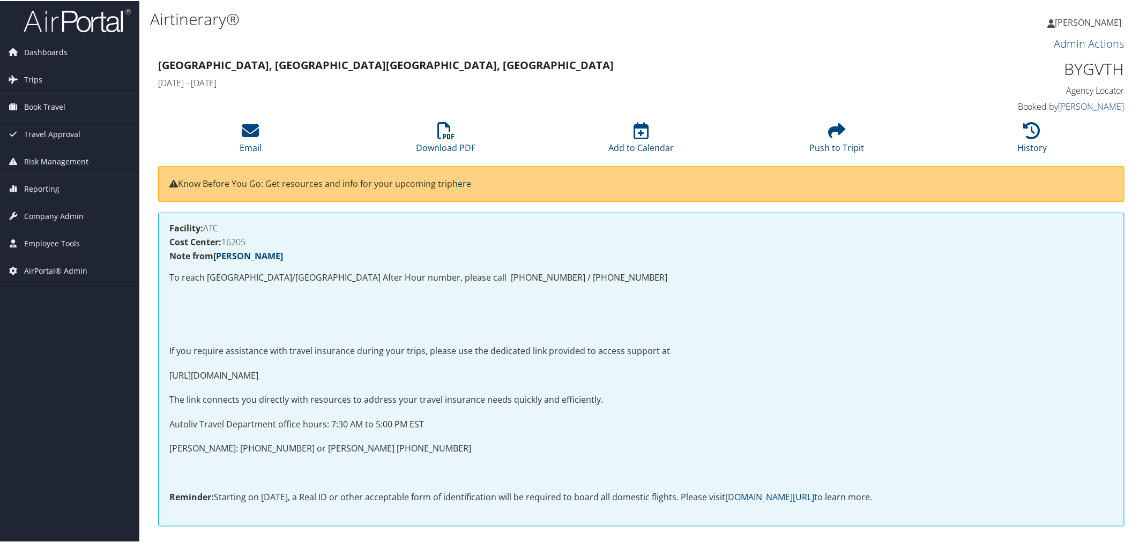
click at [1064, 44] on link "Admin Actions" at bounding box center [1089, 42] width 70 height 14
click at [1054, 58] on link "Repair Airtinerary®" at bounding box center [1077, 60] width 87 height 18
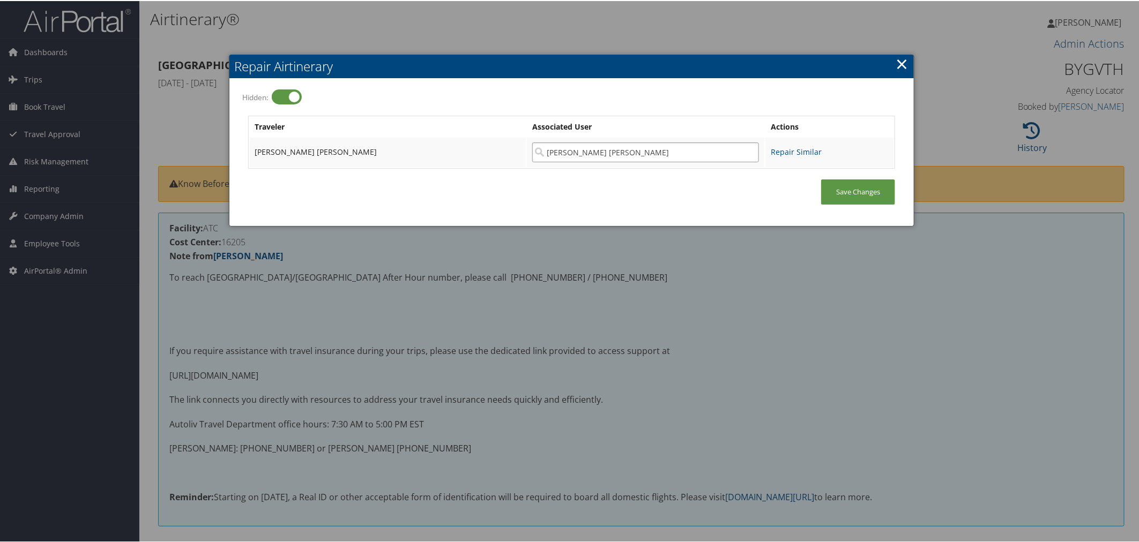
drag, startPoint x: 639, startPoint y: 148, endPoint x: 507, endPoint y: 149, distance: 132.9
click at [532, 149] on input "[PERSON_NAME] [PERSON_NAME]" at bounding box center [645, 152] width 227 height 20
paste input "[PERSON_NAME][EMAIL_ADDRESS][PERSON_NAME][DOMAIN_NAME]"
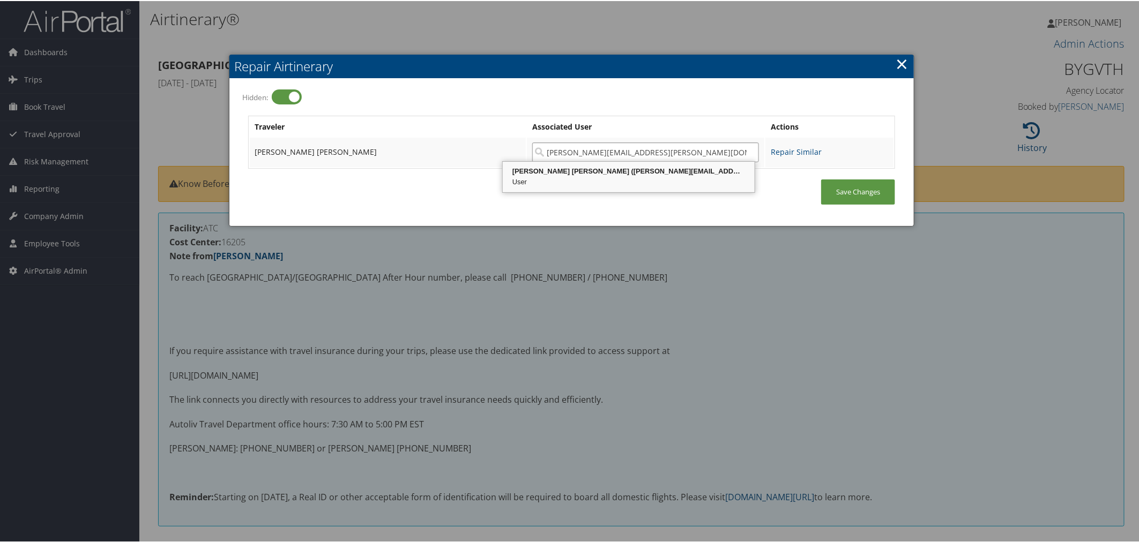
click at [537, 175] on div "[PERSON_NAME] [PERSON_NAME] ([PERSON_NAME][EMAIL_ADDRESS][PERSON_NAME][DOMAIN_N…" at bounding box center [628, 170] width 249 height 11
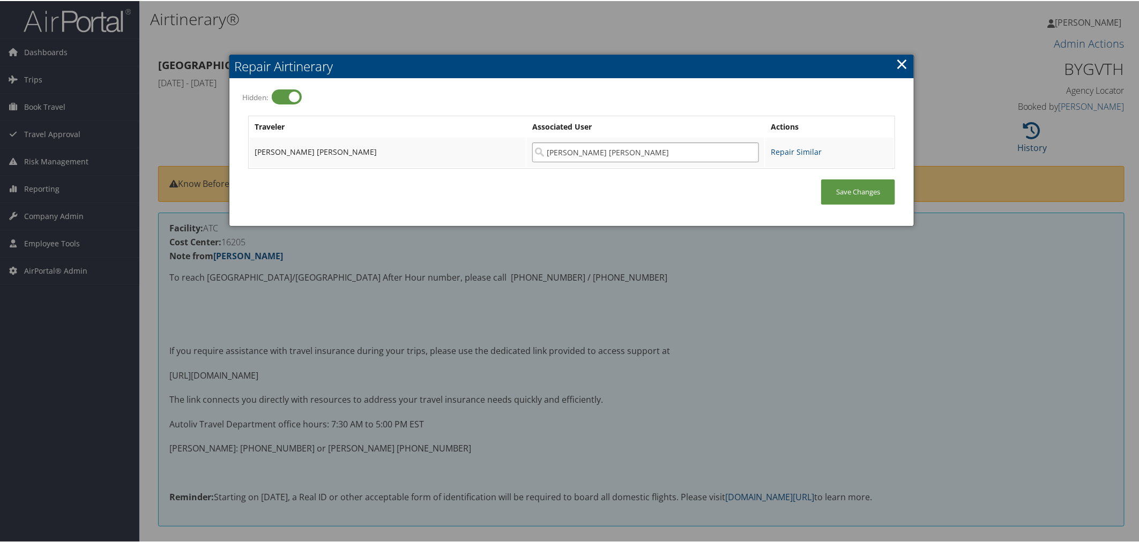
type input "[PERSON_NAME] [PERSON_NAME]"
click at [295, 94] on label at bounding box center [287, 95] width 30 height 15
click at [252, 94] on input "Hidden:" at bounding box center [248, 96] width 7 height 7
checkbox input "false"
click at [845, 187] on link "Save Changes" at bounding box center [858, 190] width 74 height 25
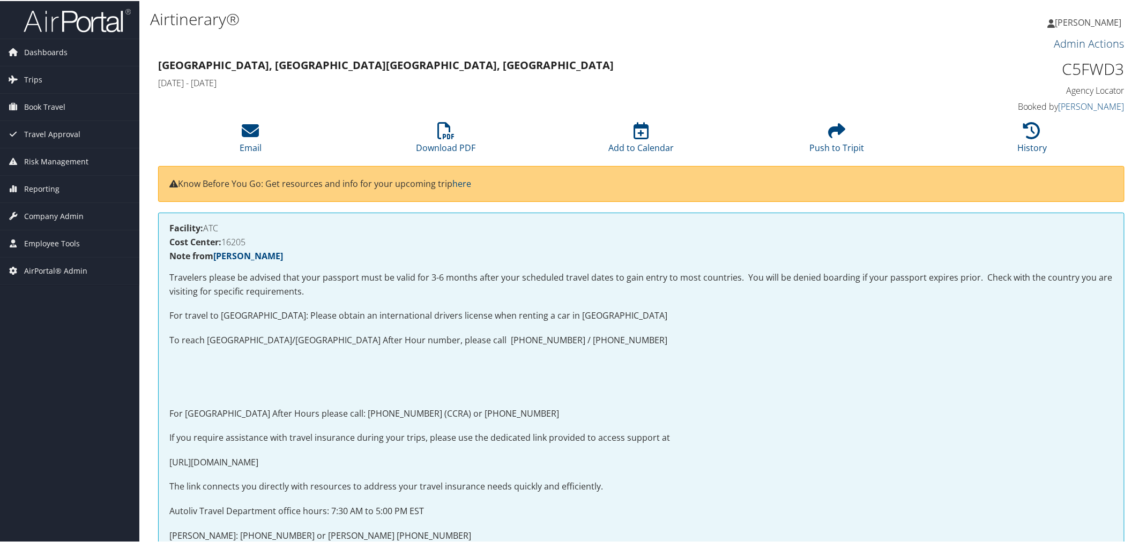
click at [1072, 42] on link "Admin Actions" at bounding box center [1089, 42] width 70 height 14
click at [1047, 59] on link "Repair Airtinerary®" at bounding box center [1077, 60] width 87 height 18
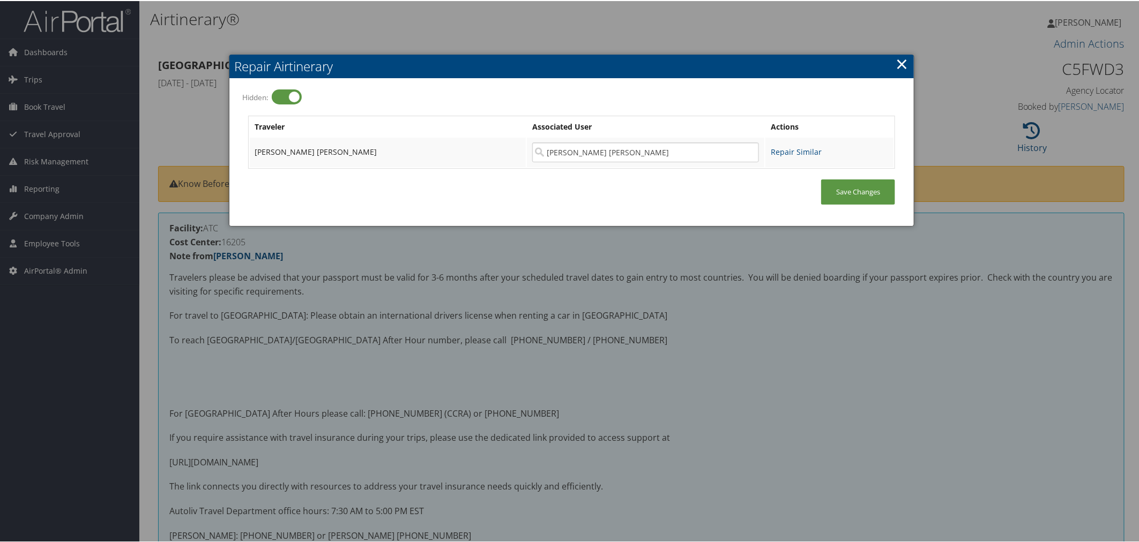
click at [294, 98] on label at bounding box center [287, 95] width 30 height 15
click at [252, 98] on input "Hidden:" at bounding box center [248, 96] width 7 height 7
checkbox input "false"
drag, startPoint x: 635, startPoint y: 149, endPoint x: 506, endPoint y: 151, distance: 128.7
click at [532, 151] on input "[PERSON_NAME] [PERSON_NAME]" at bounding box center [645, 152] width 227 height 20
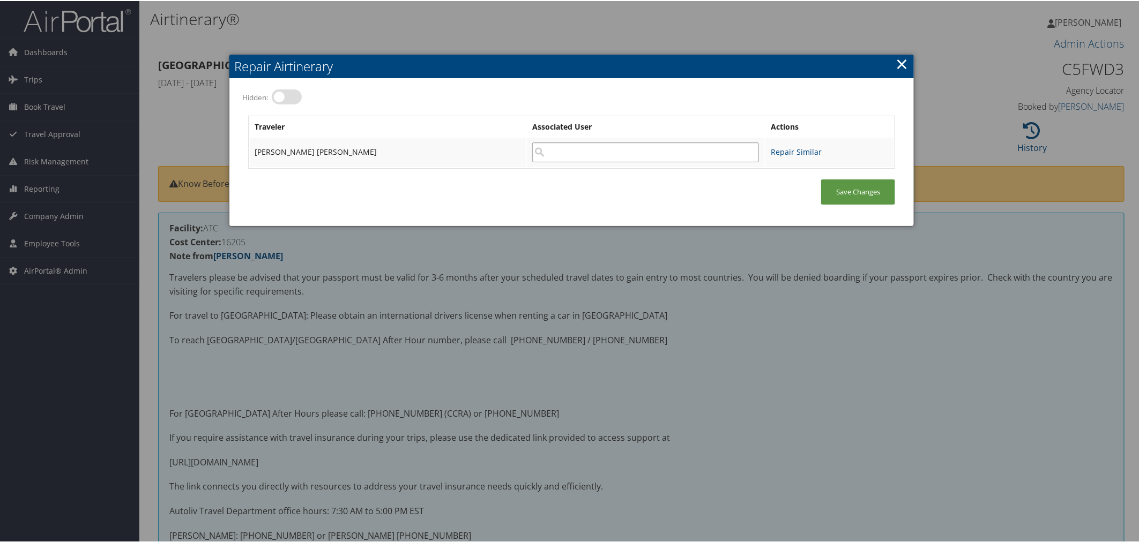
paste input "[PERSON_NAME][EMAIL_ADDRESS][PERSON_NAME][DOMAIN_NAME]"
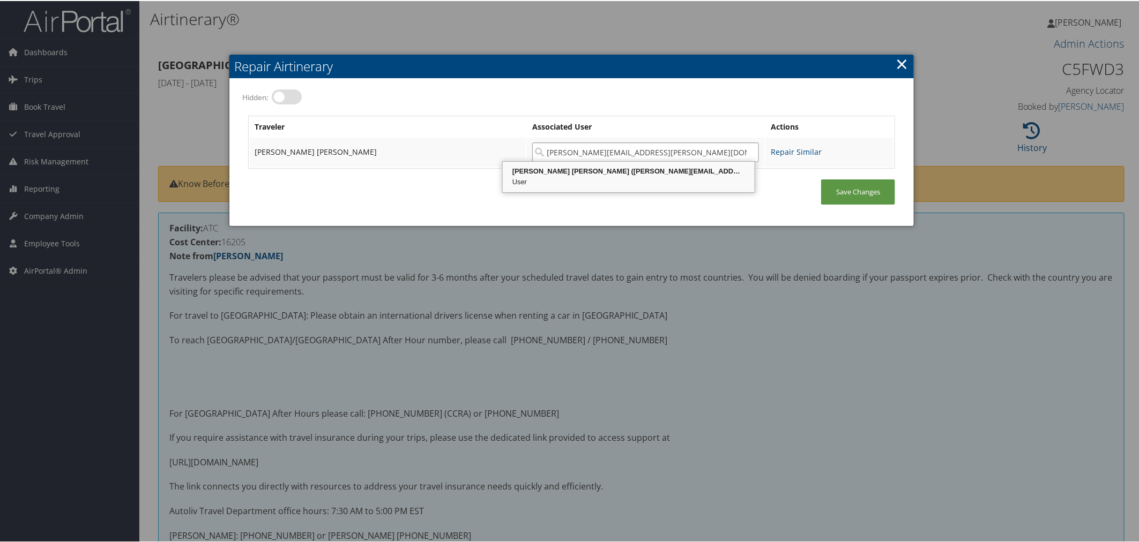
click at [559, 167] on div "[PERSON_NAME] [PERSON_NAME] ([PERSON_NAME][EMAIL_ADDRESS][PERSON_NAME][DOMAIN_N…" at bounding box center [628, 170] width 249 height 11
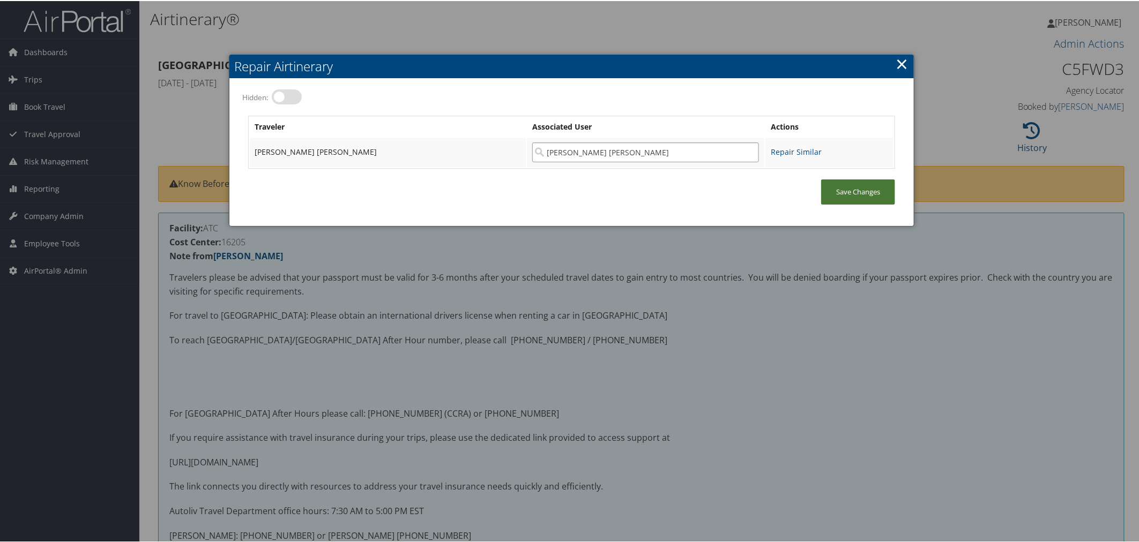
type input "[PERSON_NAME] [PERSON_NAME]"
click at [844, 181] on link "Save Changes" at bounding box center [858, 190] width 74 height 25
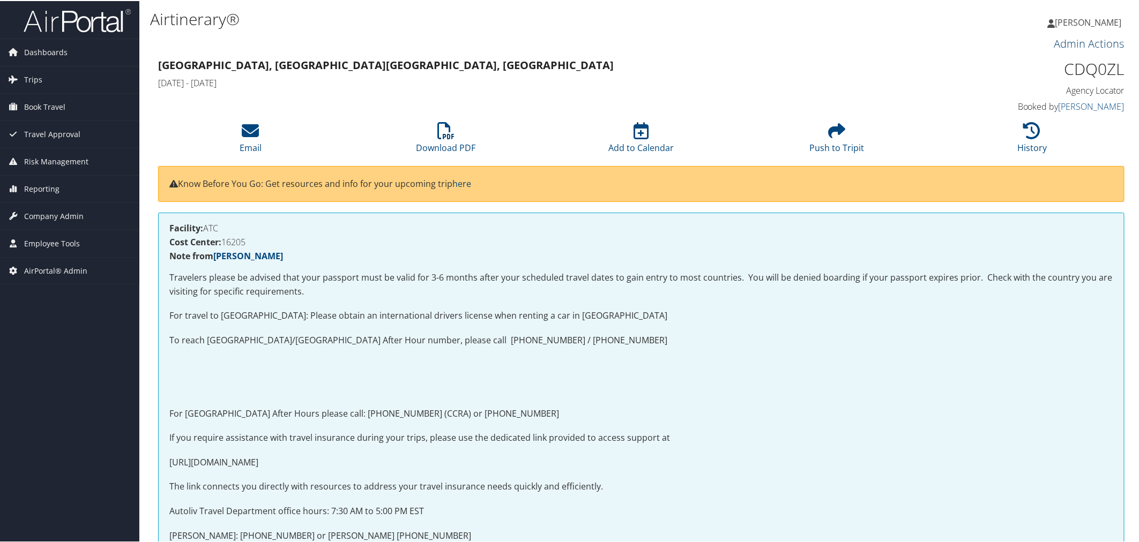
click at [1061, 43] on link "Admin Actions" at bounding box center [1089, 42] width 70 height 14
click at [1051, 61] on link "Repair Airtinerary®" at bounding box center [1077, 60] width 87 height 18
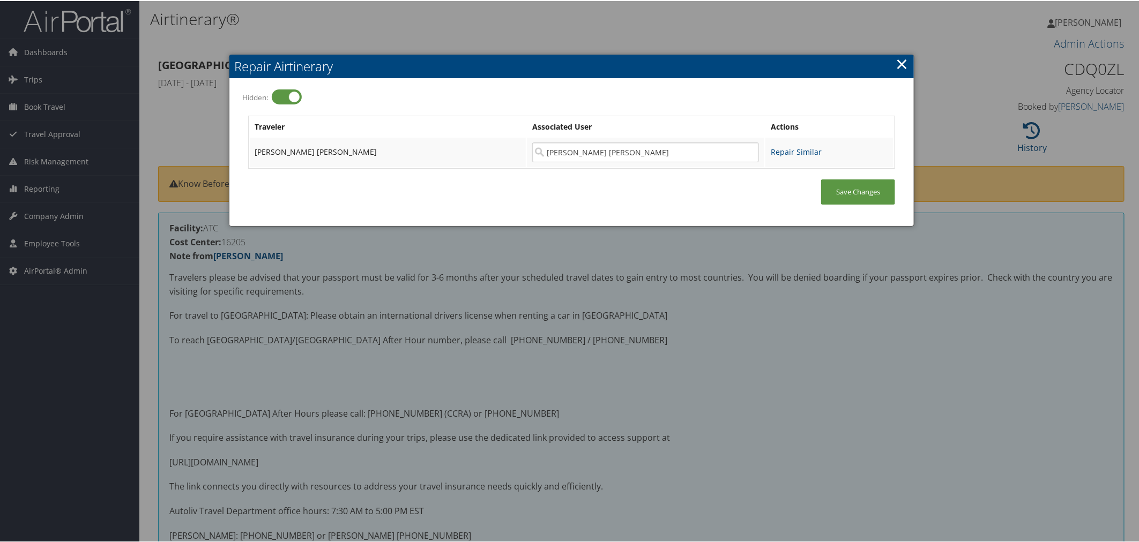
click at [296, 95] on label at bounding box center [287, 95] width 30 height 15
click at [252, 95] on input "Hidden:" at bounding box center [248, 96] width 7 height 7
checkbox input "false"
click at [544, 146] on input "[PERSON_NAME] [PERSON_NAME]" at bounding box center [645, 152] width 227 height 20
paste input "[PERSON_NAME][EMAIL_ADDRESS][PERSON_NAME][DOMAIN_NAME]"
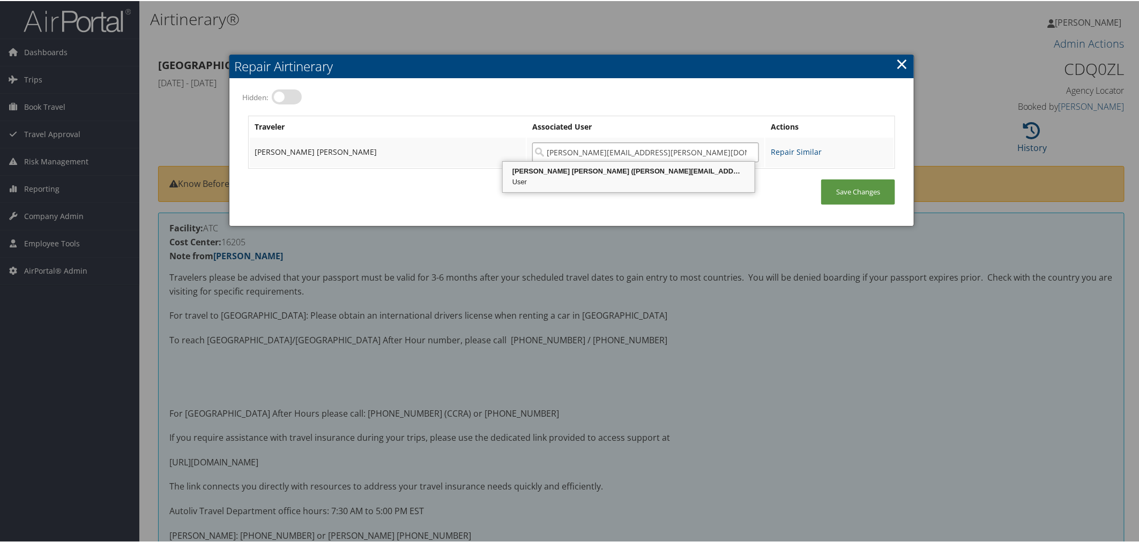
click at [547, 170] on div "[PERSON_NAME] [PERSON_NAME] ([PERSON_NAME][EMAIL_ADDRESS][PERSON_NAME][DOMAIN_N…" at bounding box center [628, 170] width 249 height 11
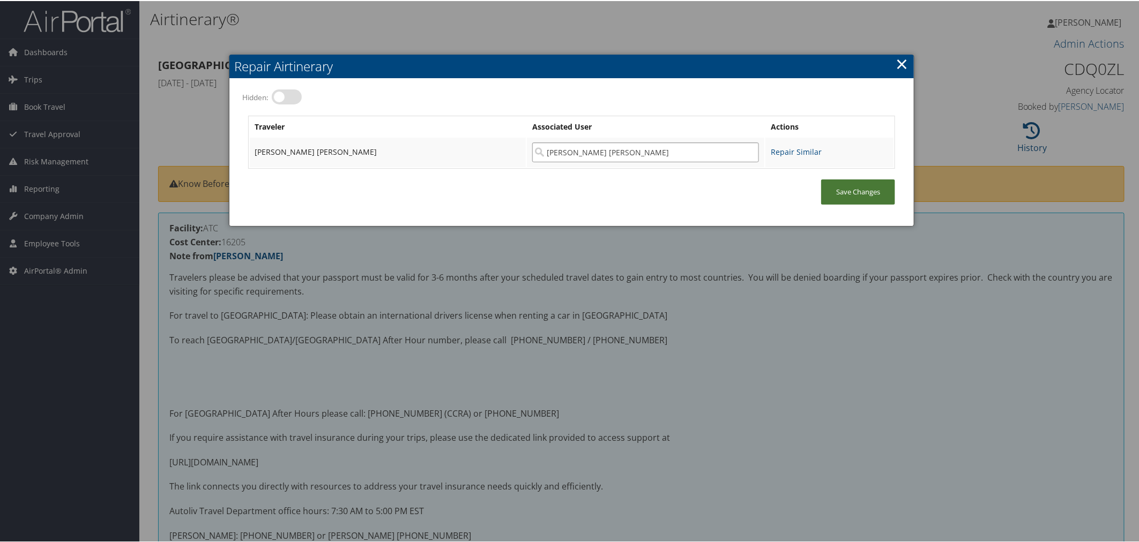
type input "[PERSON_NAME] [PERSON_NAME]"
click at [843, 183] on link "Save Changes" at bounding box center [858, 190] width 74 height 25
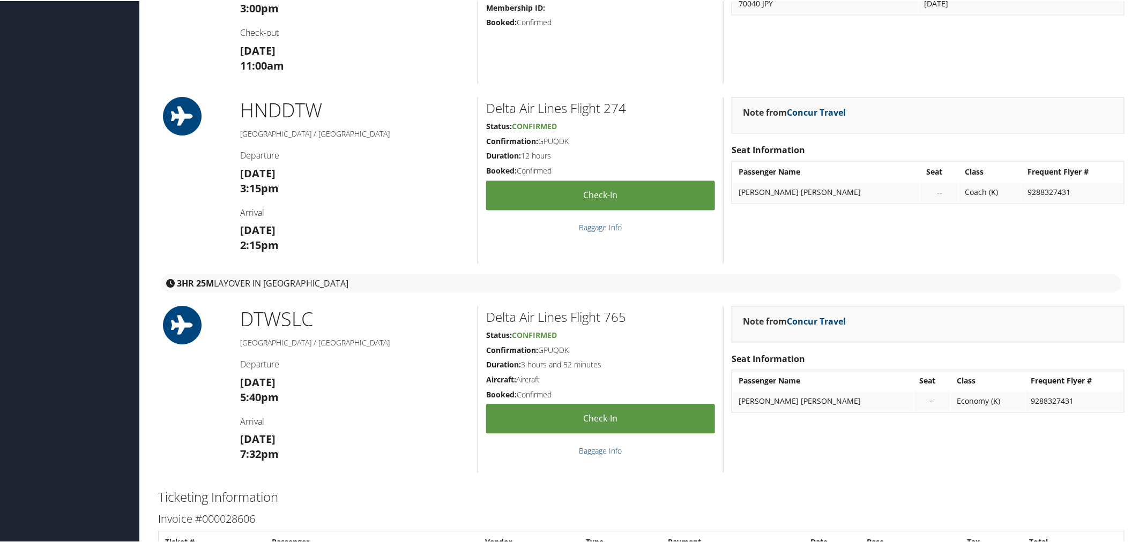
scroll to position [1072, 0]
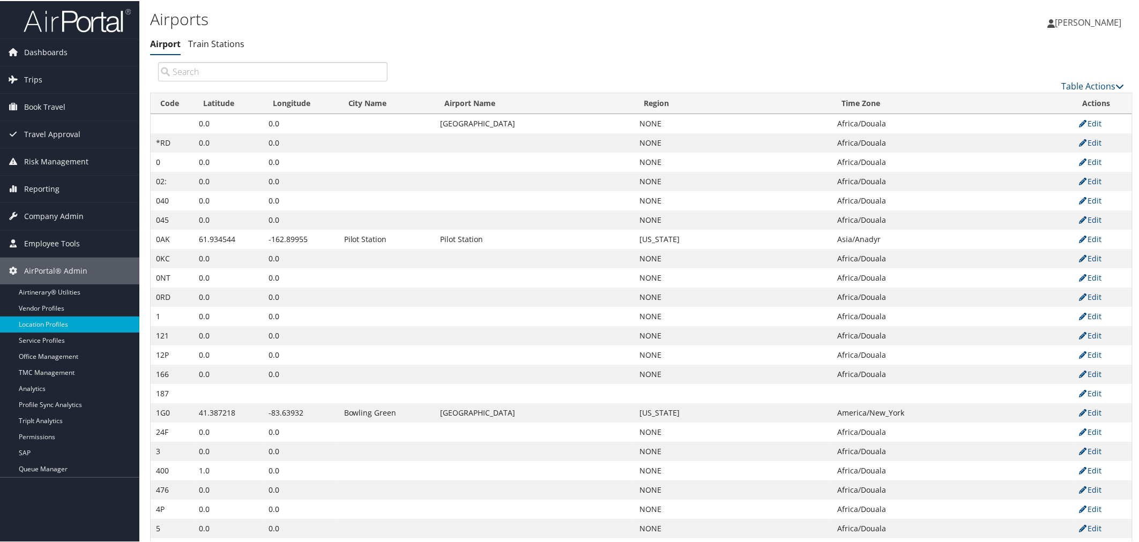
click at [228, 68] on input "search" at bounding box center [272, 70] width 229 height 19
paste input "[GEOGRAPHIC_DATA]"
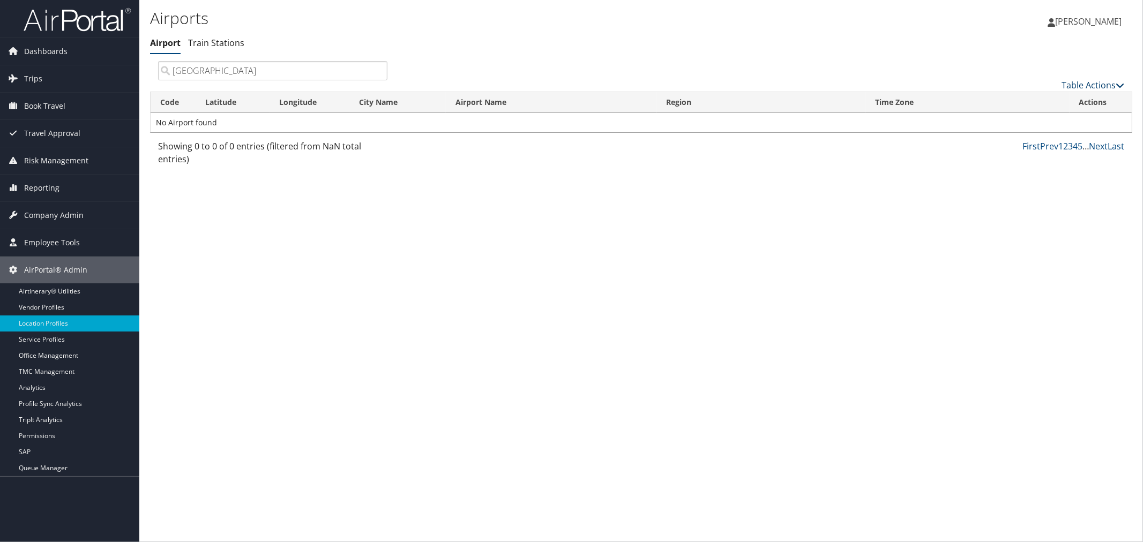
type input "Techo International Airport"
click at [1097, 83] on link "Table Actions" at bounding box center [1093, 85] width 63 height 12
click at [1028, 105] on link "New Record" at bounding box center [1057, 101] width 141 height 18
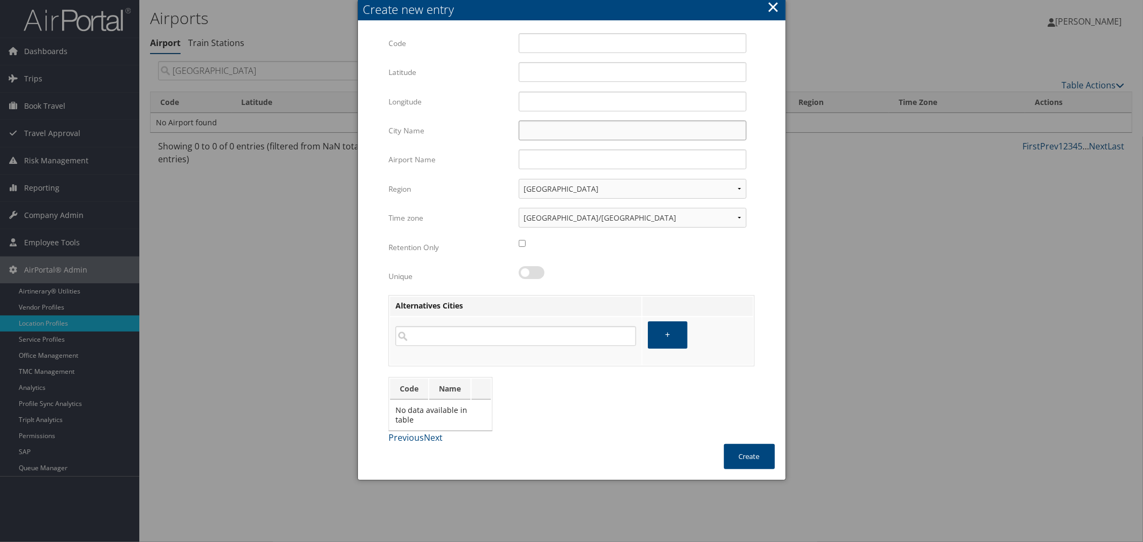
click at [539, 131] on input "City Name" at bounding box center [633, 131] width 228 height 20
click at [544, 160] on input "Airport Name" at bounding box center [633, 160] width 228 height 20
paste input "Techo International Airport"
type input "Techo International Airport"
click at [548, 49] on input "Code" at bounding box center [633, 43] width 228 height 20
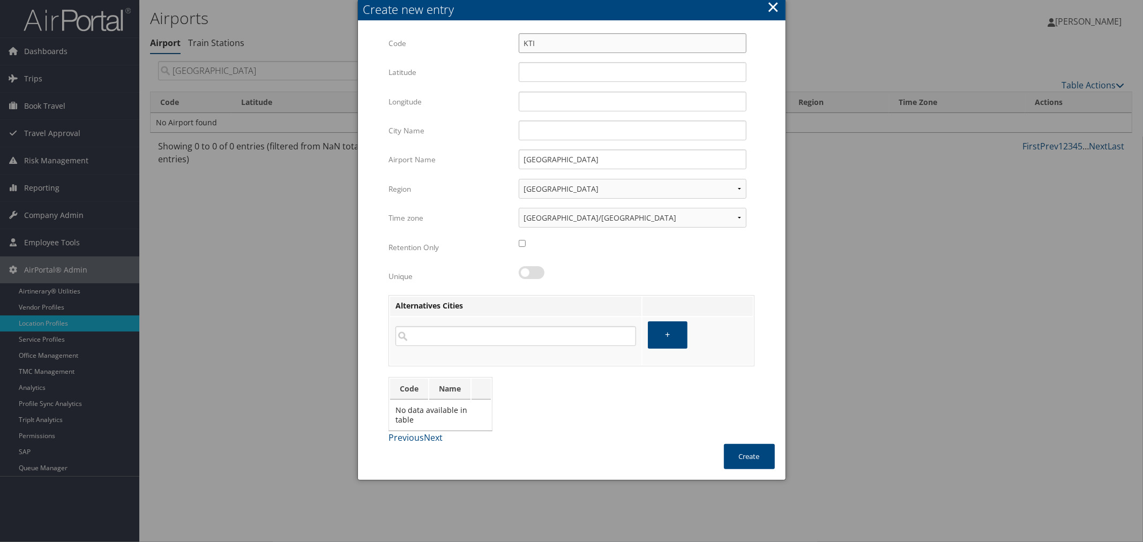
type input "KTI"
click at [556, 131] on input "City Name" at bounding box center [633, 131] width 228 height 20
paste input "Ta Khmau"
type input "Ta Khmau"
click at [574, 191] on select "Afghanistan Alabama Alaska Albania Alberta Algeria American Samoa Andorra Angol…" at bounding box center [633, 189] width 228 height 20
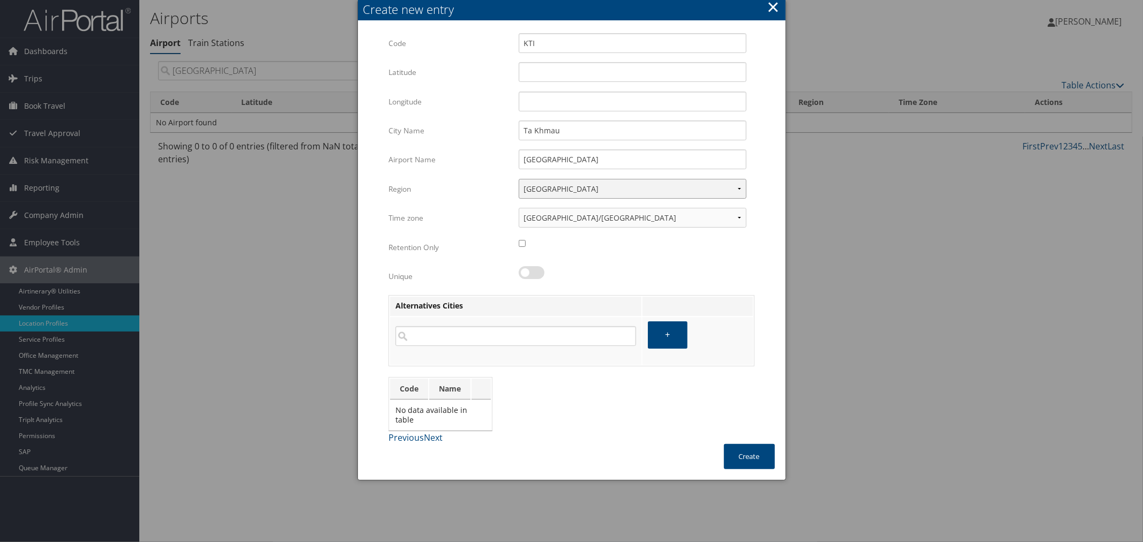
select select "29834"
click at [519, 179] on select "Afghanistan Alabama Alaska Albania Alberta Algeria American Samoa Andorra Angol…" at bounding box center [633, 189] width 228 height 20
click at [570, 215] on select "Africa/Abidjan Africa/Accra Africa/Addis_Ababa Africa/Algiers Africa/Asmara Afr…" at bounding box center [633, 218] width 228 height 20
click at [610, 192] on select "Afghanistan Alabama Alaska Albania Alberta Algeria American Samoa Andorra Angol…" at bounding box center [633, 189] width 228 height 20
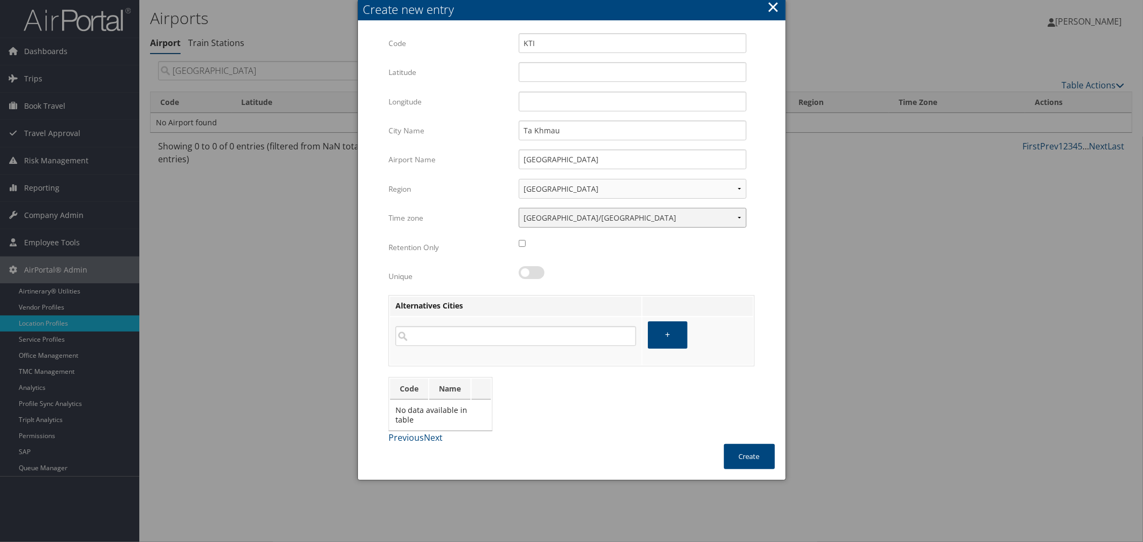
click at [609, 208] on select "Africa/Abidjan Africa/Accra Africa/Addis_Ababa Africa/Algiers Africa/Asmara Afr…" at bounding box center [633, 218] width 228 height 20
click at [556, 217] on select "Africa/Abidjan Africa/Accra Africa/Addis_Ababa Africa/Algiers Africa/Asmara Afr…" at bounding box center [633, 218] width 228 height 20
click at [579, 217] on select "Africa/Abidjan Africa/Accra Africa/Addis_Ababa Africa/Algiers Africa/Asmara Afr…" at bounding box center [633, 218] width 228 height 20
drag, startPoint x: 764, startPoint y: 212, endPoint x: 754, endPoint y: 214, distance: 10.4
click at [764, 213] on form "Id Multiple values The selected items contain different values for this input. …" at bounding box center [572, 239] width 406 height 412
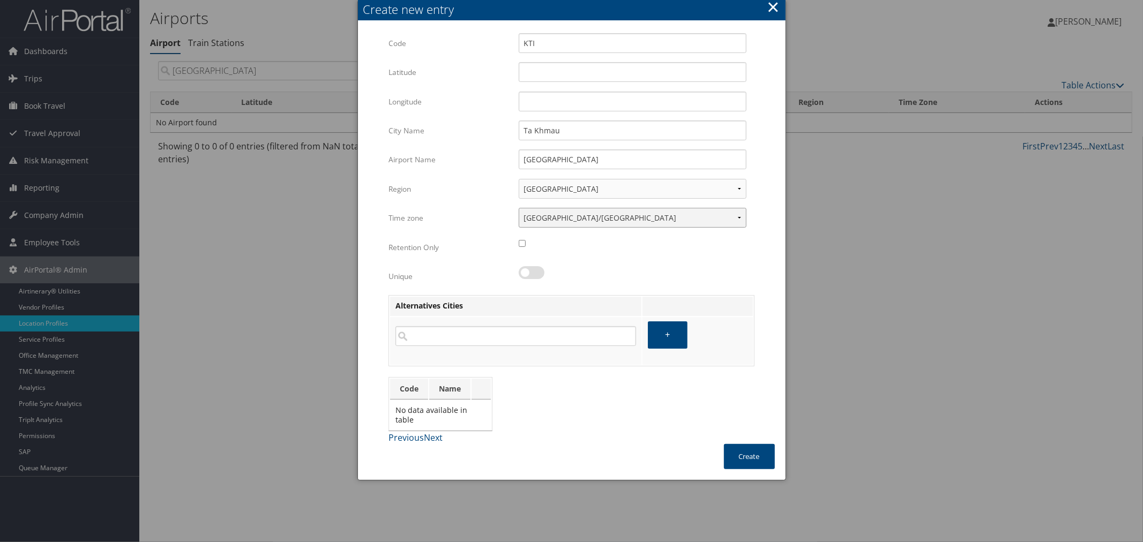
click at [671, 217] on select "Africa/Abidjan Africa/Accra Africa/Addis_Ababa Africa/Algiers Africa/Asmara Afr…" at bounding box center [633, 218] width 228 height 20
click at [756, 222] on form "Id Multiple values The selected items contain different values for this input. …" at bounding box center [572, 239] width 406 height 412
click at [628, 216] on select "Africa/Abidjan Africa/Accra Africa/Addis_Ababa Africa/Algiers Africa/Asmara Afr…" at bounding box center [633, 218] width 228 height 20
click at [560, 213] on select "Africa/Abidjan Africa/Accra Africa/Addis_Ababa Africa/Algiers Africa/Asmara Afr…" at bounding box center [633, 218] width 228 height 20
click at [559, 226] on select "Africa/Abidjan Africa/Accra Africa/Addis_Ababa Africa/Algiers Africa/Asmara Afr…" at bounding box center [633, 218] width 228 height 20
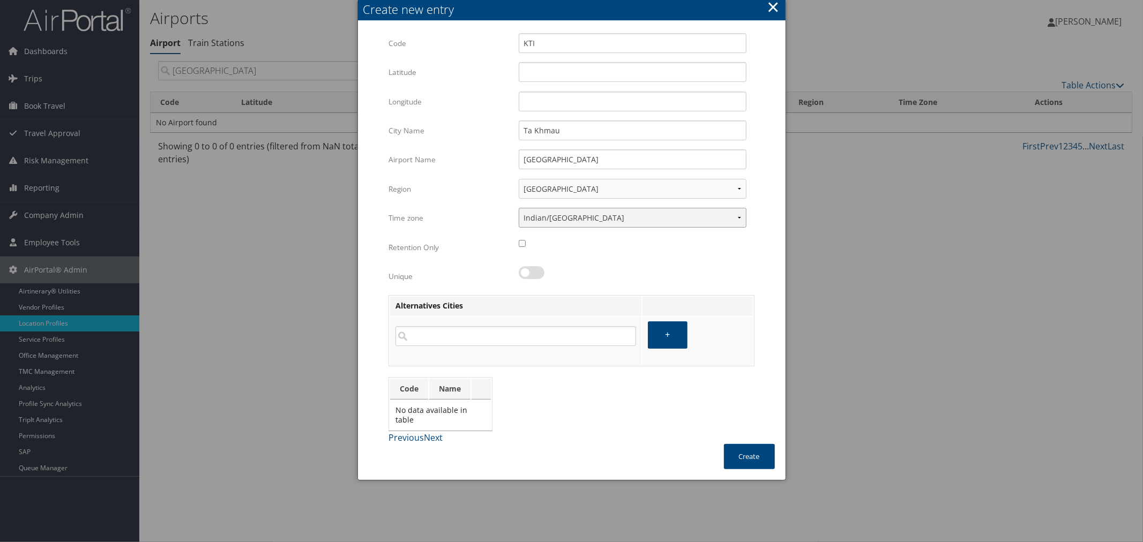
select select "223"
click at [519, 208] on select "Africa/Abidjan Africa/Accra Africa/Addis_Ababa Africa/Algiers Africa/Asmara Afr…" at bounding box center [633, 218] width 228 height 20
click at [531, 77] on input "Latitude" at bounding box center [633, 72] width 228 height 20
paste input "11.3589"
type input "11.3589"
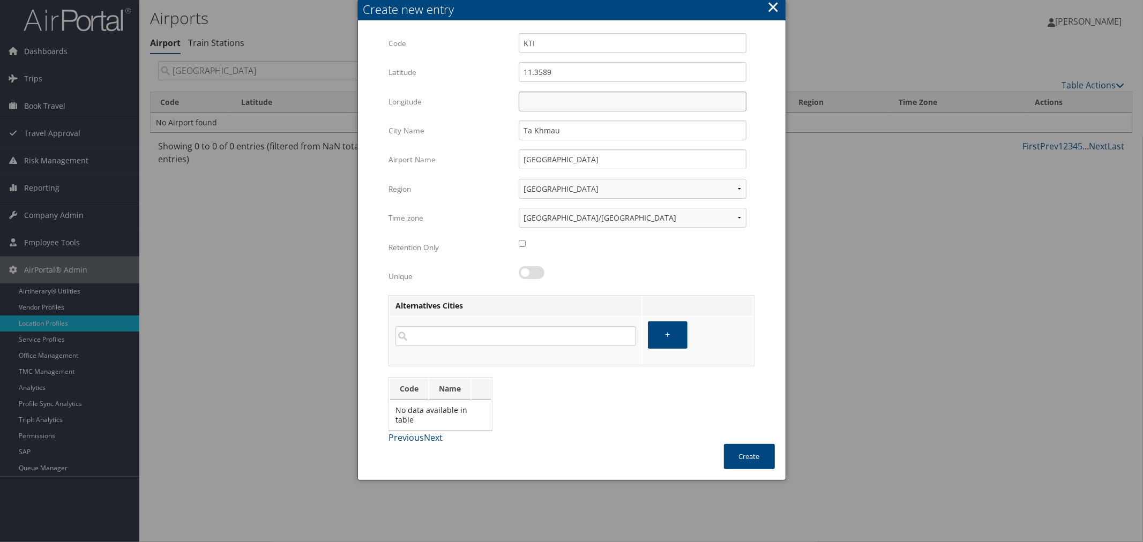
click at [533, 106] on input "Longitude" at bounding box center [633, 102] width 228 height 20
paste input "104.9335"
type input "104.9335"
click at [532, 277] on label at bounding box center [532, 272] width 26 height 13
click at [531, 277] on input "checkbox" at bounding box center [527, 274] width 7 height 7
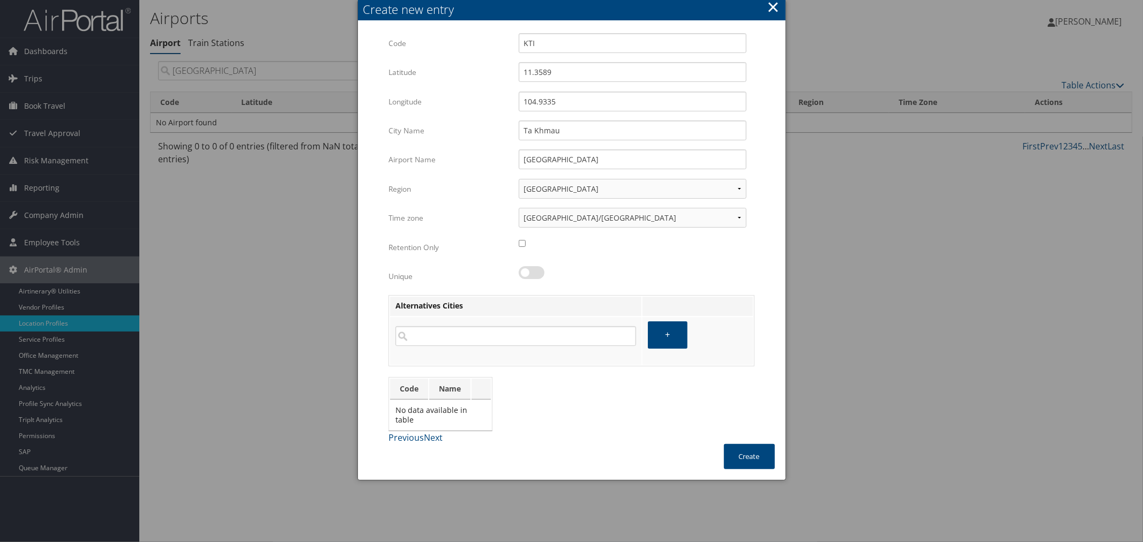
checkbox input "true"
drag, startPoint x: 758, startPoint y: 441, endPoint x: 777, endPoint y: 429, distance: 21.9
click at [758, 444] on button "Create" at bounding box center [749, 456] width 51 height 25
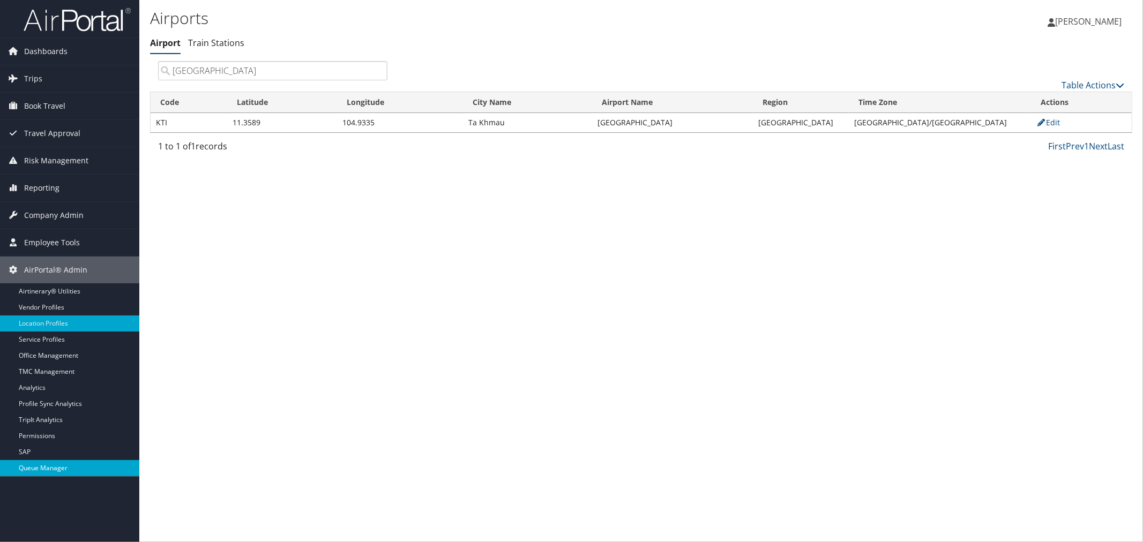
click at [52, 465] on link "Queue Manager" at bounding box center [69, 468] width 139 height 16
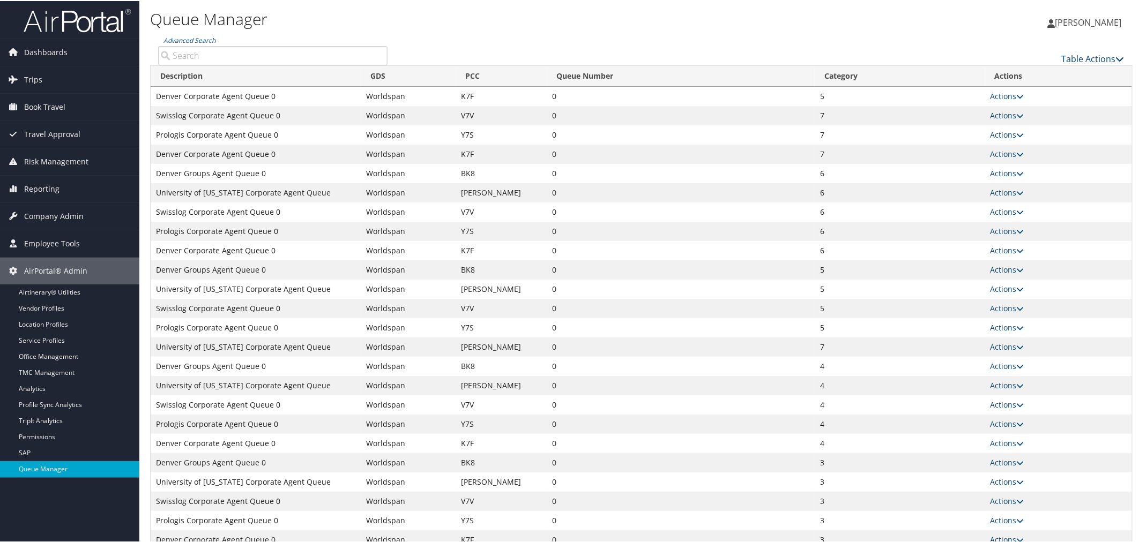
click at [251, 55] on input "Advanced Search" at bounding box center [272, 54] width 229 height 19
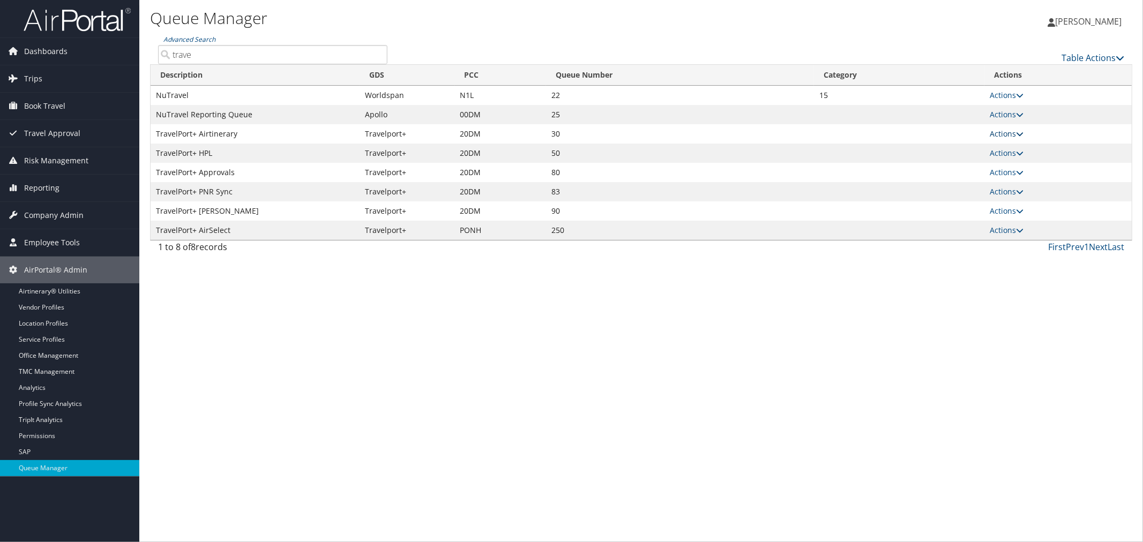
type input "trave"
click at [996, 131] on link "Actions" at bounding box center [1007, 134] width 34 height 10
click at [957, 218] on link "Push To Queue" at bounding box center [968, 222] width 110 height 18
type input "Push To Queue"
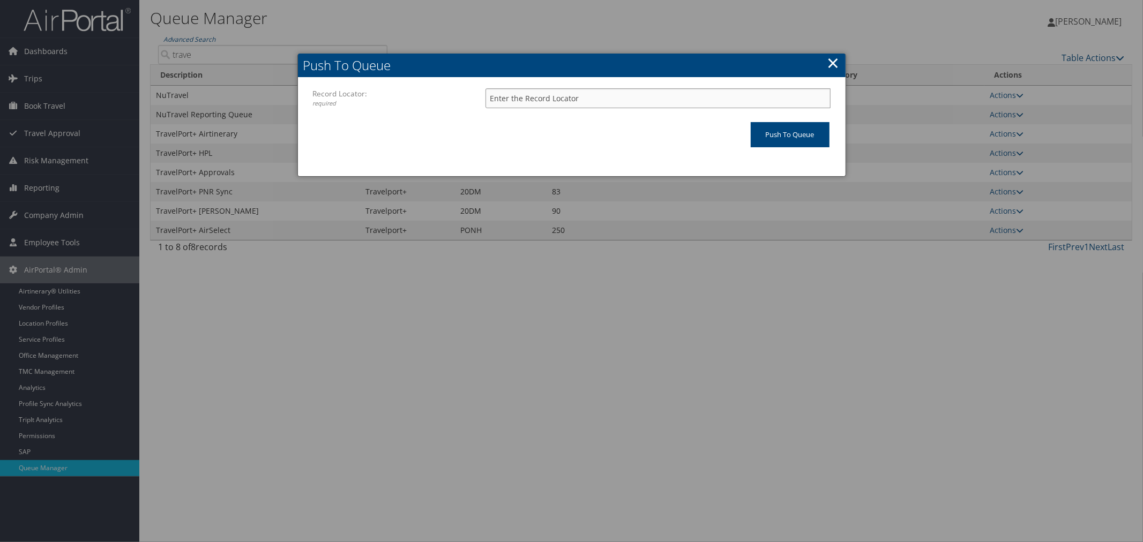
click at [556, 98] on input "Record Locator: required" at bounding box center [658, 98] width 345 height 20
paste input "D8441B"
type input "D8441B"
click at [774, 129] on input "Push To Queue" at bounding box center [790, 134] width 79 height 25
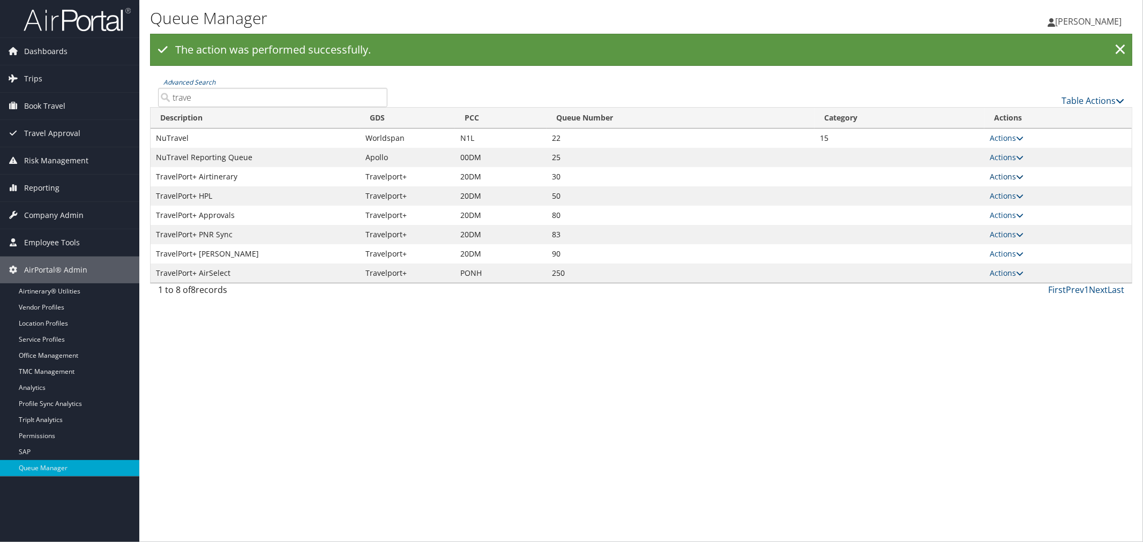
click at [1011, 178] on link "Actions" at bounding box center [1007, 177] width 34 height 10
click at [955, 258] on link "Push To Queue" at bounding box center [968, 265] width 110 height 18
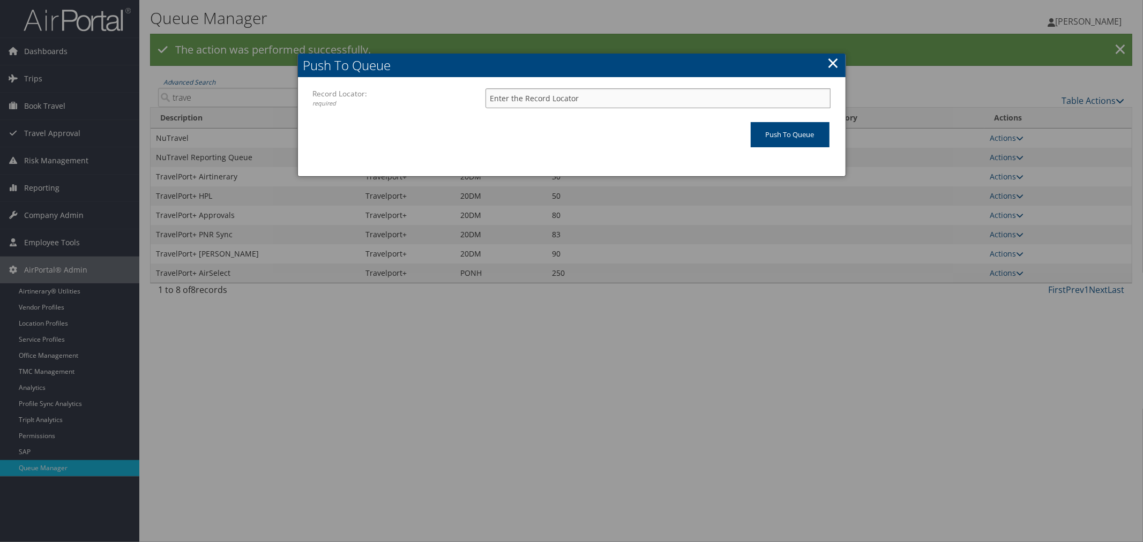
click at [511, 98] on input "Record Locator: required" at bounding box center [658, 98] width 345 height 20
paste input "D83G46"
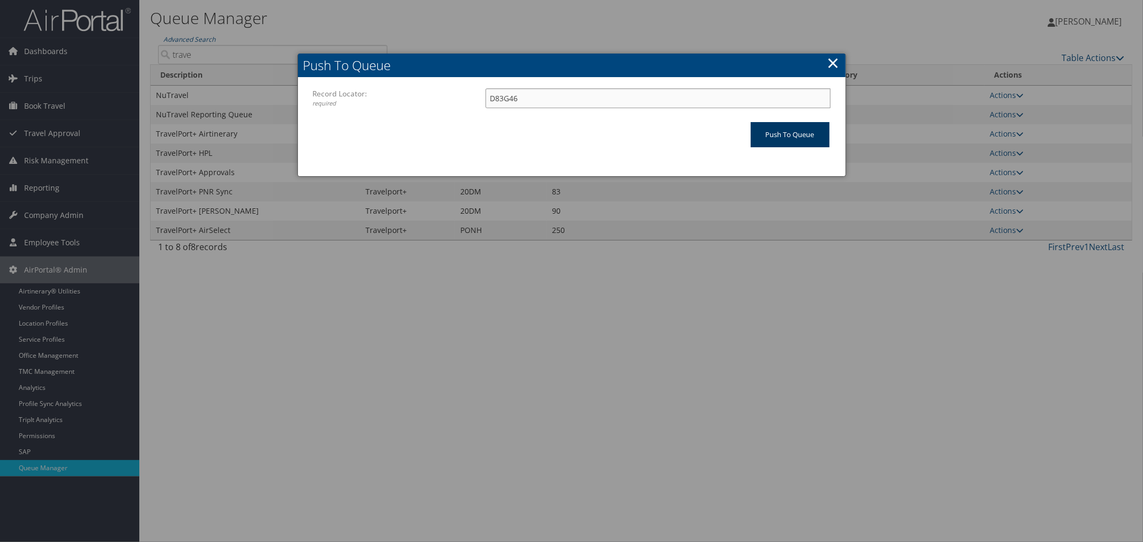
type input "D83G46"
click at [772, 132] on input "Push To Queue" at bounding box center [790, 134] width 79 height 25
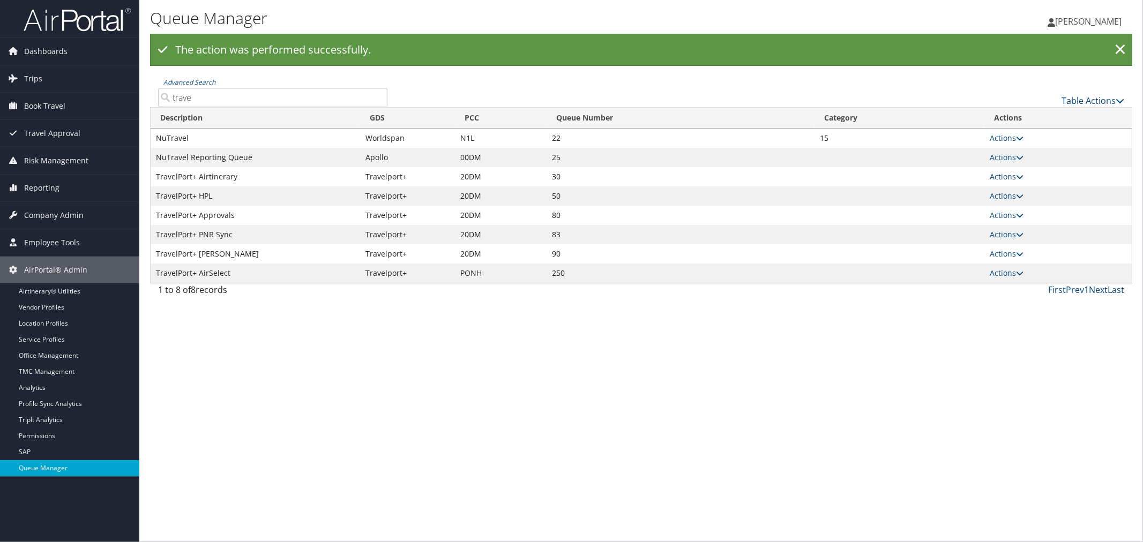
click at [1009, 175] on link "Actions" at bounding box center [1007, 177] width 34 height 10
click at [961, 259] on link "Push To Queue" at bounding box center [968, 265] width 110 height 18
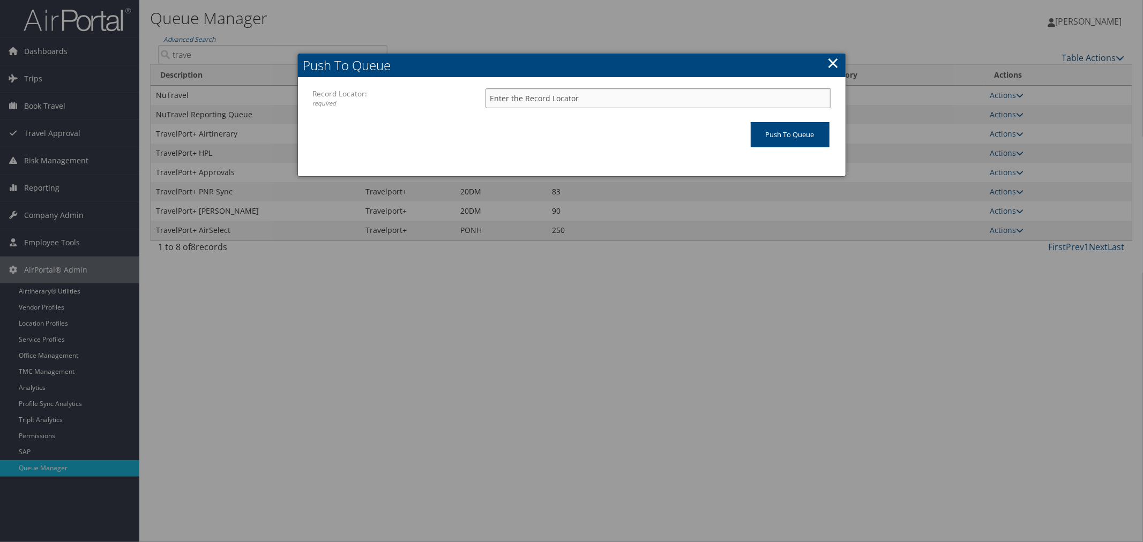
click at [516, 95] on input "Record Locator: required" at bounding box center [658, 98] width 345 height 20
paste input "D81312"
type input "D81312"
click at [770, 131] on input "Push To Queue" at bounding box center [790, 134] width 79 height 25
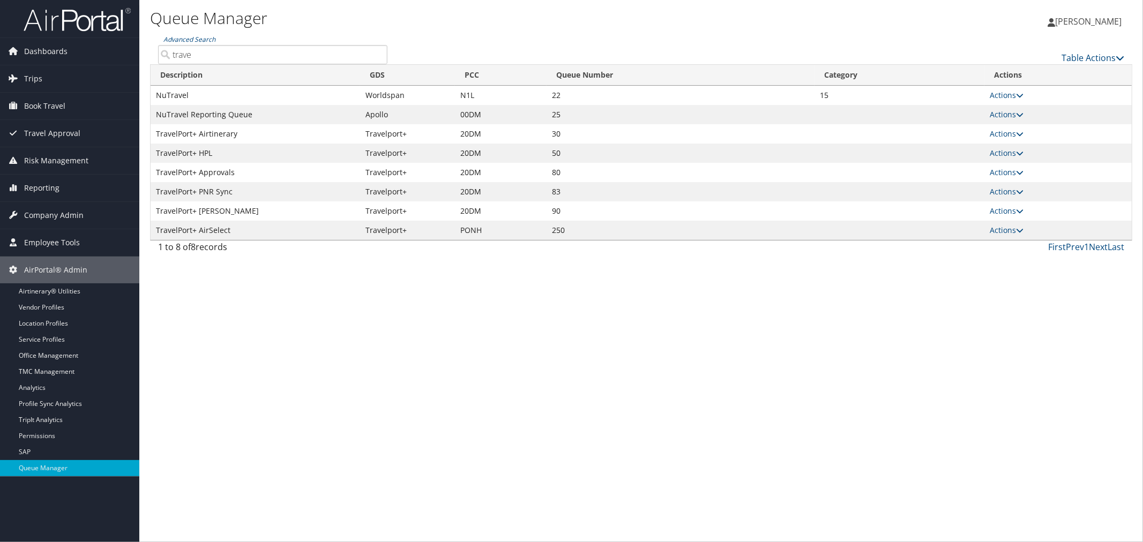
click at [1112, 18] on span "[PERSON_NAME]" at bounding box center [1088, 22] width 66 height 12
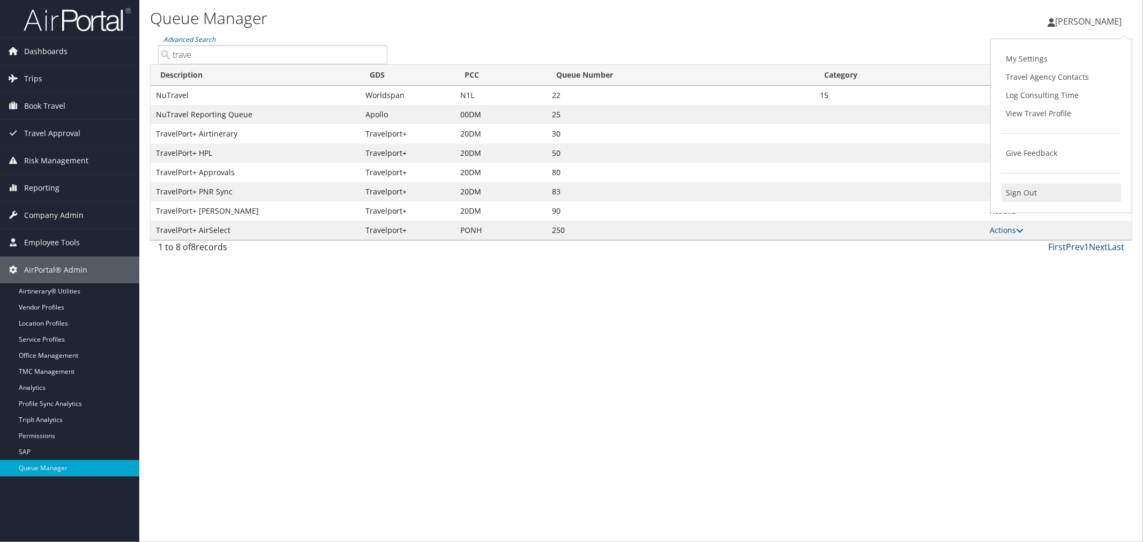
click at [1028, 186] on link "Sign Out" at bounding box center [1062, 193] width 120 height 18
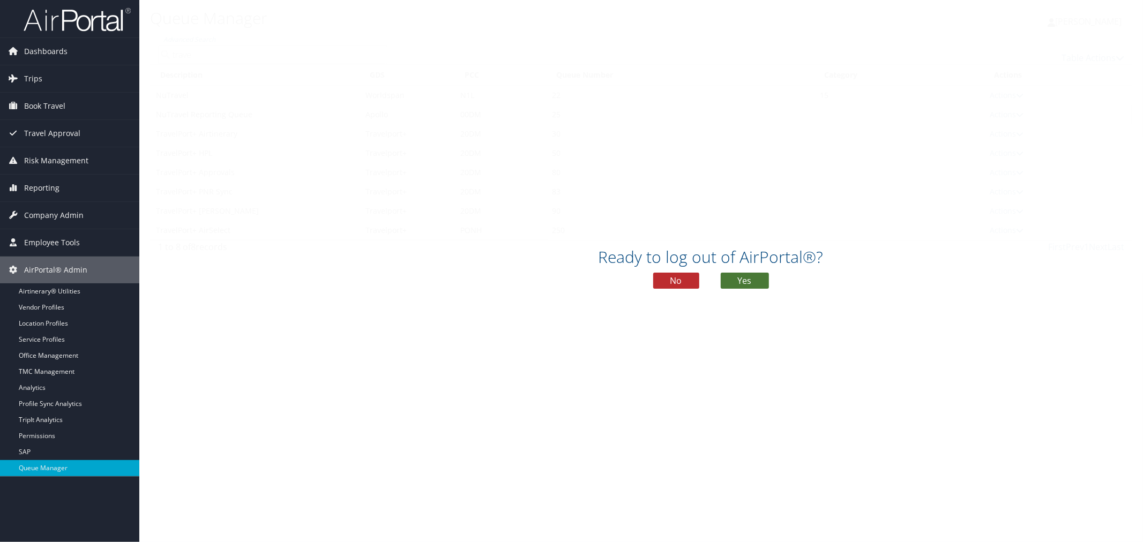
click at [749, 280] on button "Yes" at bounding box center [745, 281] width 48 height 16
